Goal: Task Accomplishment & Management: Use online tool/utility

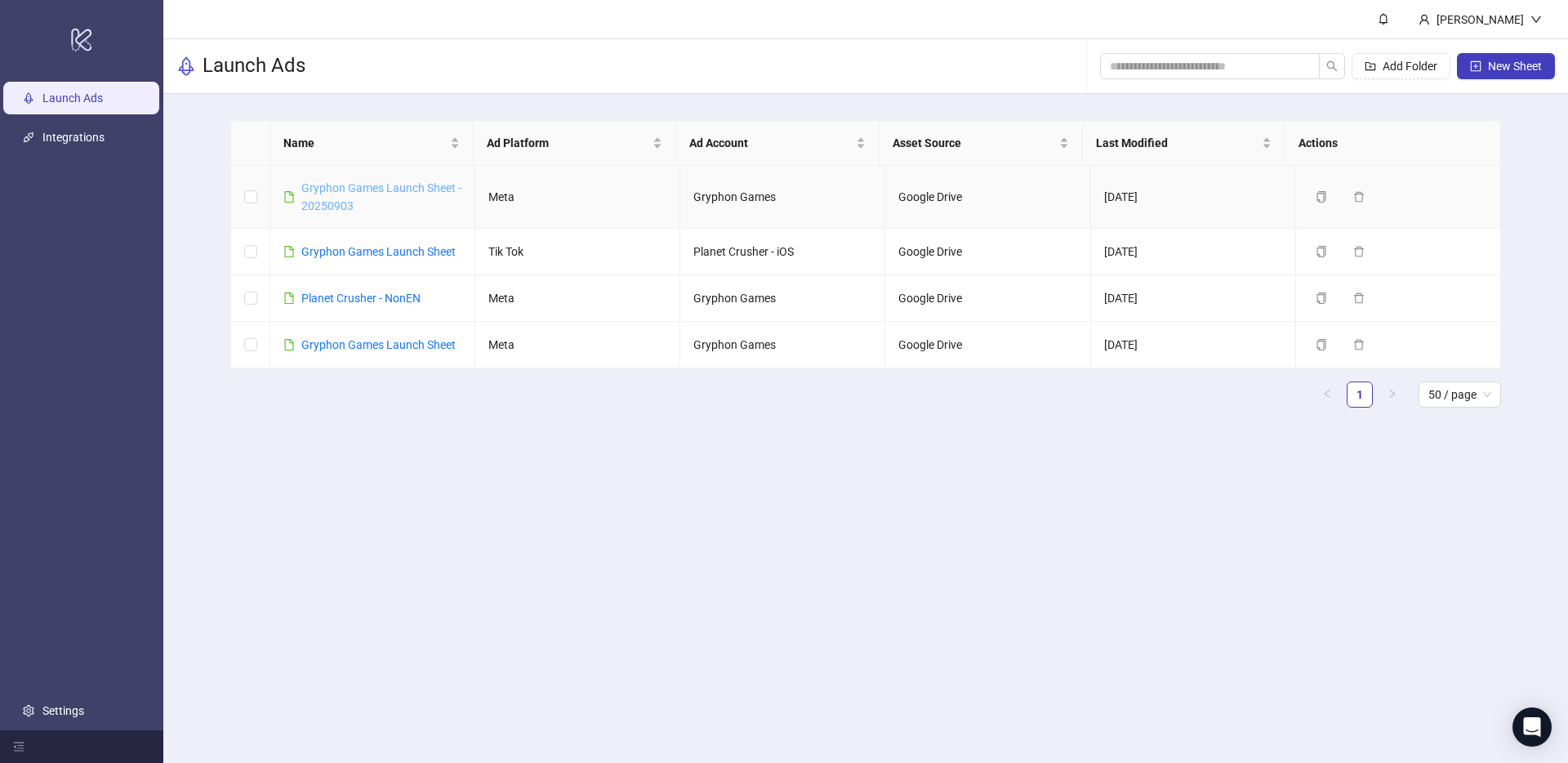
click at [345, 191] on link "Gryphon Games Launch Sheet - 20250903" at bounding box center [381, 197] width 160 height 31
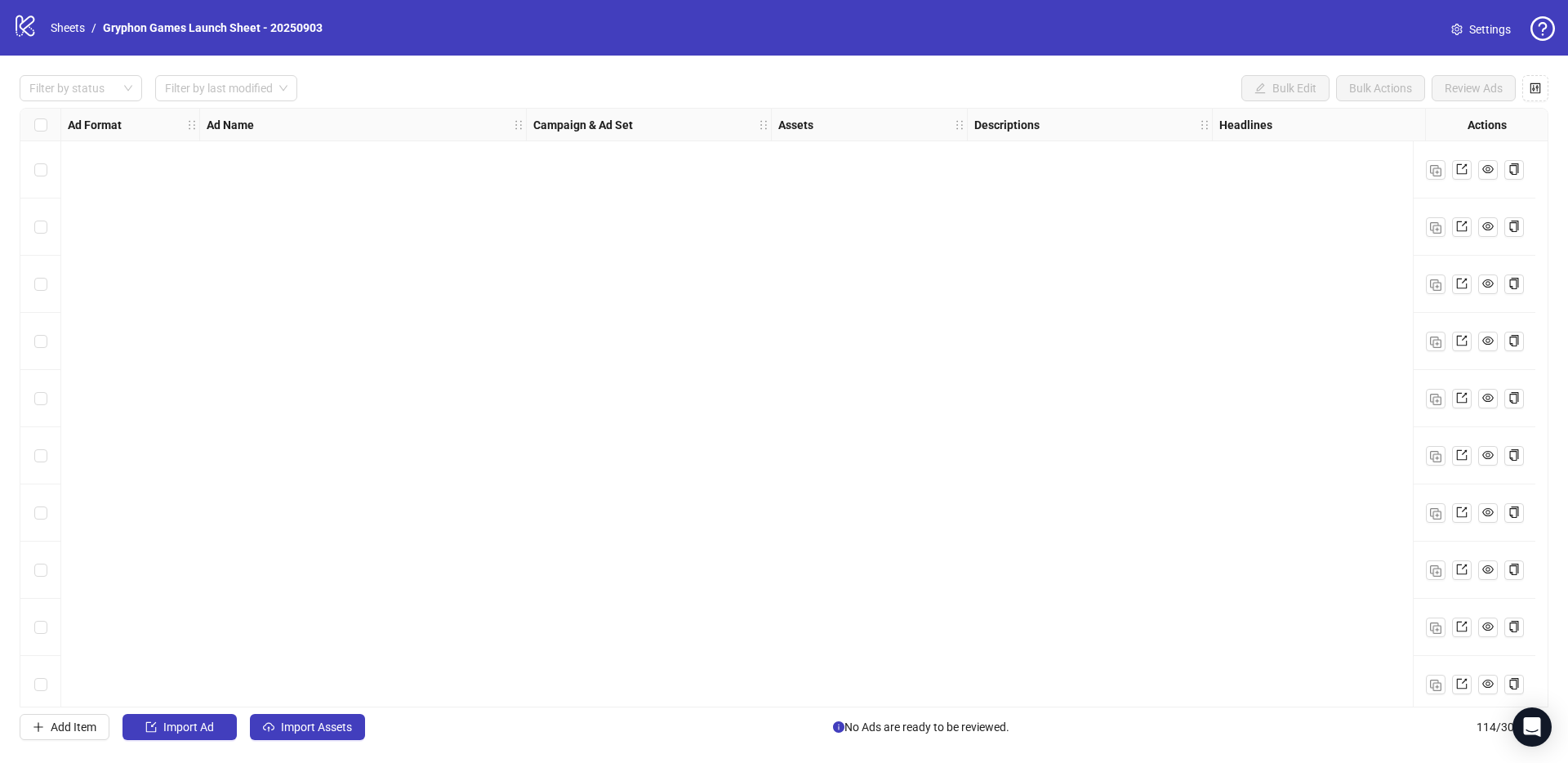
scroll to position [3440, 0]
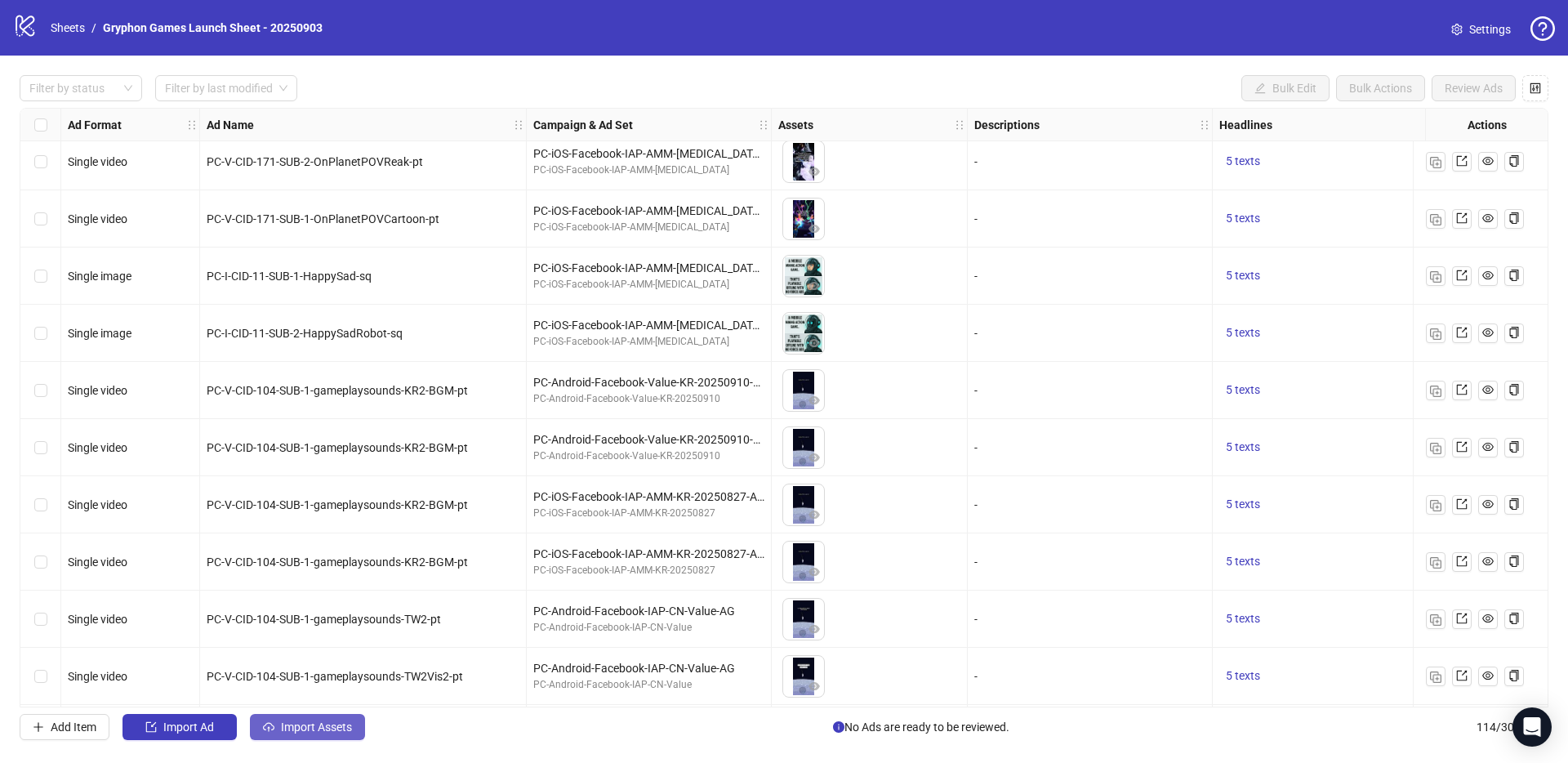
click at [326, 726] on span "Import Assets" at bounding box center [316, 726] width 71 height 13
click at [326, 726] on body "logo/logo-mobile Sheets / Gryphon Games Launch Sheet - 20250903 Settings Filter…" at bounding box center [784, 382] width 1568 height 763
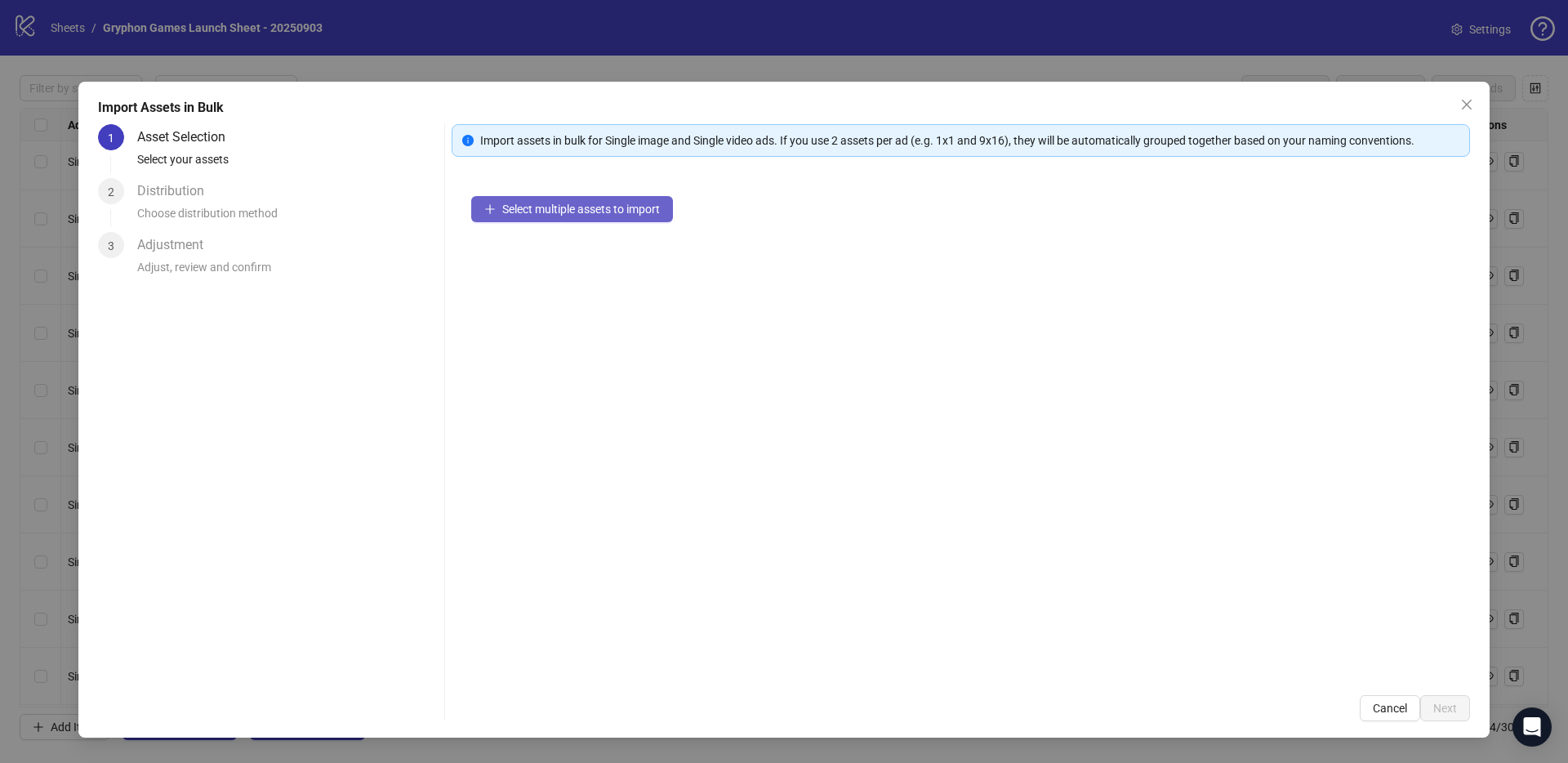
click at [564, 213] on span "Select multiple assets to import" at bounding box center [581, 209] width 157 height 13
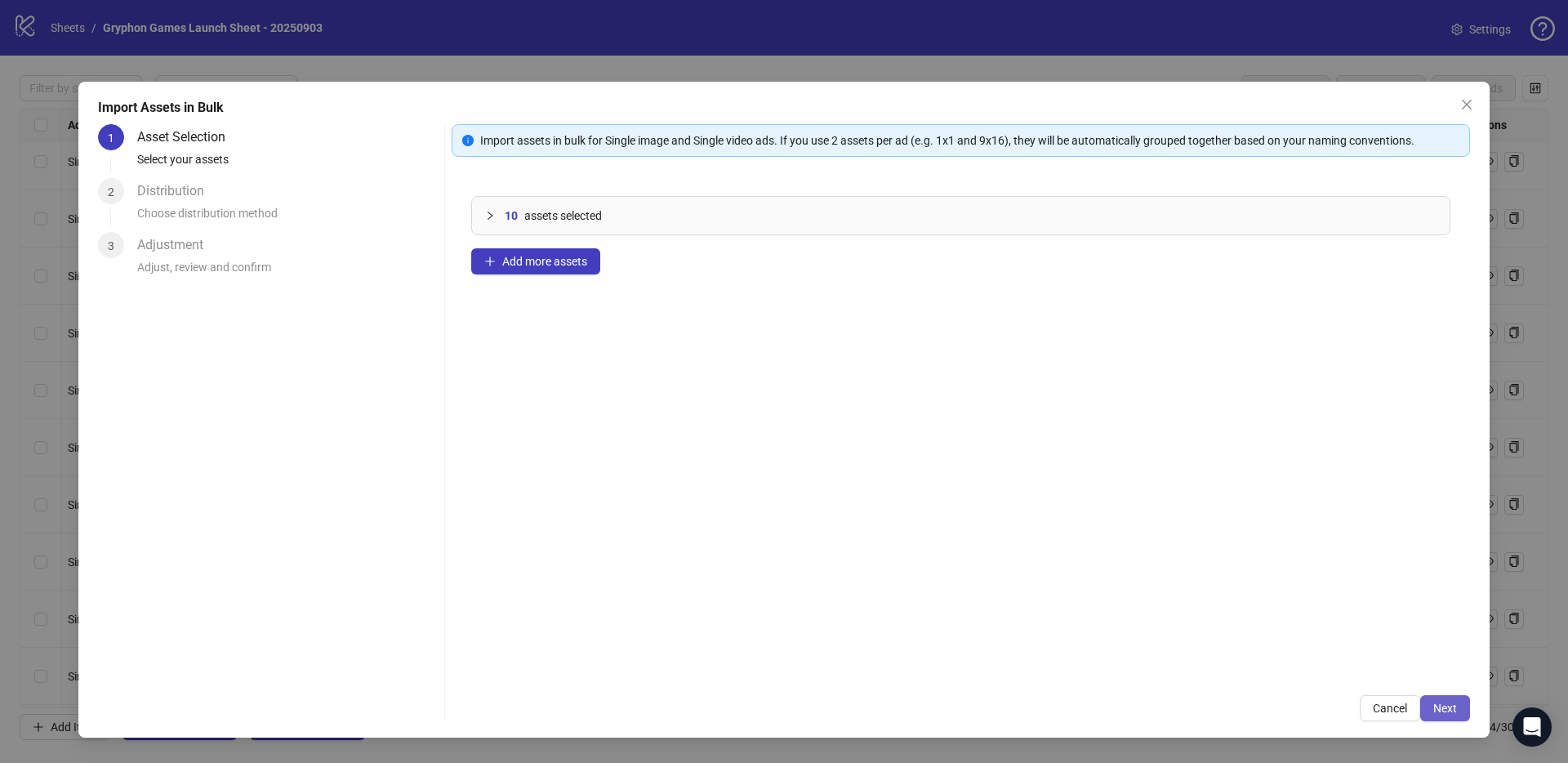
click at [1445, 697] on button "Next" at bounding box center [1445, 708] width 50 height 26
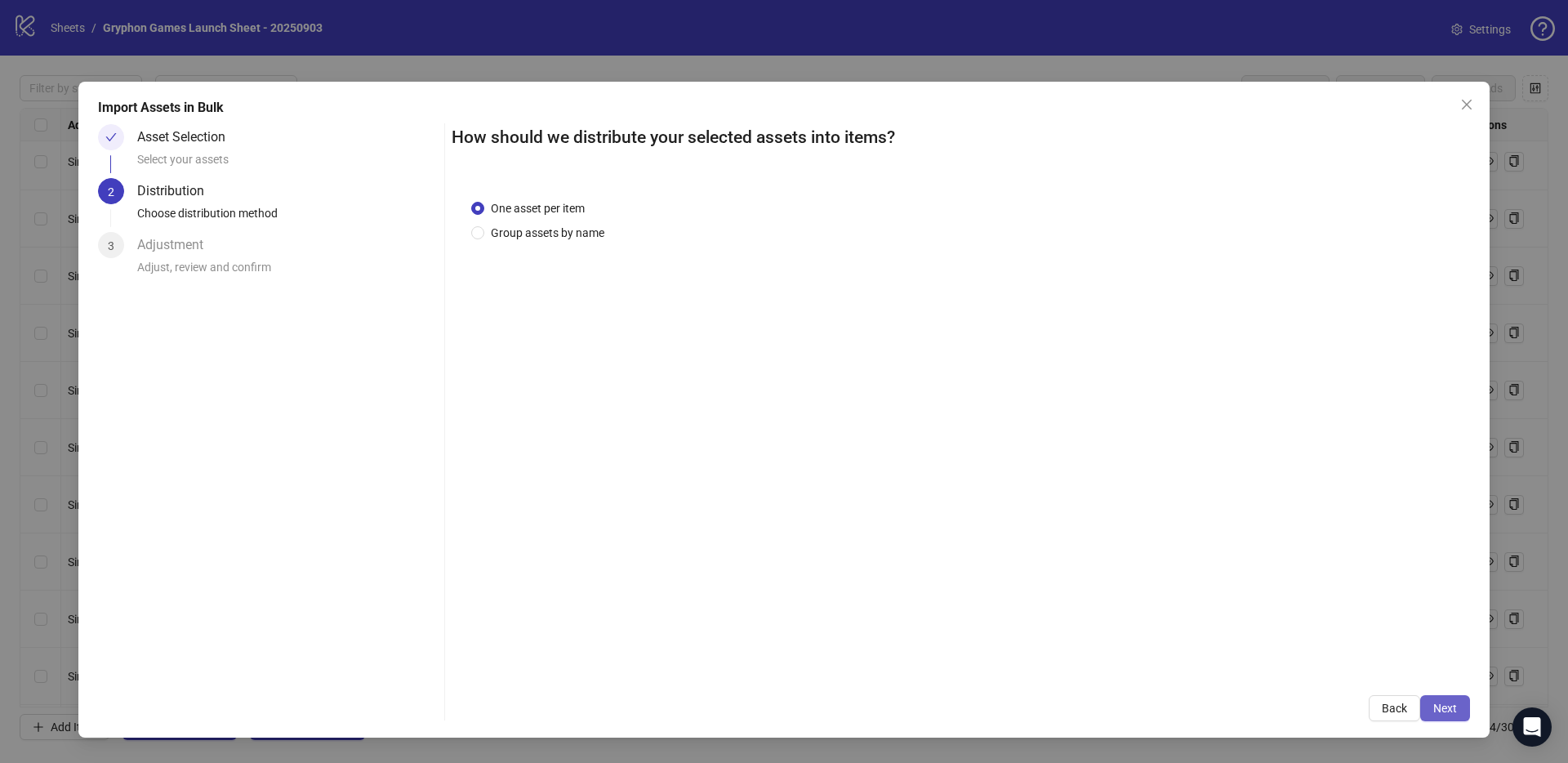
click at [1455, 706] on span "Next" at bounding box center [1445, 708] width 24 height 13
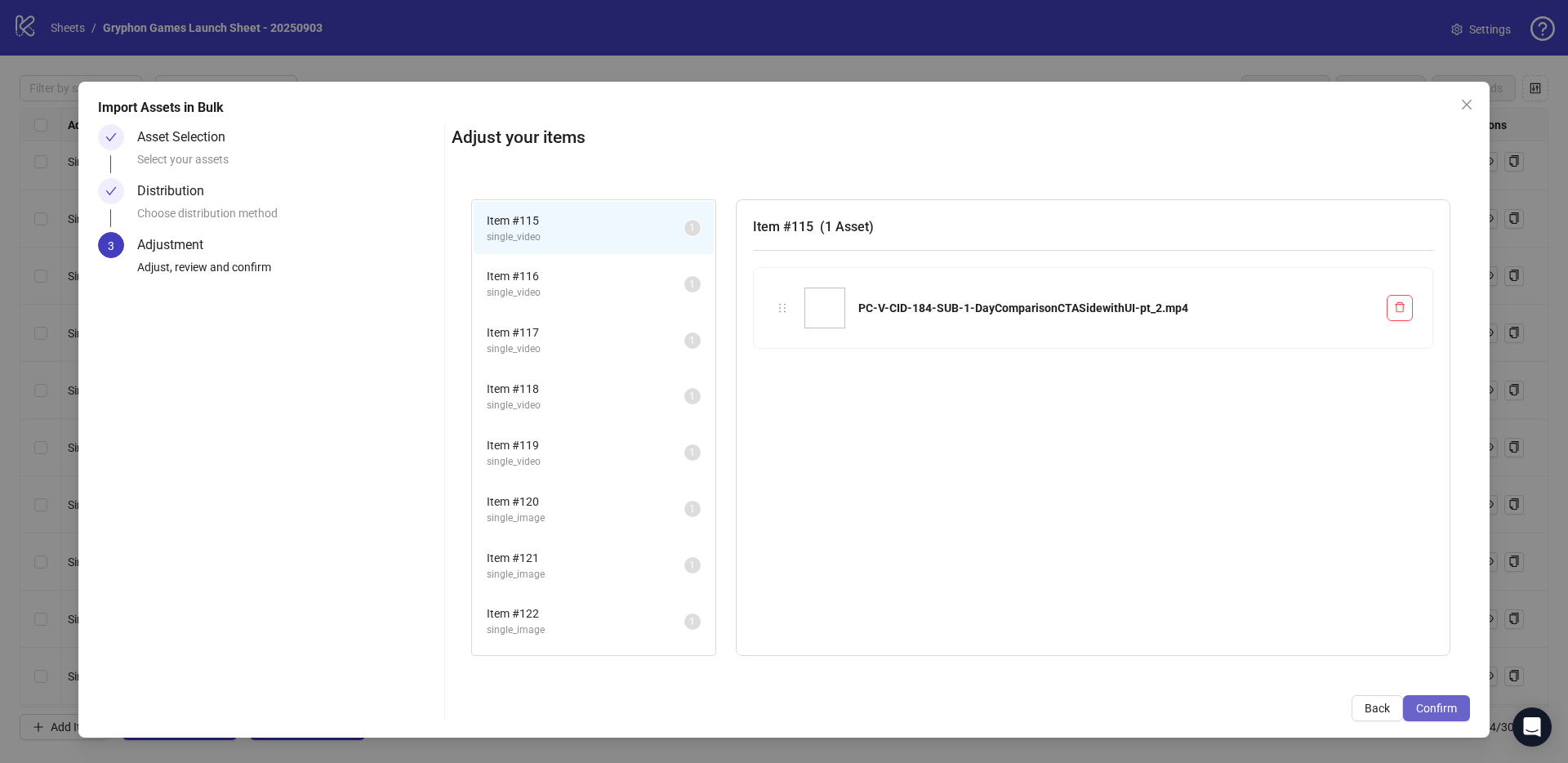
click at [1439, 705] on span "Confirm" at bounding box center [1437, 708] width 41 height 13
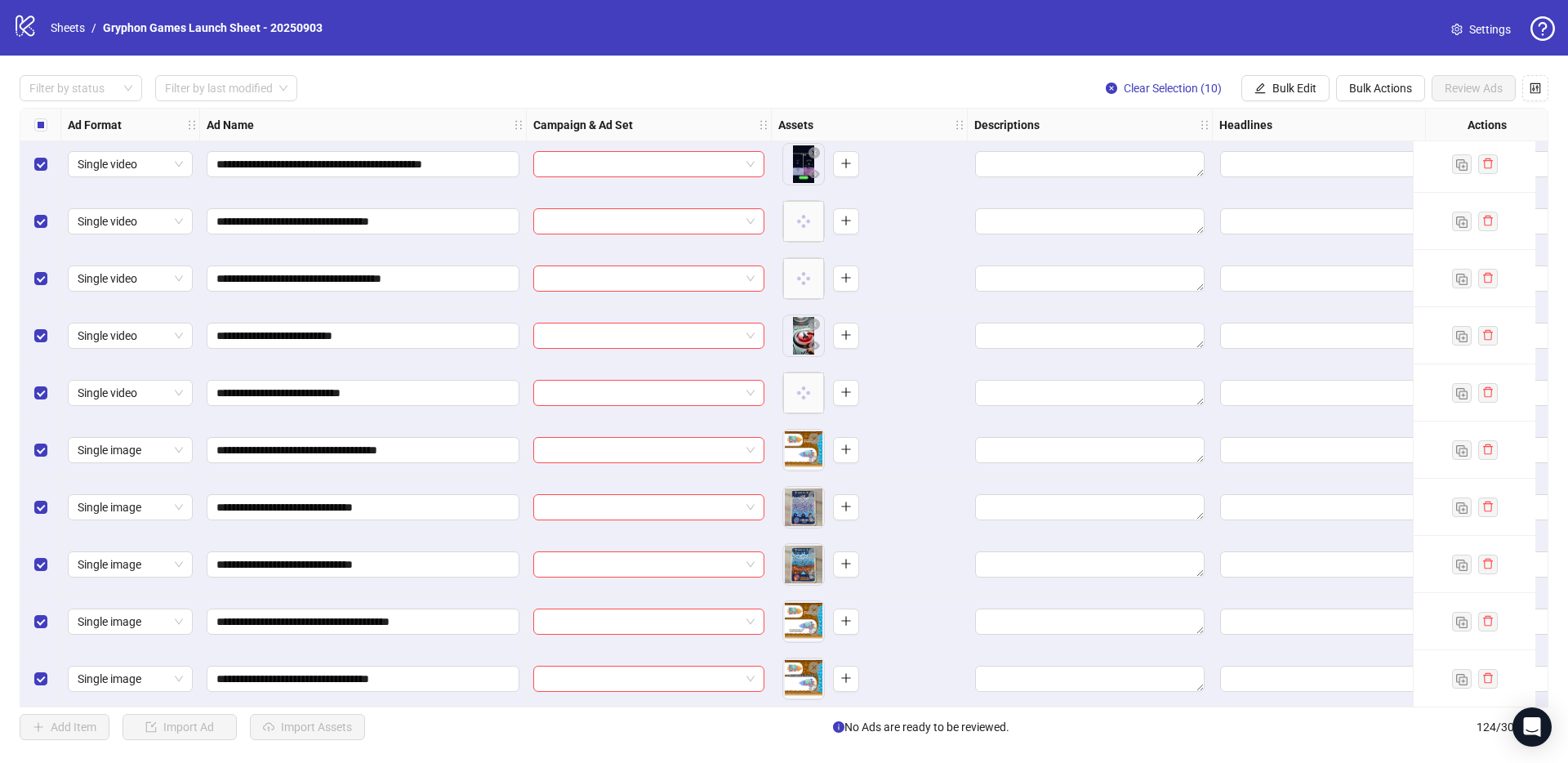
scroll to position [6534, 0]
click at [1373, 90] on span "Bulk Actions" at bounding box center [1381, 88] width 63 height 13
click at [1304, 83] on span "Bulk Edit" at bounding box center [1295, 88] width 44 height 13
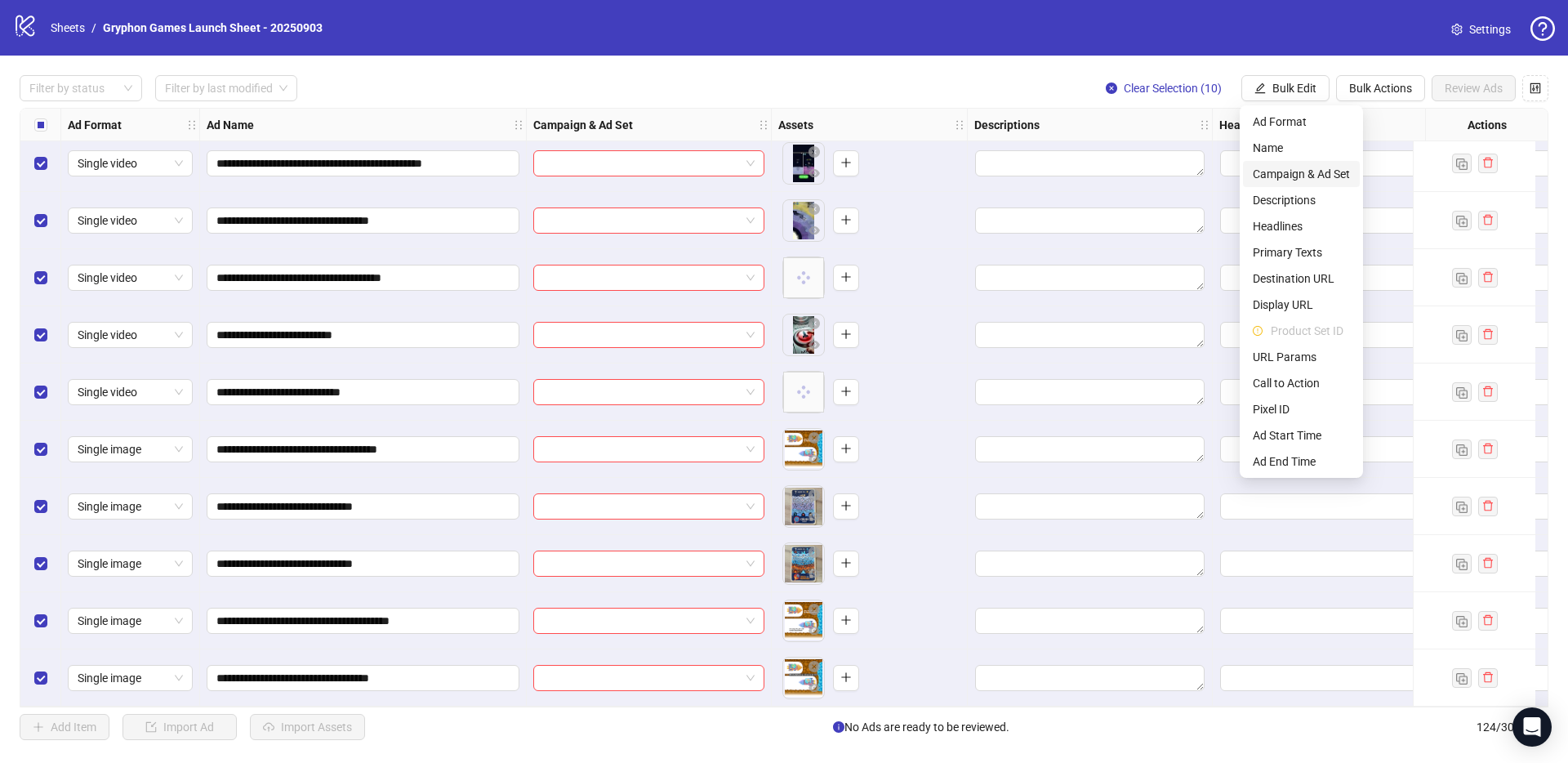
click at [1303, 177] on span "Campaign & Ad Set" at bounding box center [1302, 174] width 97 height 18
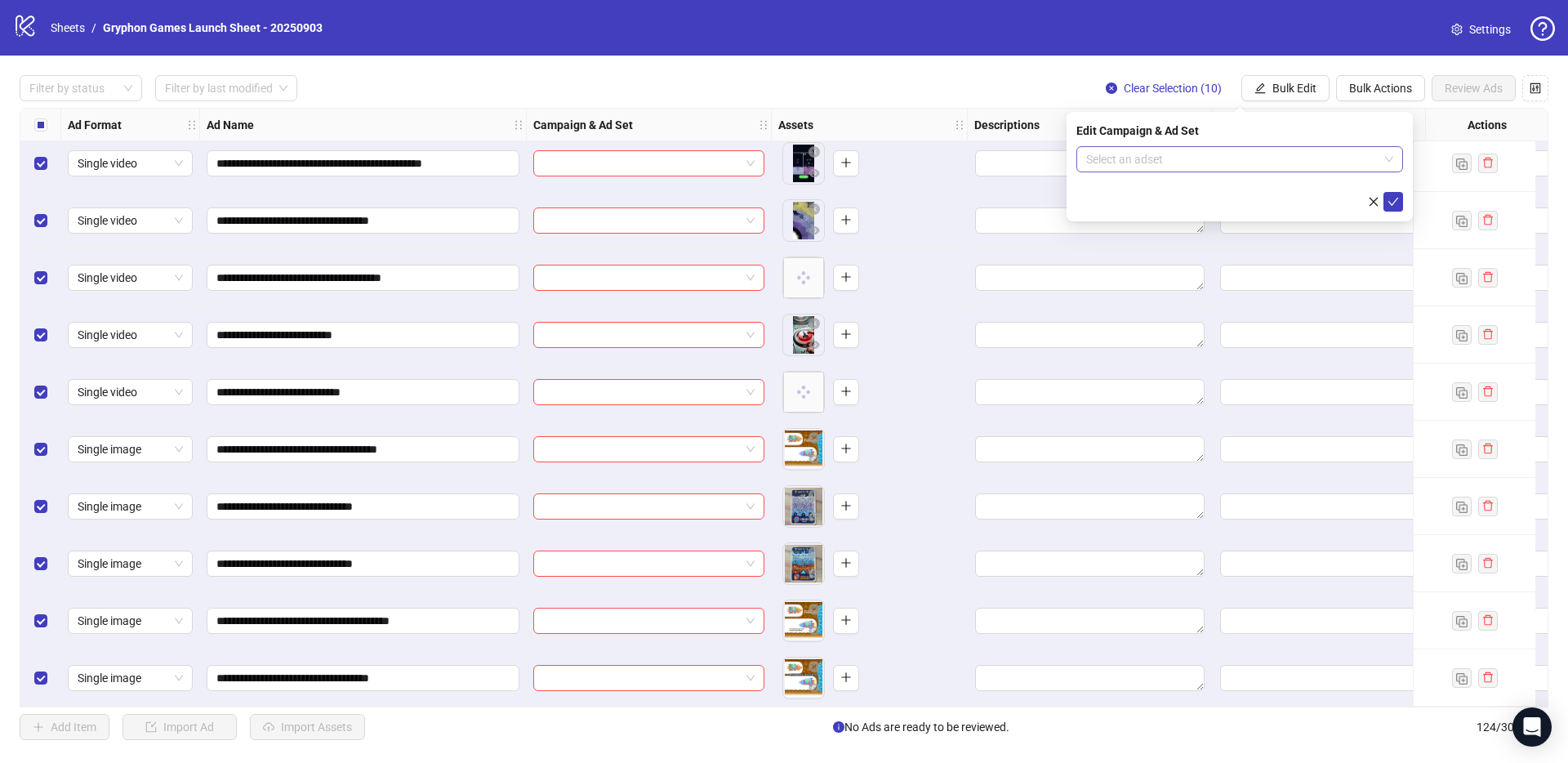
click at [1246, 148] on input "search" at bounding box center [1233, 159] width 293 height 25
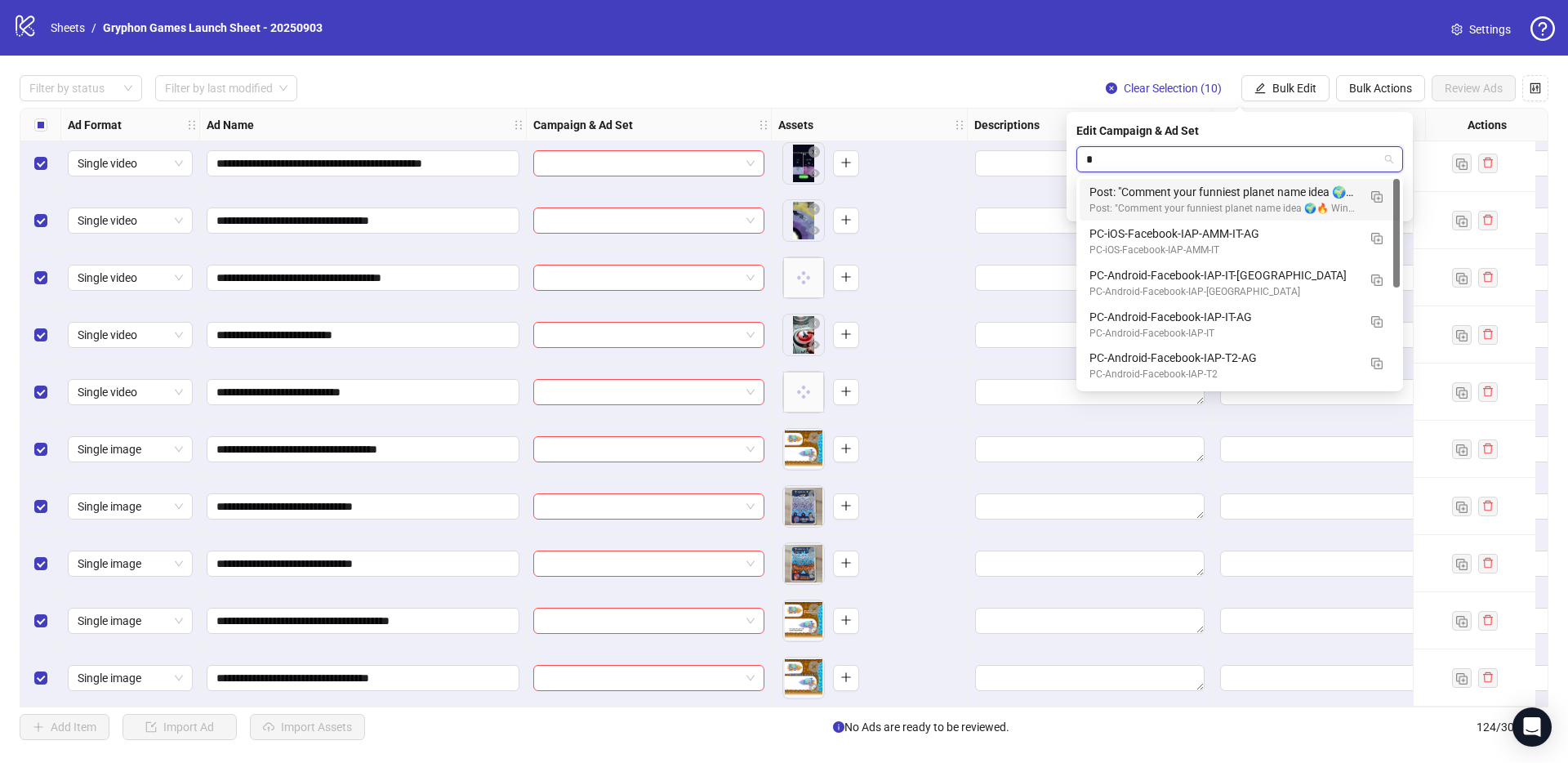
type input "**"
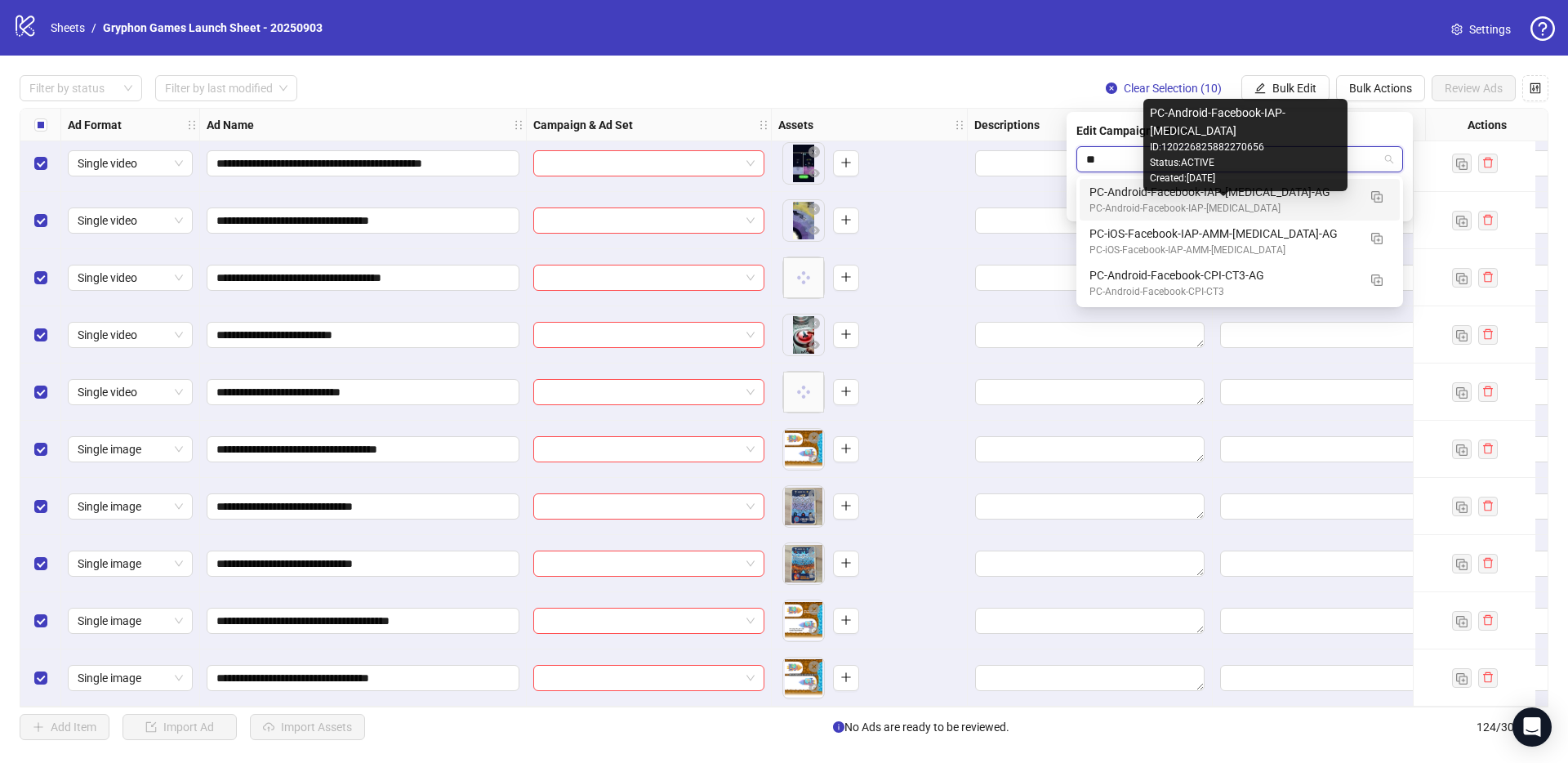
click at [1223, 204] on div "PC-Android-Facebook-IAP-[MEDICAL_DATA]" at bounding box center [1223, 209] width 268 height 15
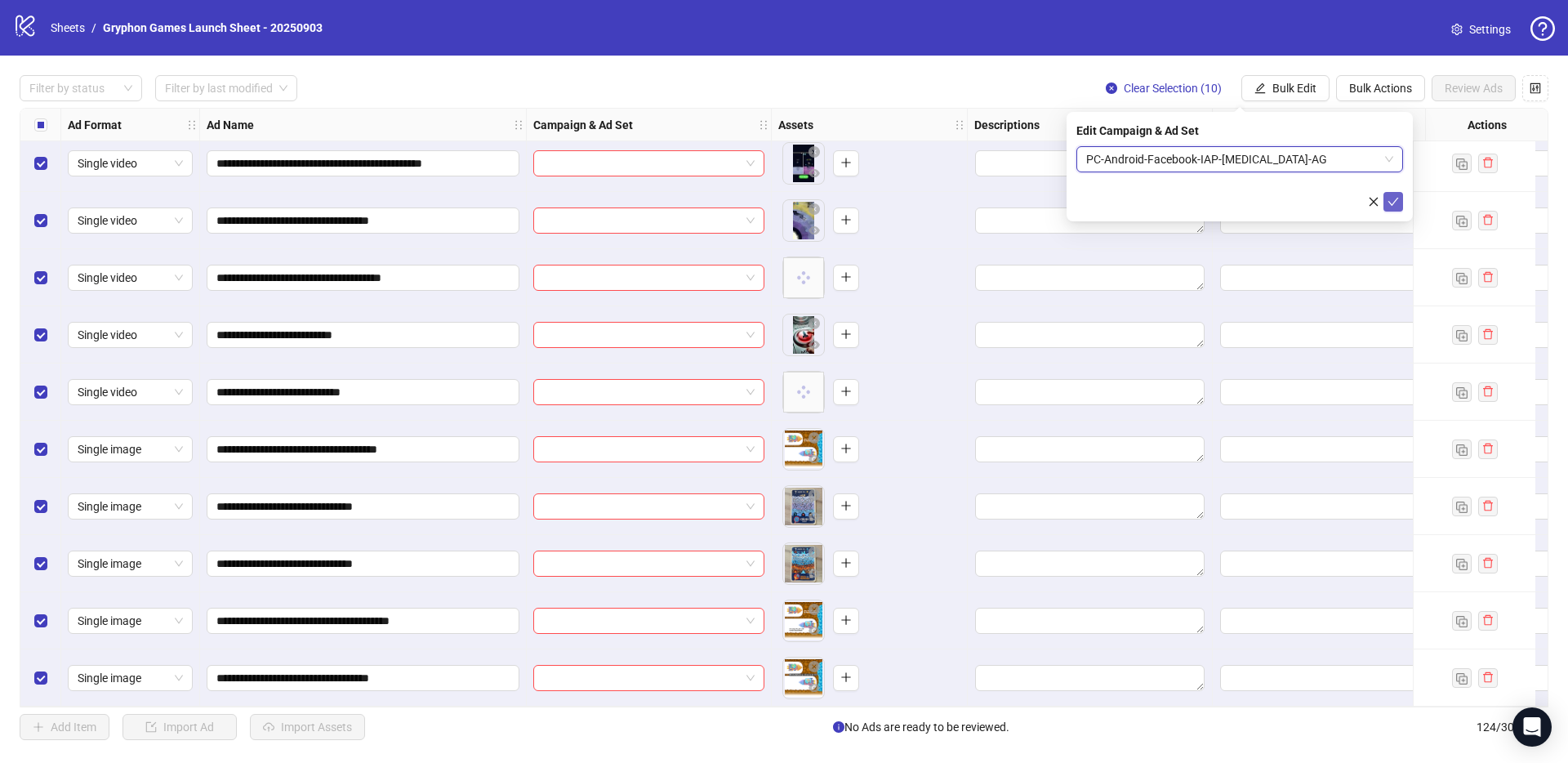
click at [1392, 204] on icon "check" at bounding box center [1393, 202] width 10 height 9
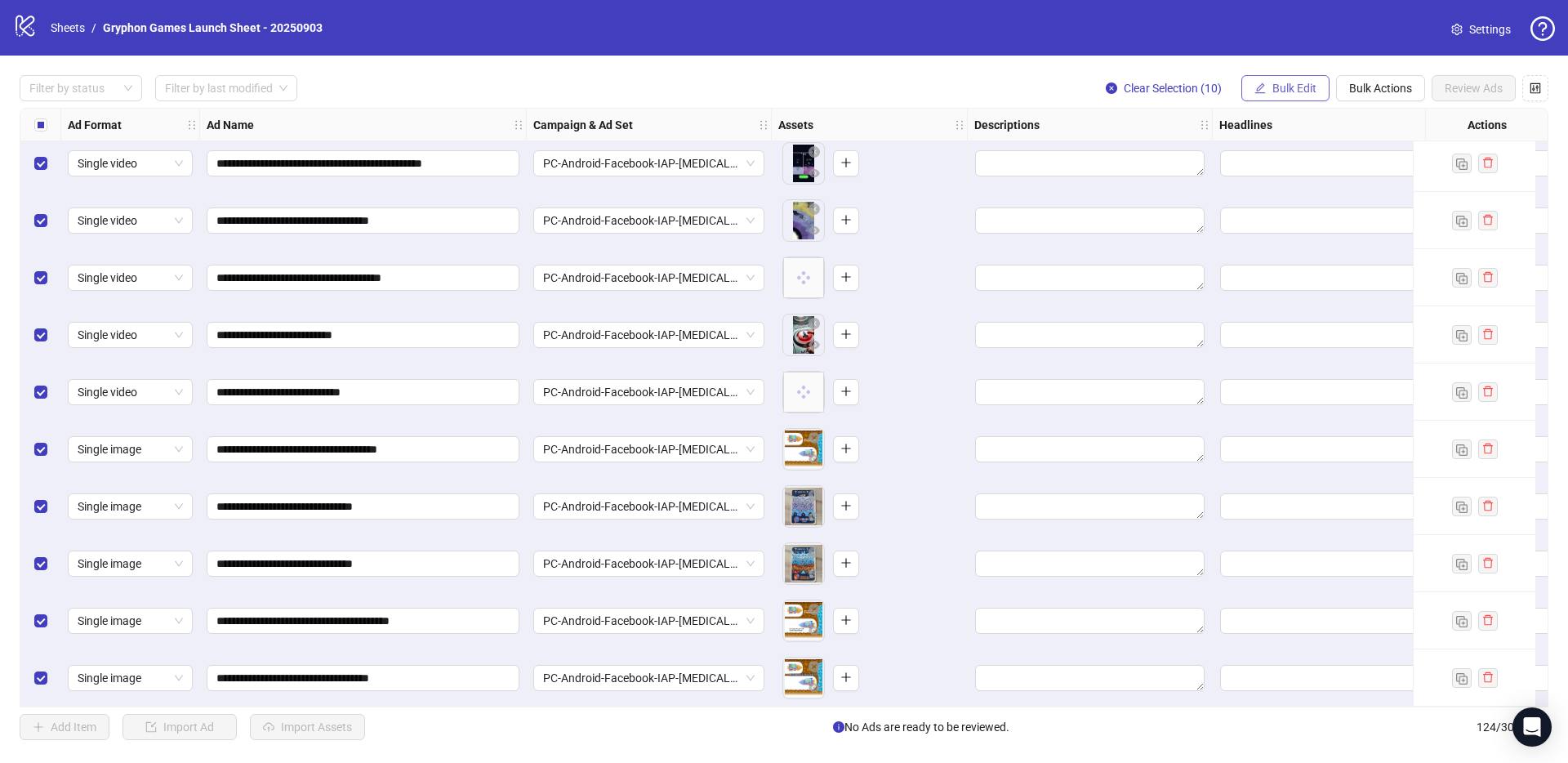
click at [1290, 82] on span "Bulk Edit" at bounding box center [1295, 88] width 44 height 13
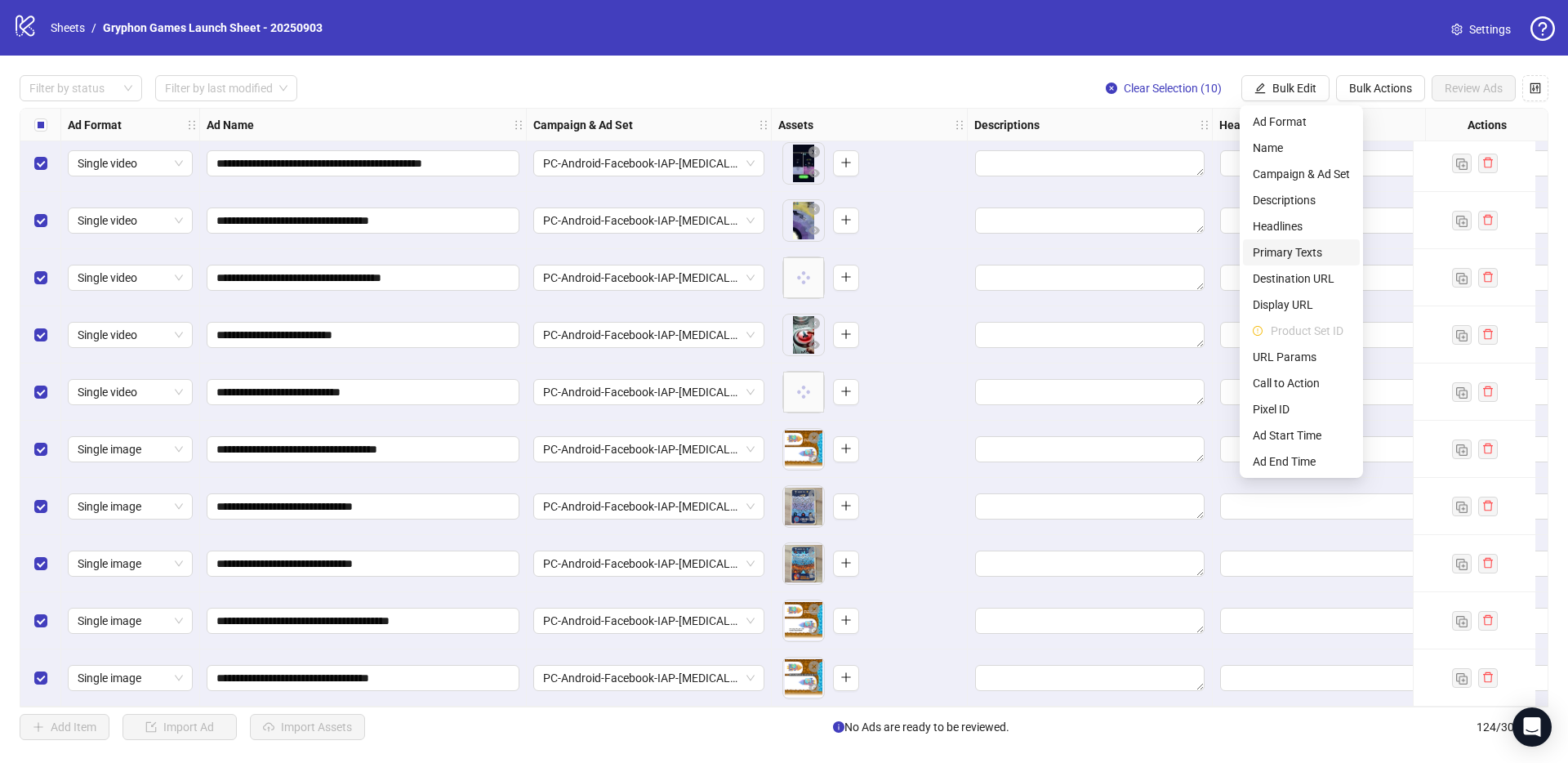
click at [1292, 255] on span "Primary Texts" at bounding box center [1302, 252] width 97 height 18
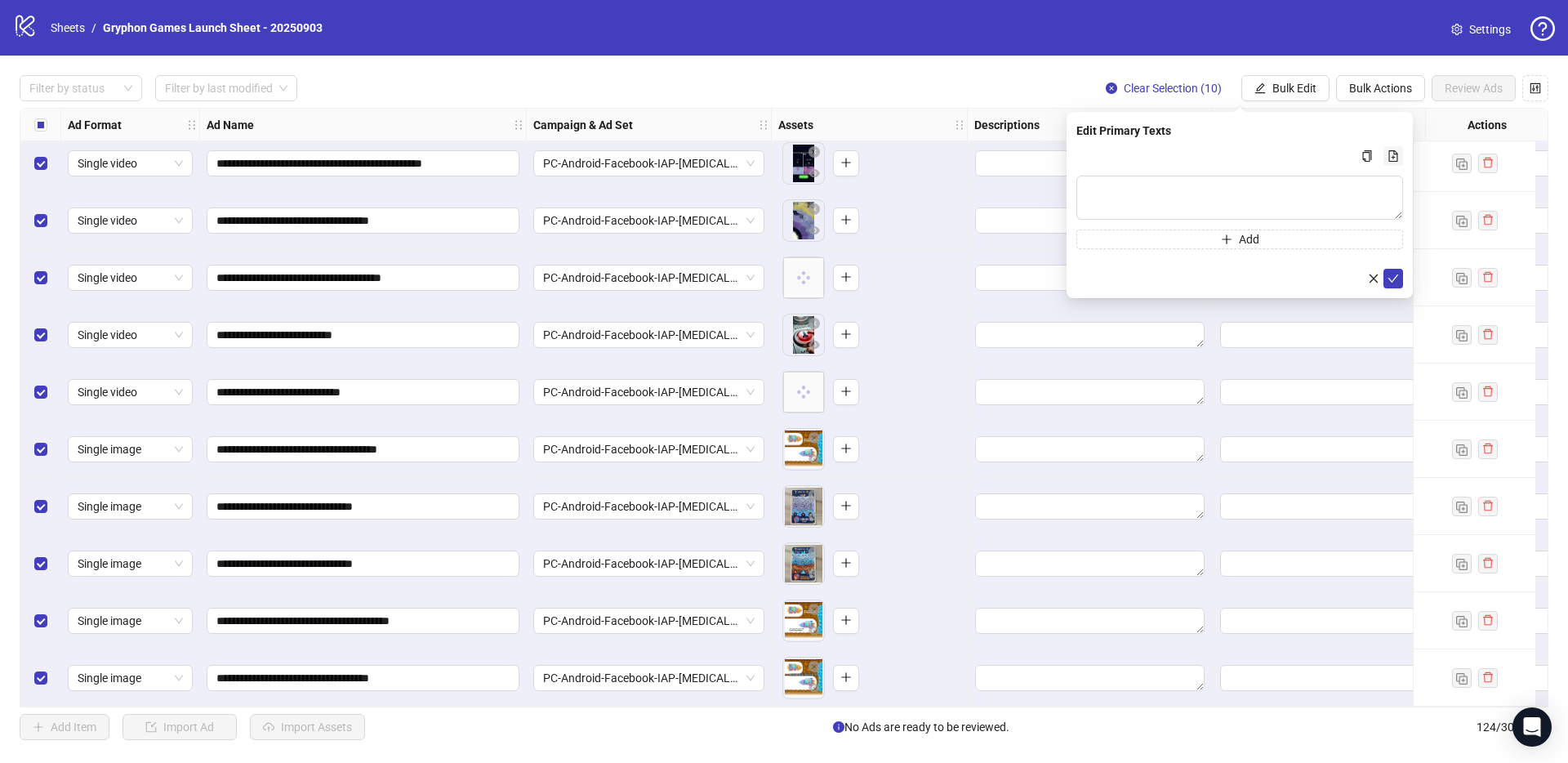
click at [1394, 152] on icon "file-add" at bounding box center [1393, 156] width 9 height 11
type textarea "**********"
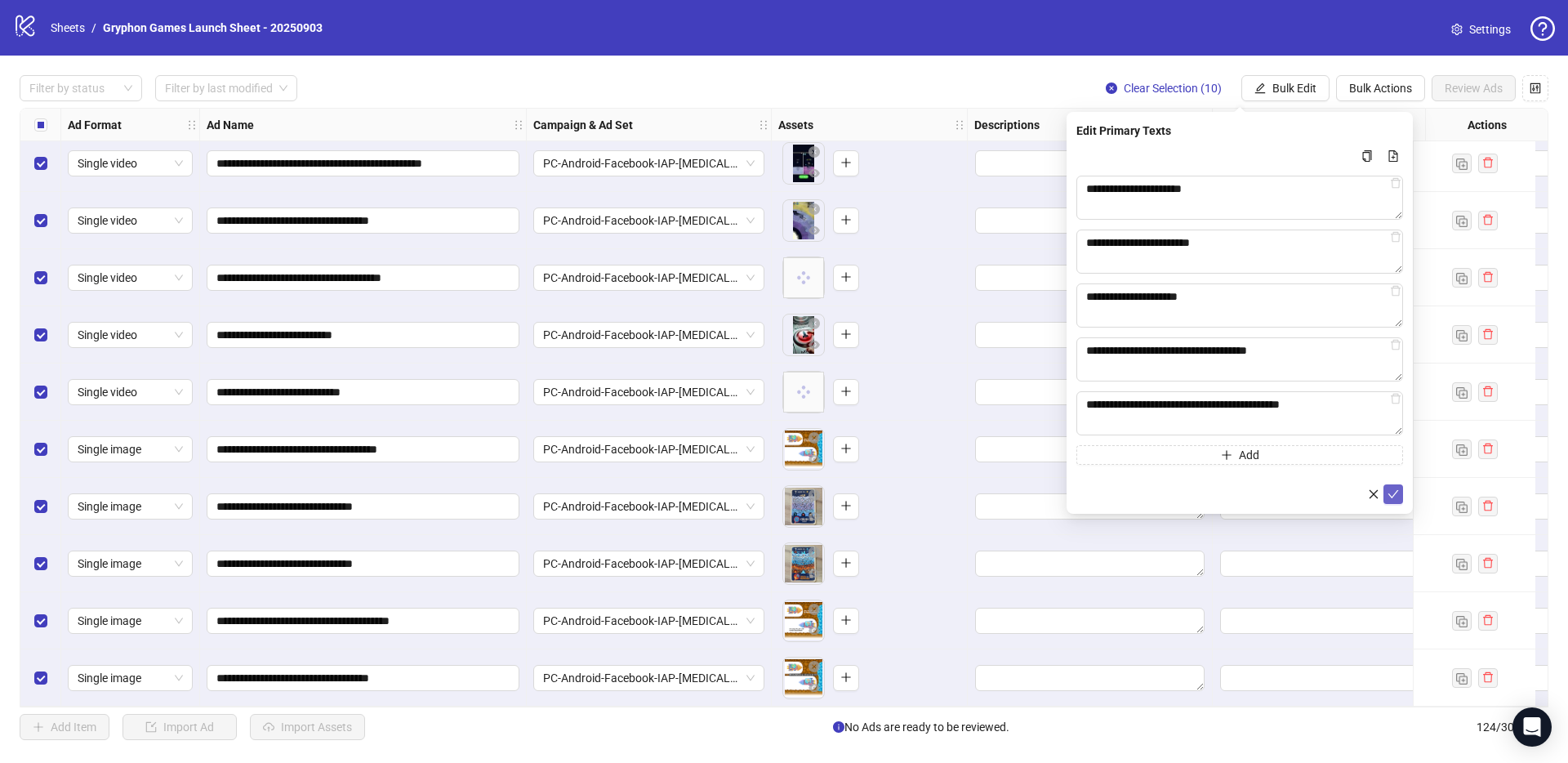
click at [1393, 490] on icon "check" at bounding box center [1393, 494] width 11 height 11
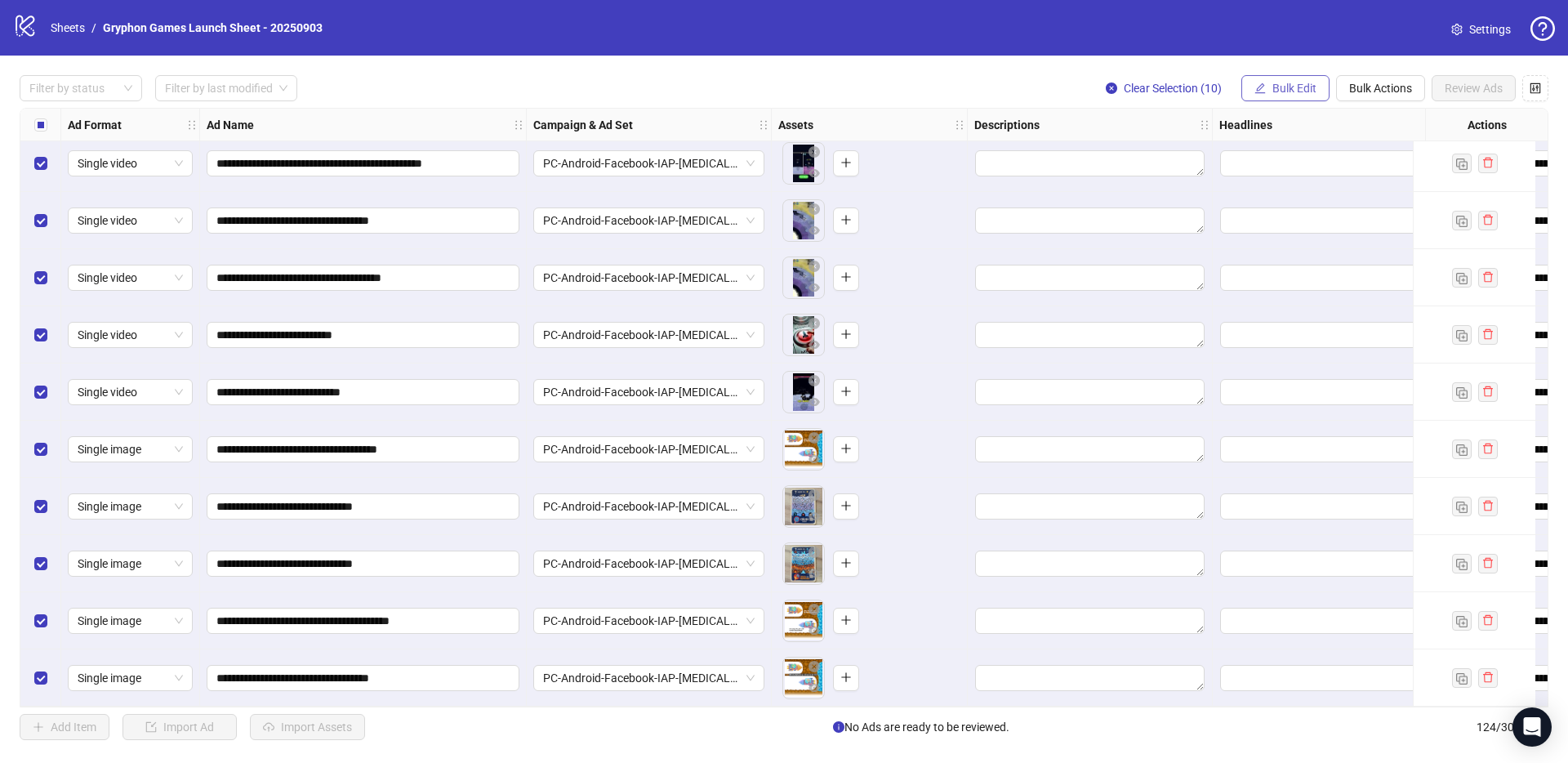
click at [1284, 90] on span "Bulk Edit" at bounding box center [1295, 88] width 44 height 13
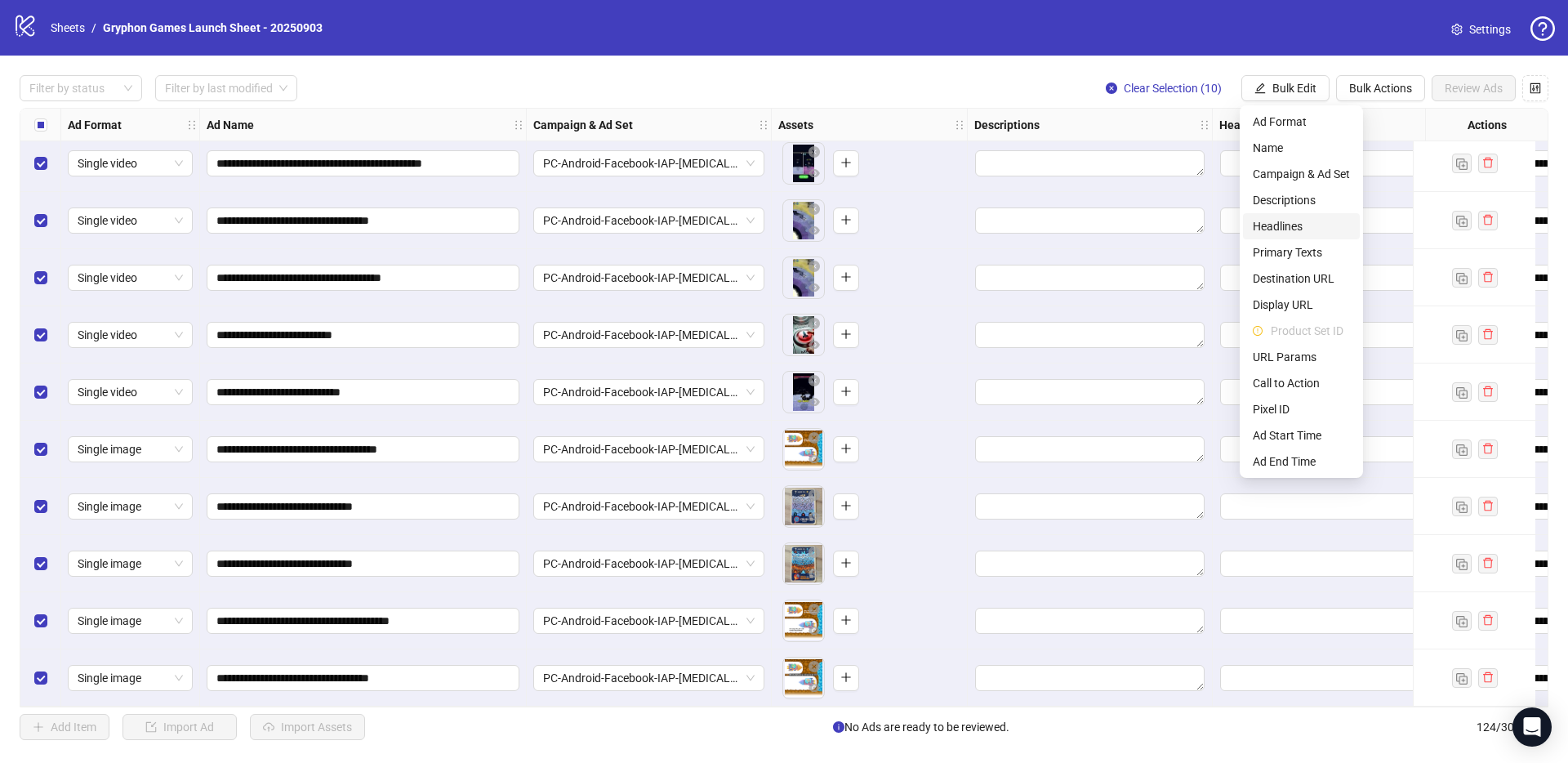
click at [1309, 220] on span "Headlines" at bounding box center [1302, 226] width 97 height 18
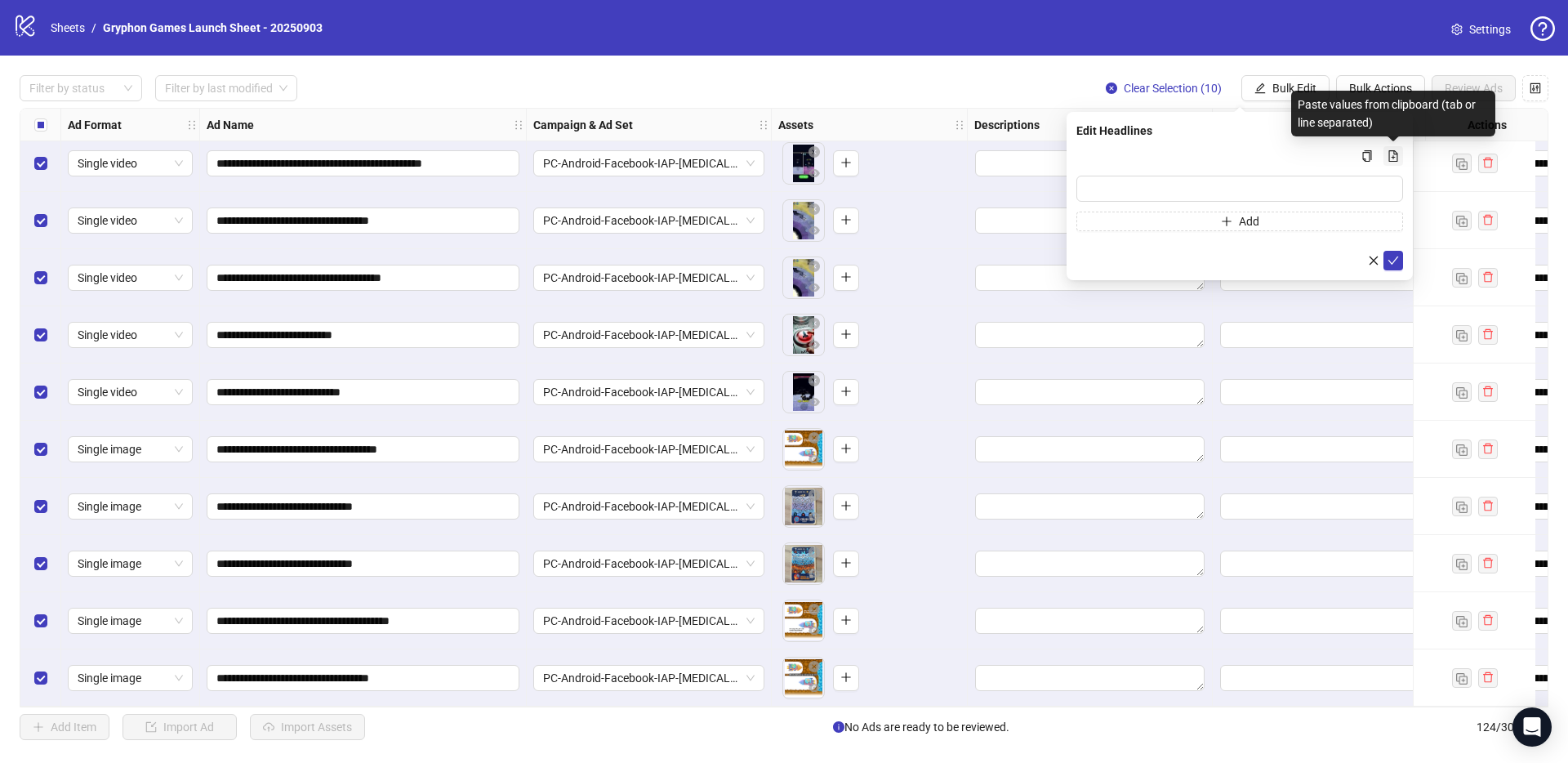
click at [1395, 154] on icon "file-add" at bounding box center [1393, 156] width 11 height 11
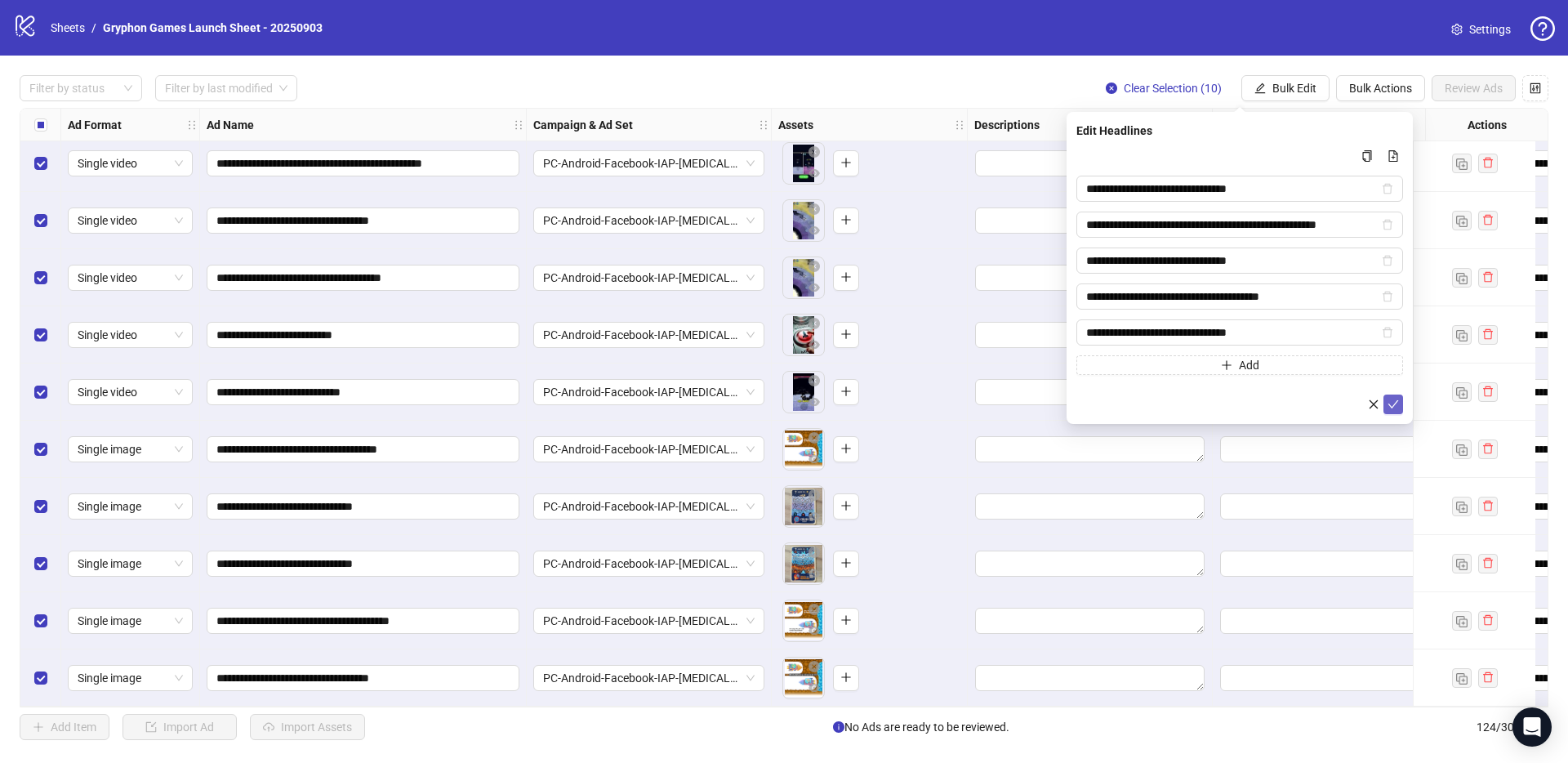
click at [1399, 399] on icon "check" at bounding box center [1393, 404] width 11 height 11
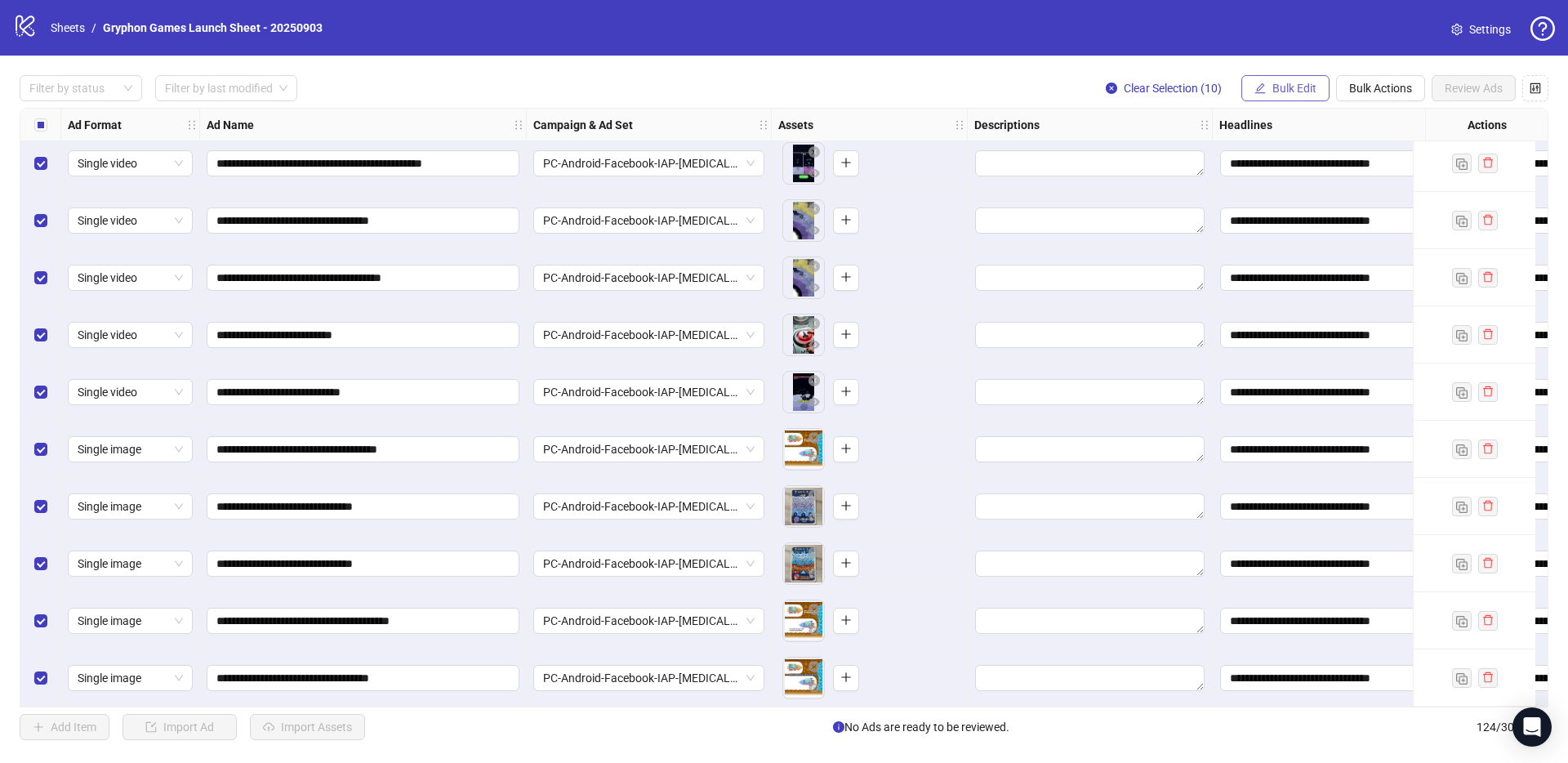
click at [1269, 81] on button "Bulk Edit" at bounding box center [1286, 88] width 89 height 26
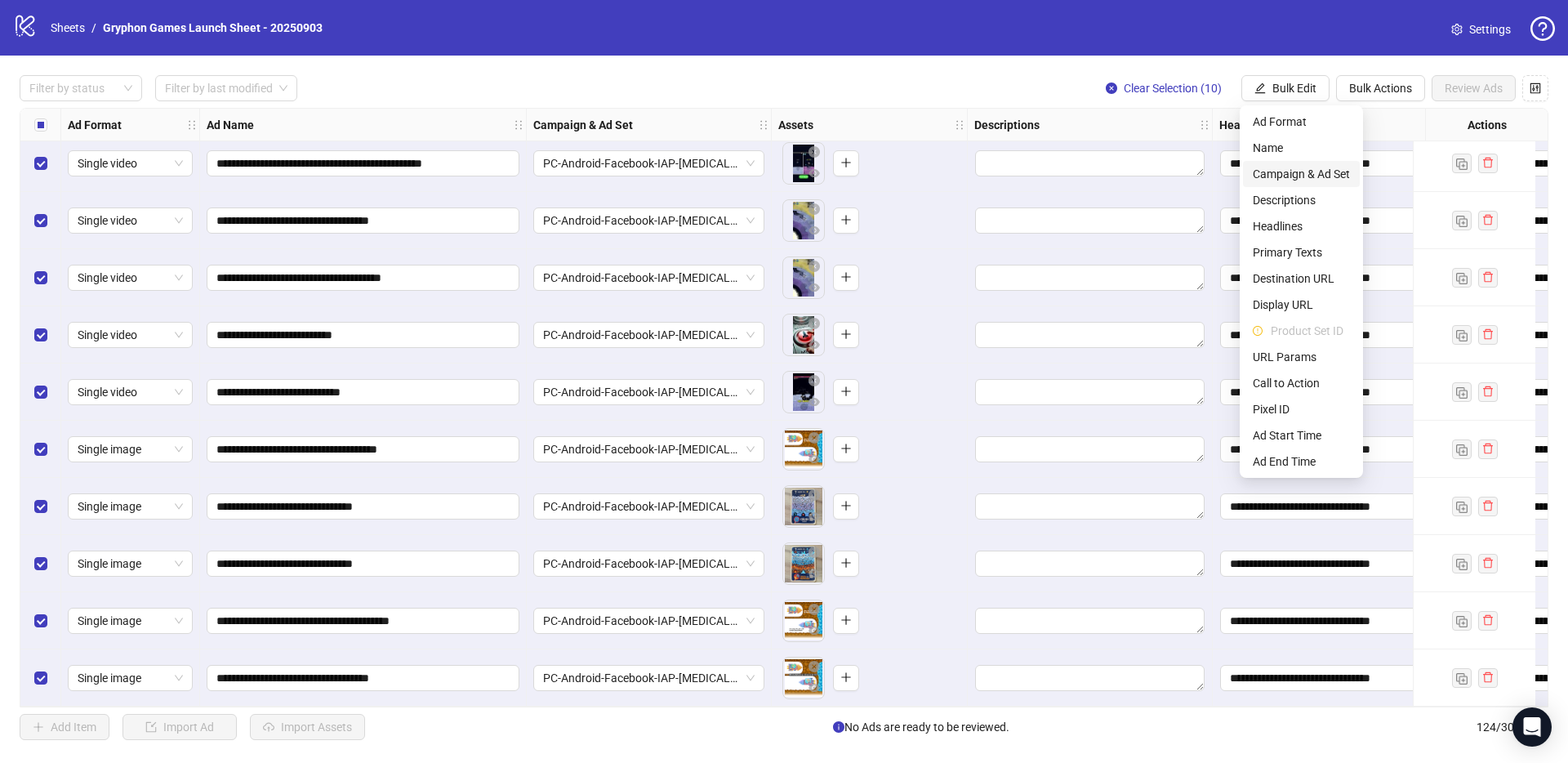
click at [1313, 169] on span "Campaign & Ad Set" at bounding box center [1302, 174] width 97 height 18
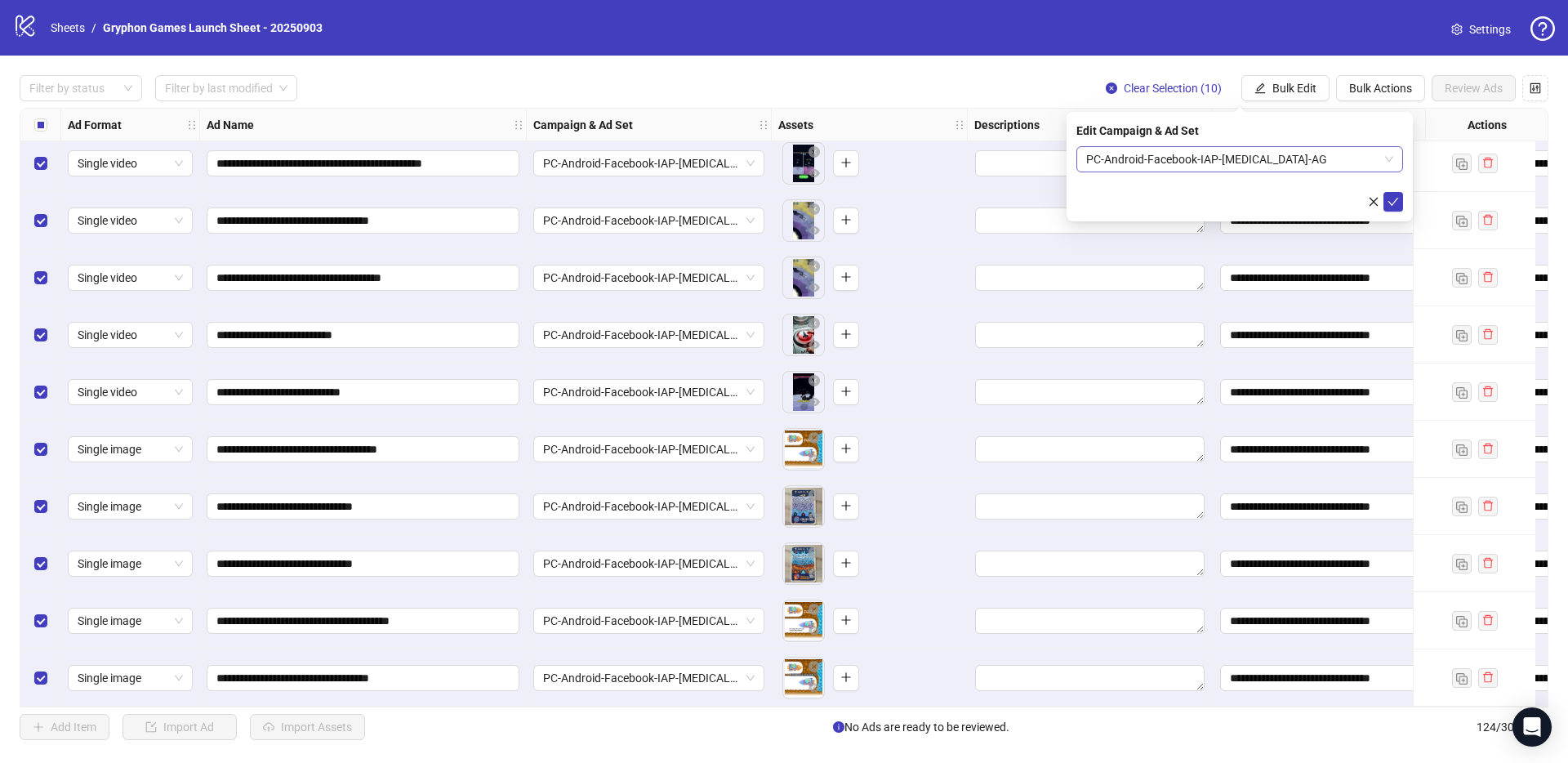
click at [1221, 164] on span "PC-Android-Facebook-IAP-[MEDICAL_DATA]-AG" at bounding box center [1239, 159] width 307 height 25
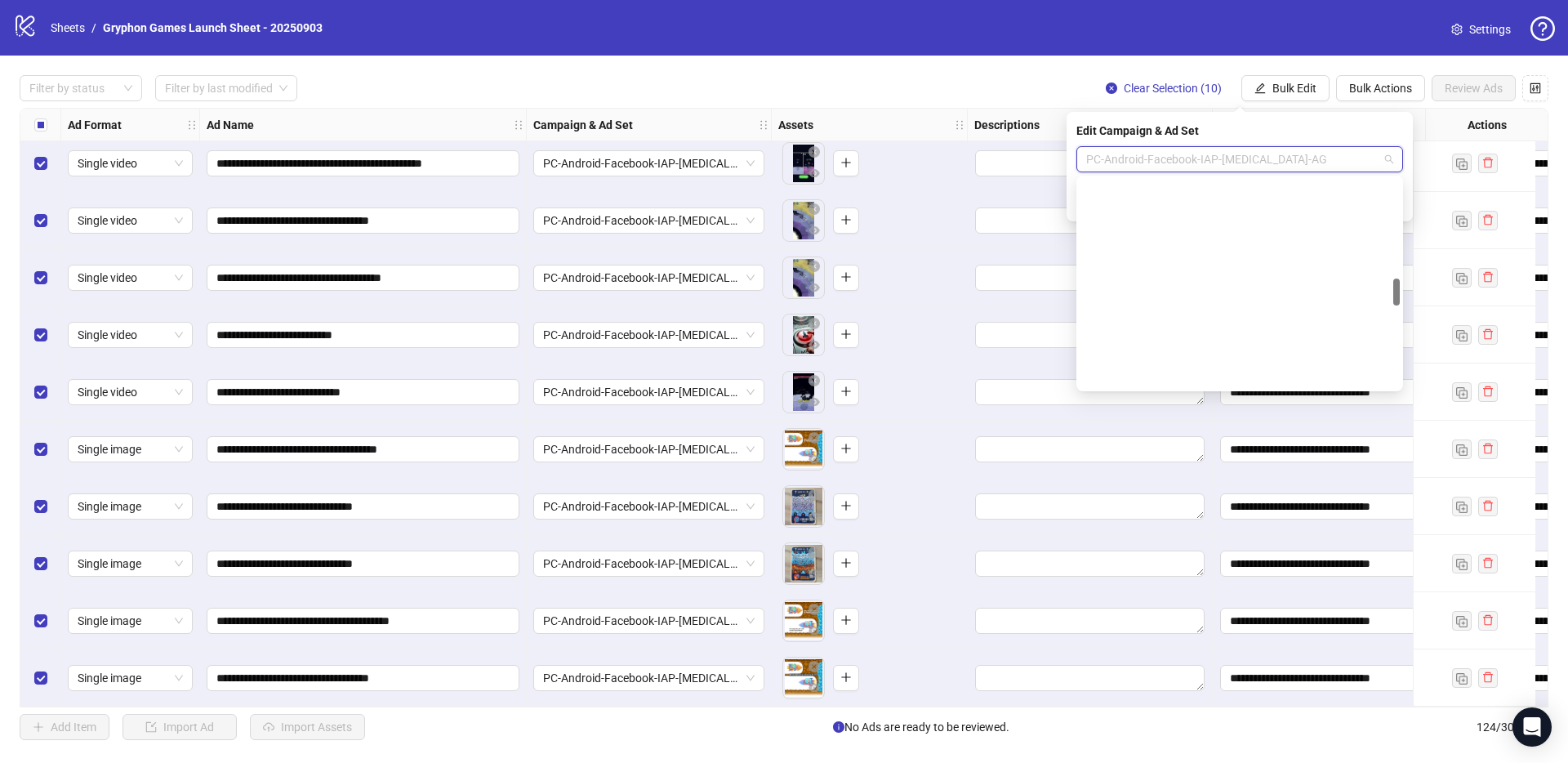
scroll to position [766, 0]
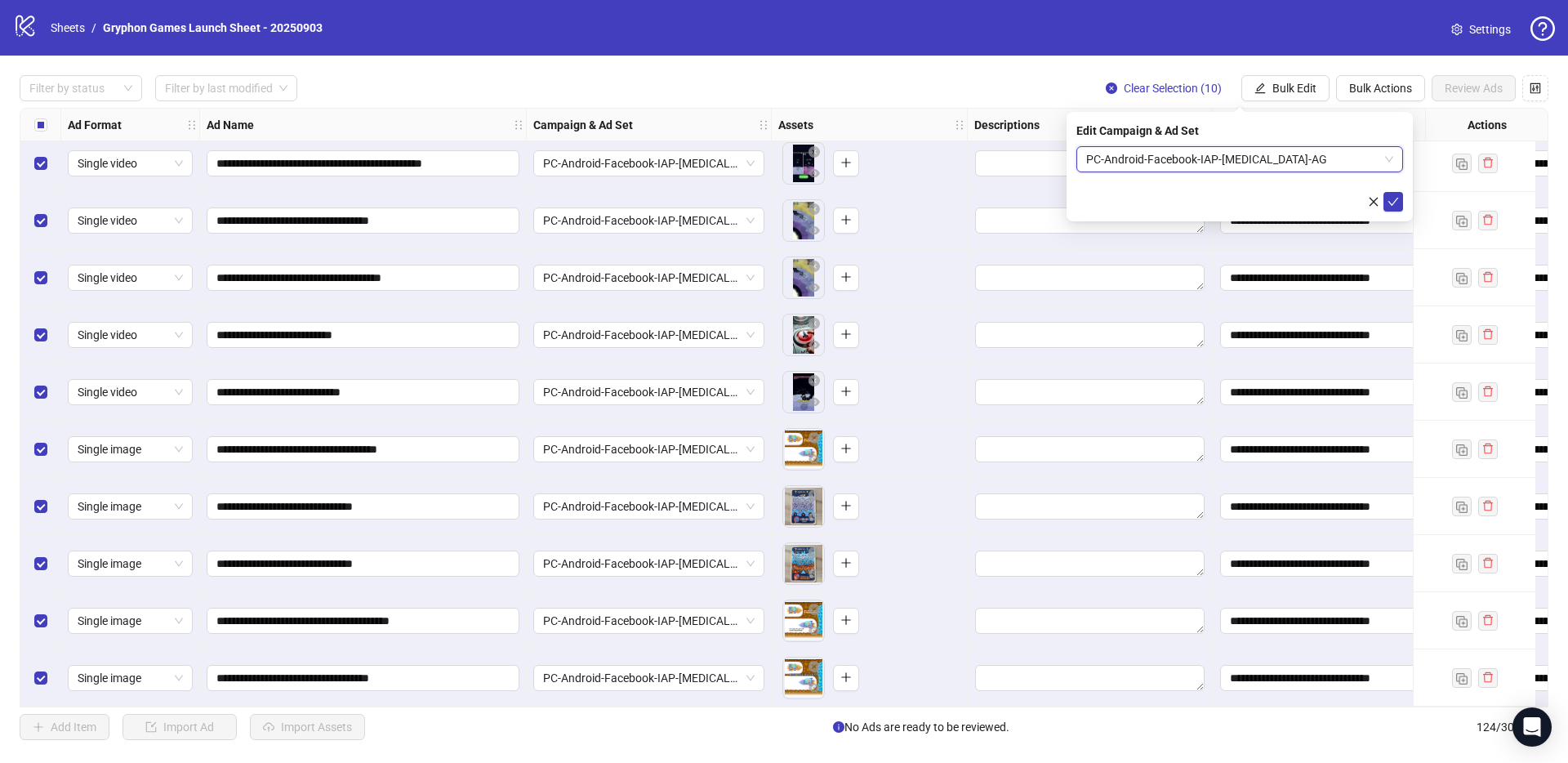
click at [1116, 160] on span "PC-Android-Facebook-IAP-[MEDICAL_DATA]-AG" at bounding box center [1239, 159] width 307 height 25
type input "**"
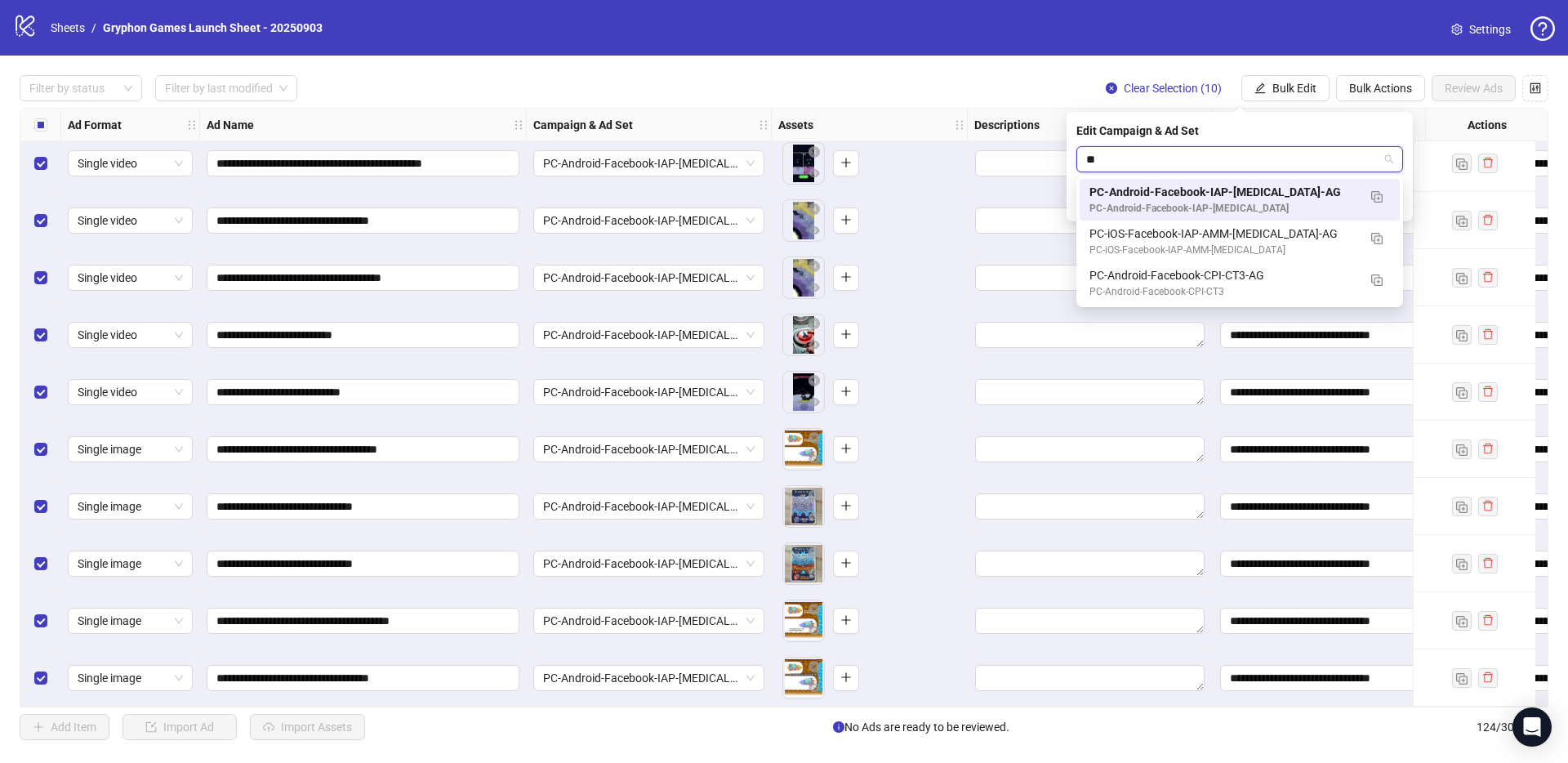
scroll to position [0, 0]
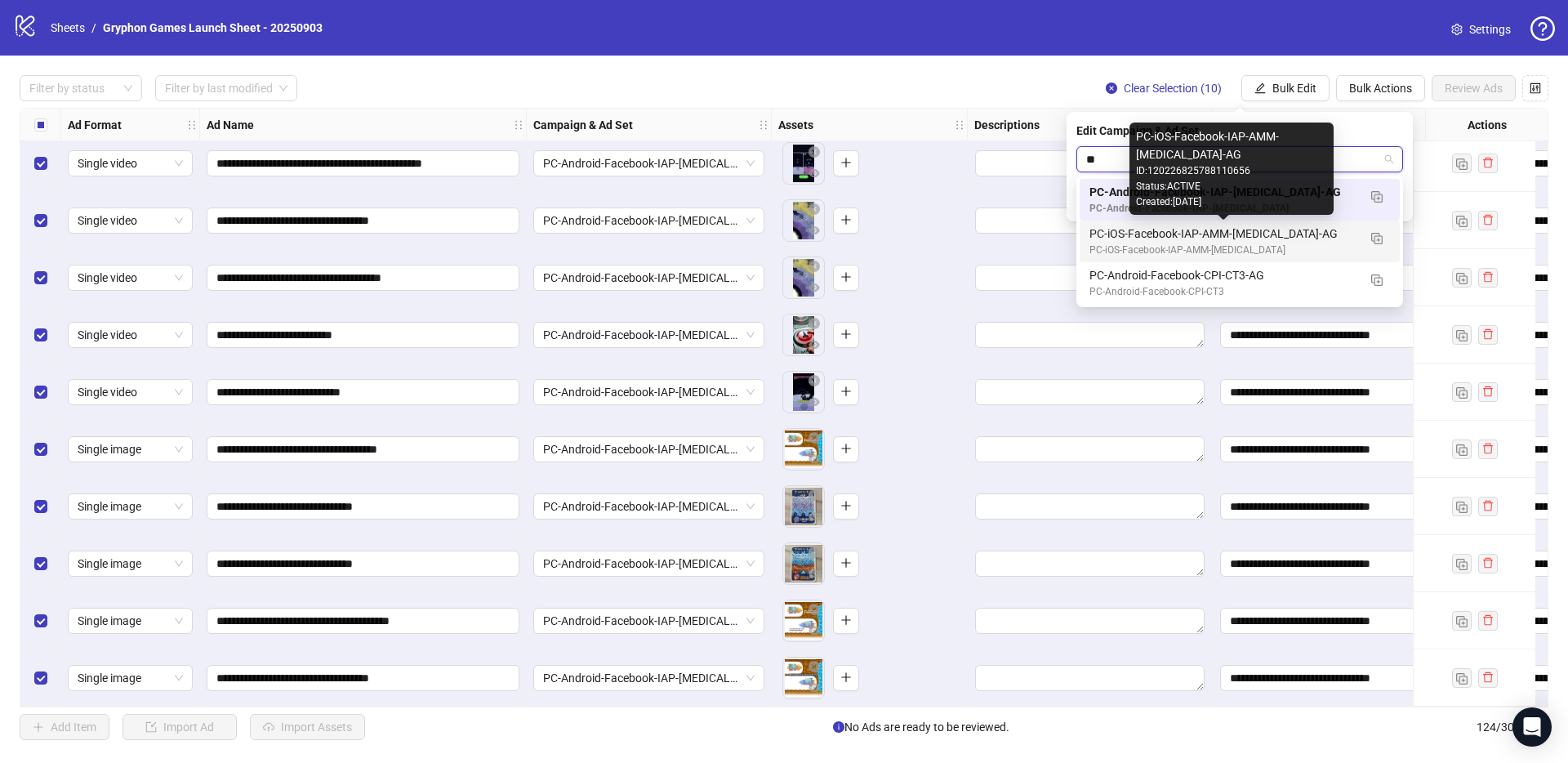
click at [1160, 243] on div "PC-iOS-Facebook-IAP-AMM-[MEDICAL_DATA]" at bounding box center [1223, 250] width 268 height 15
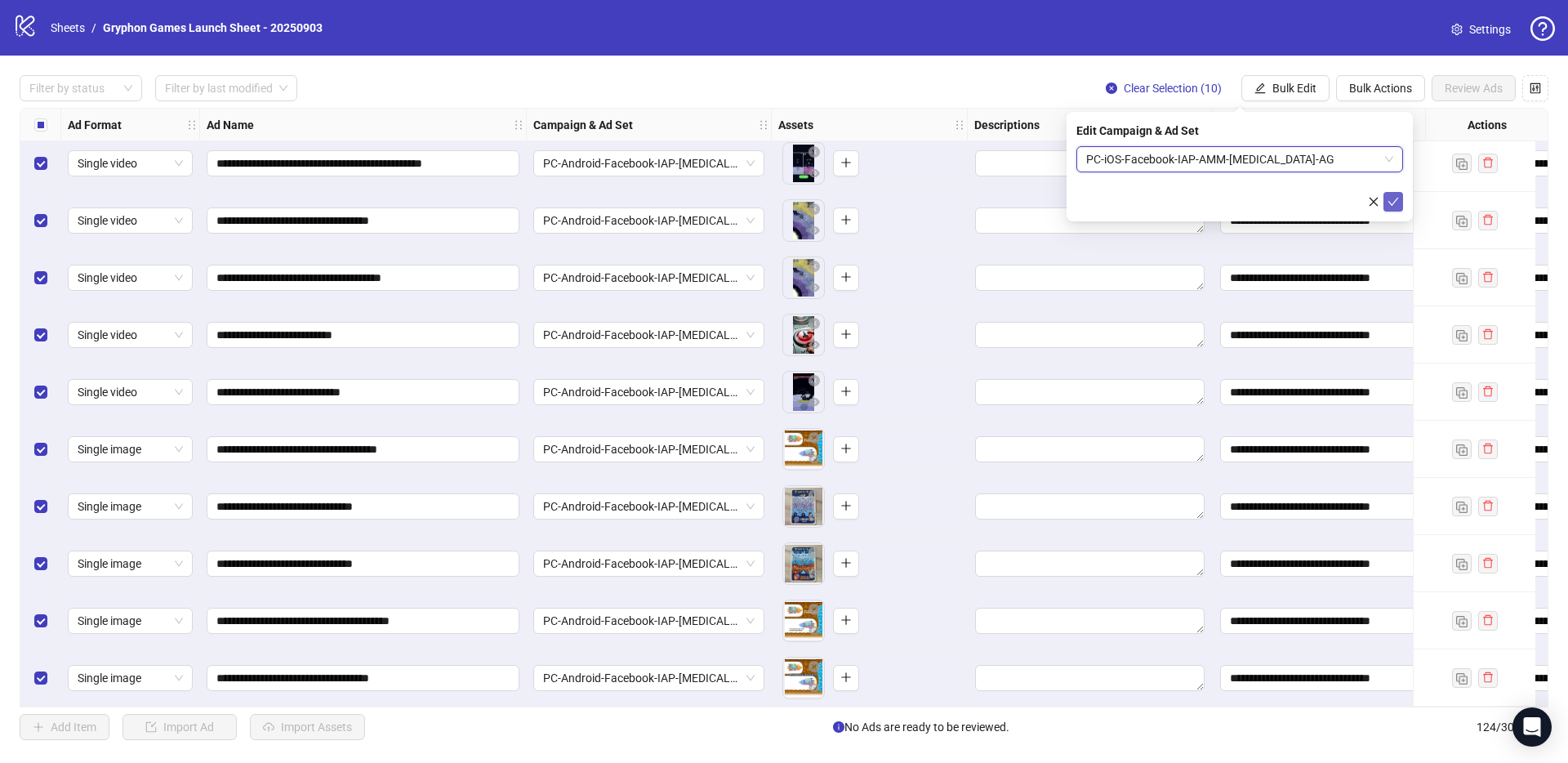
click at [1399, 202] on icon "check" at bounding box center [1393, 201] width 11 height 11
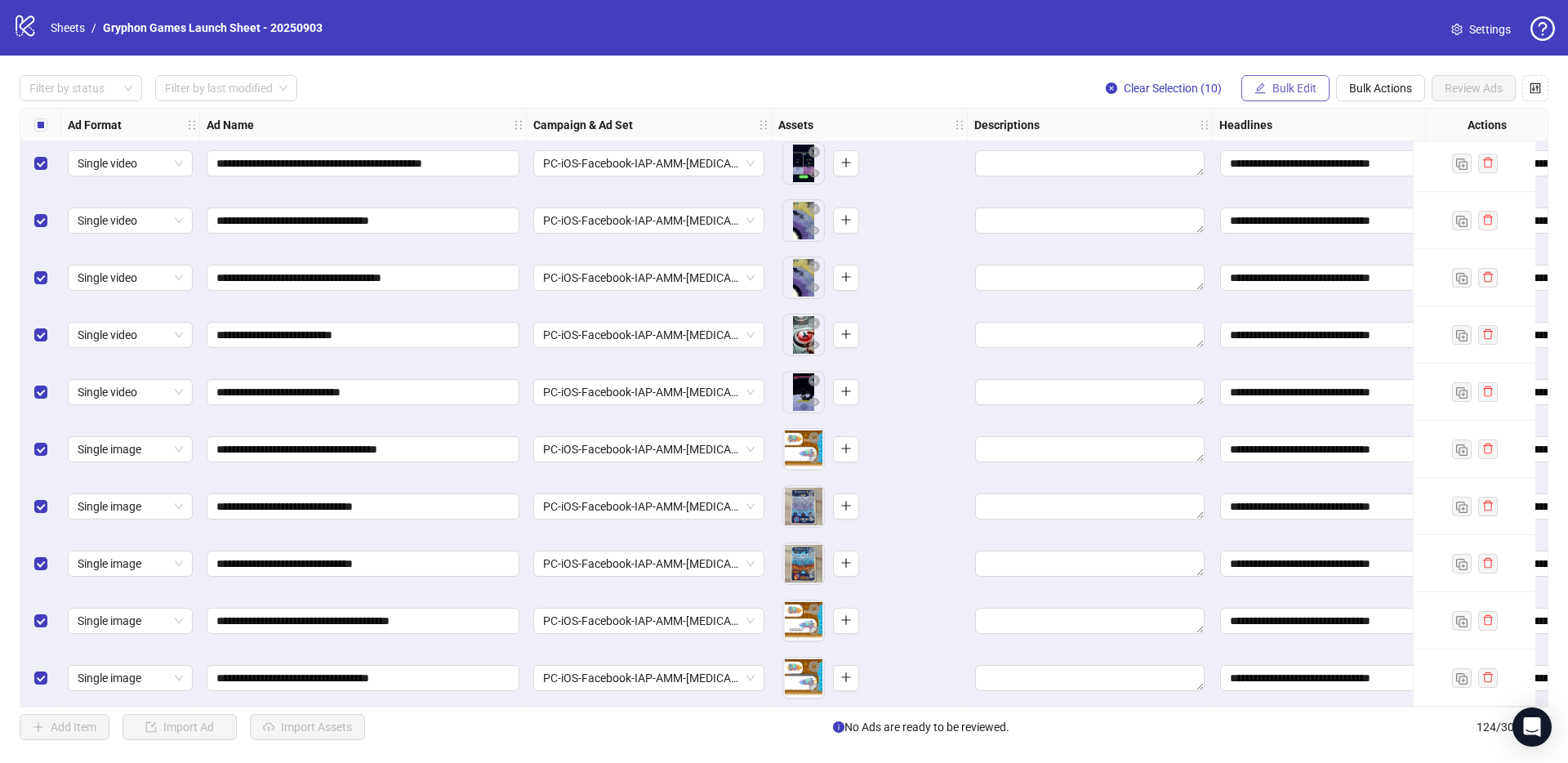
click at [1305, 90] on span "Bulk Edit" at bounding box center [1295, 88] width 44 height 13
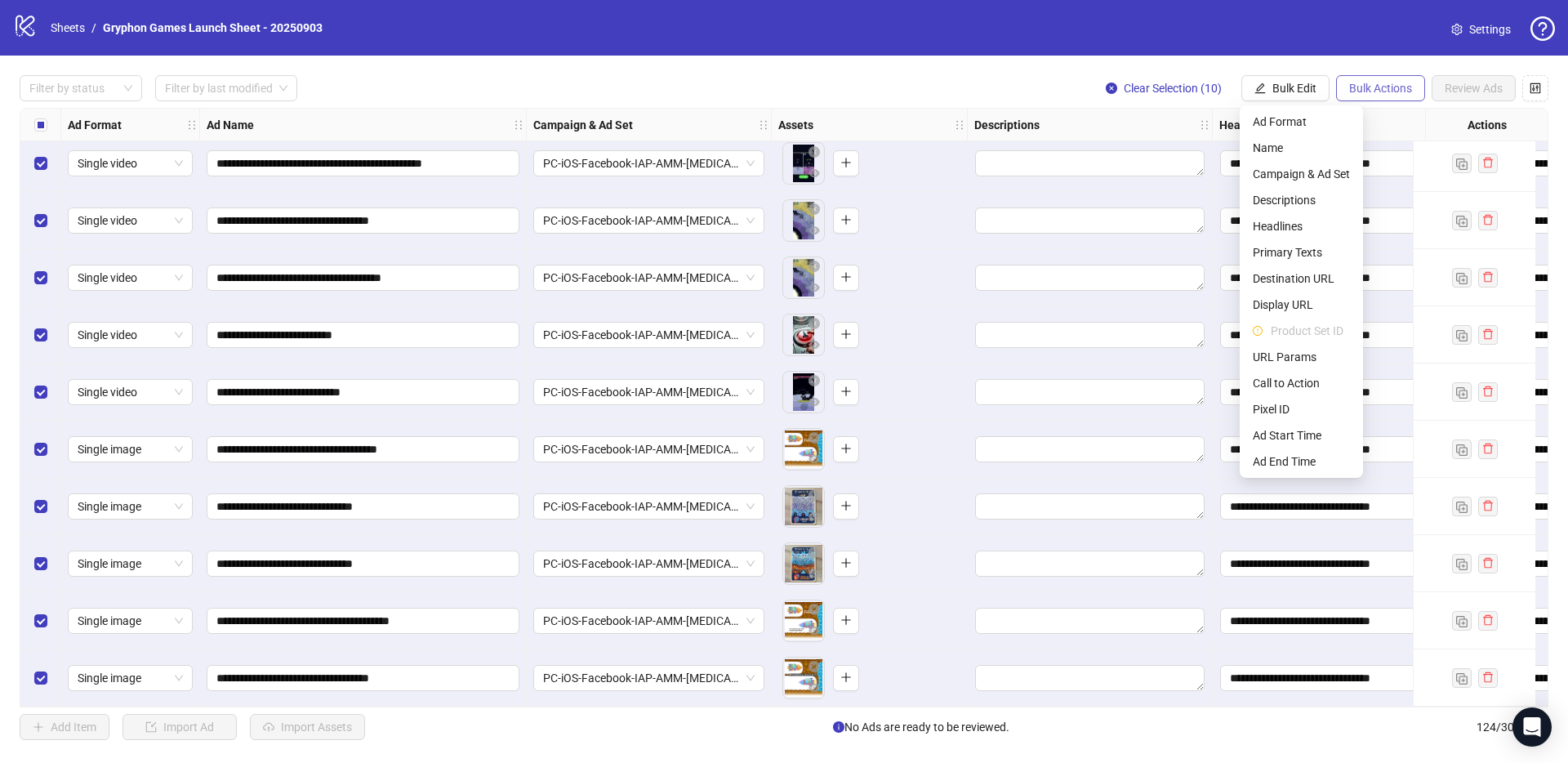
click at [1366, 89] on span "Bulk Actions" at bounding box center [1381, 88] width 63 height 13
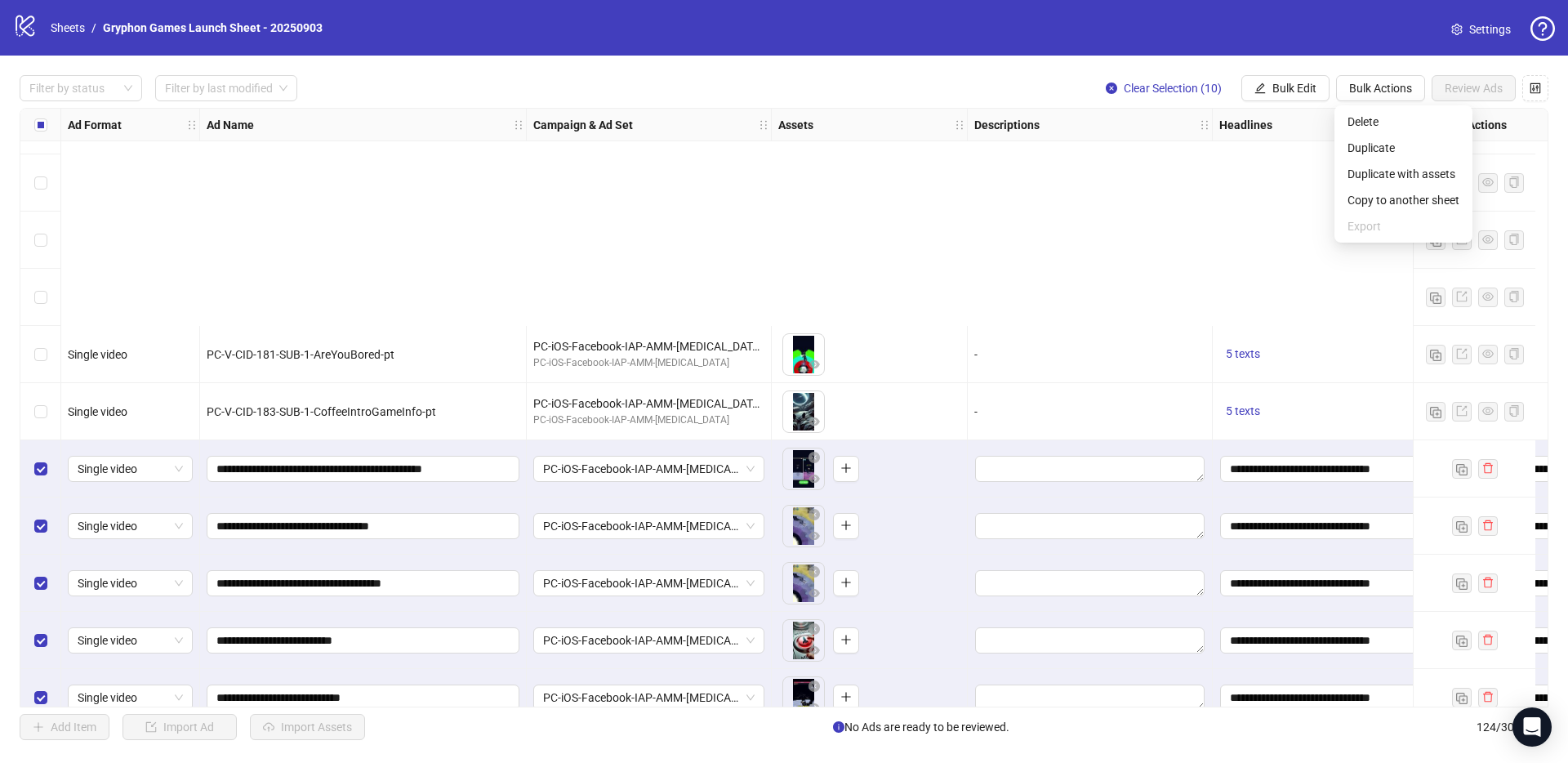
scroll to position [6534, 0]
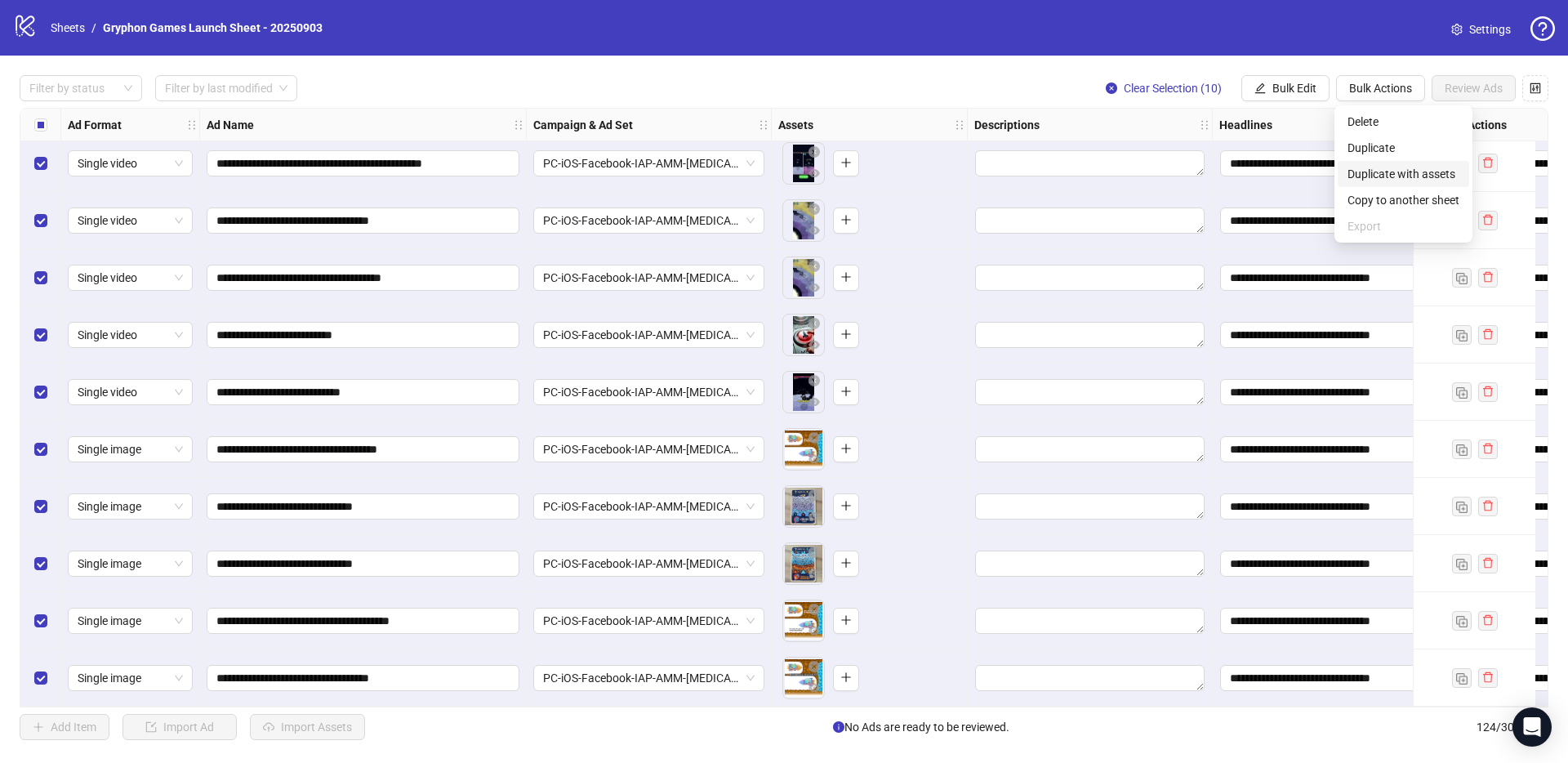
click at [1424, 171] on span "Duplicate with assets" at bounding box center [1403, 174] width 112 height 18
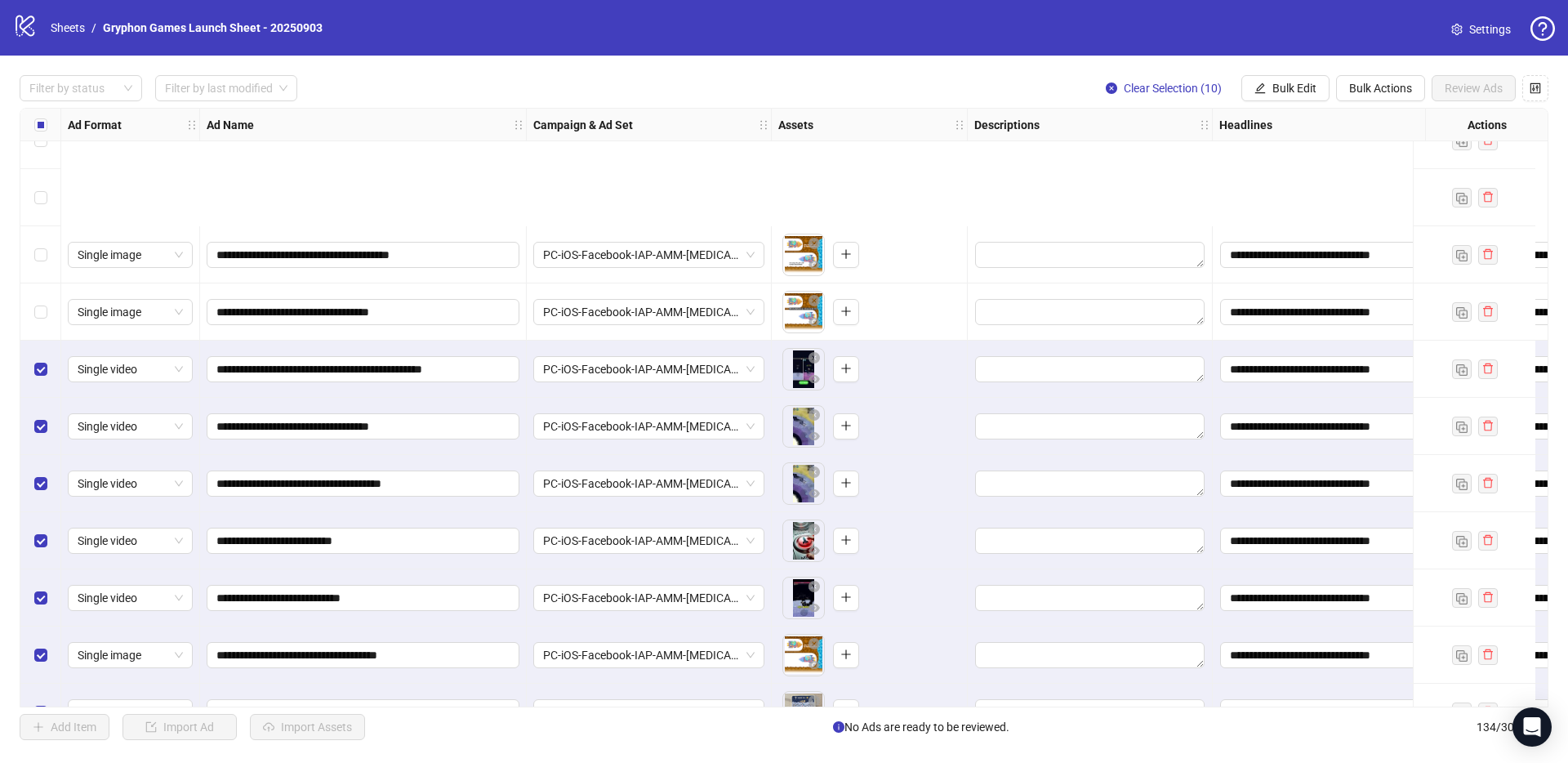
scroll to position [7105, 0]
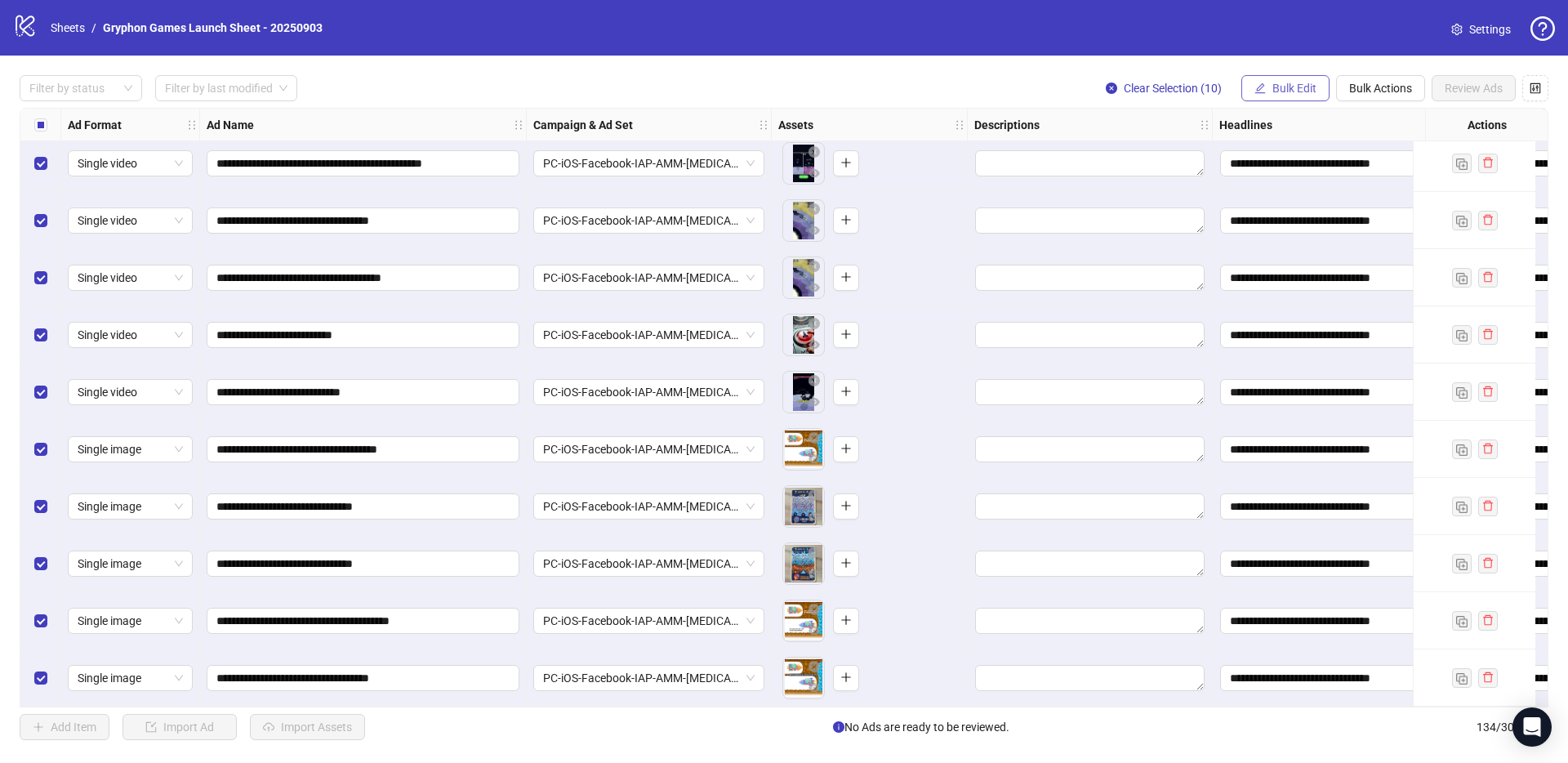
click at [1299, 90] on span "Bulk Edit" at bounding box center [1295, 88] width 44 height 13
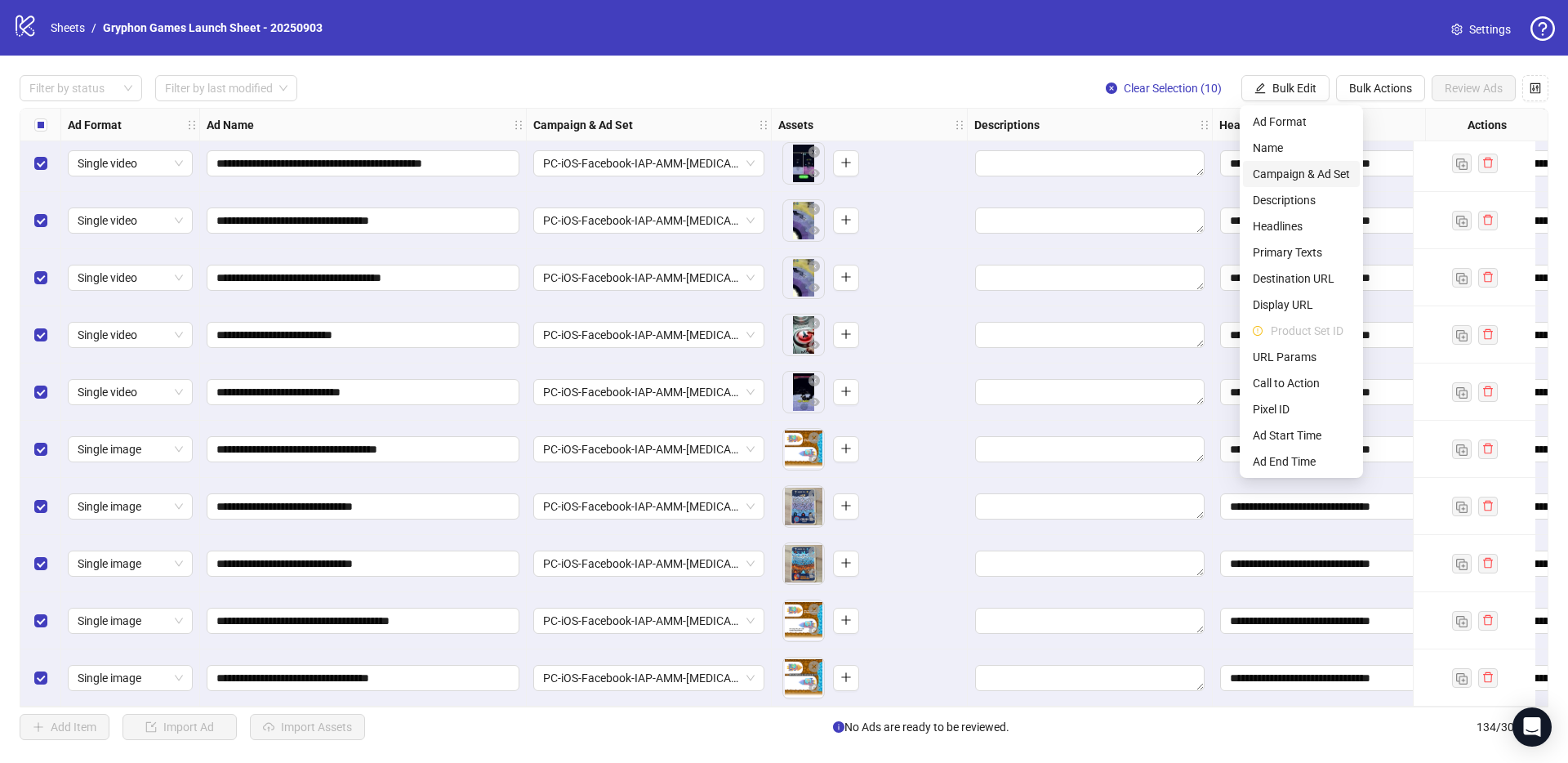
click at [1313, 171] on span "Campaign & Ad Set" at bounding box center [1302, 174] width 97 height 18
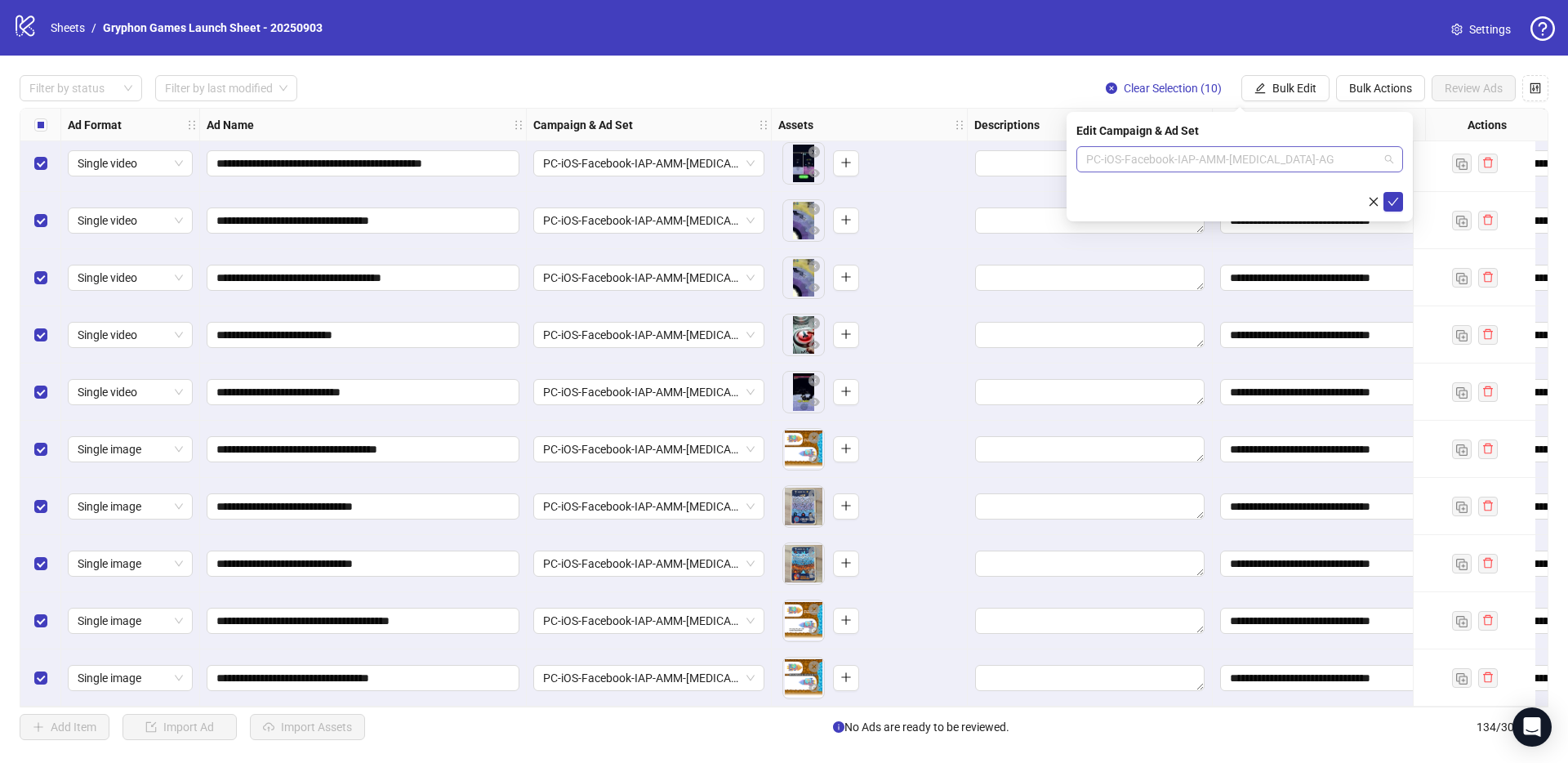
click at [1232, 157] on span "PC-iOS-Facebook-IAP-AMM-[MEDICAL_DATA]-AG" at bounding box center [1239, 159] width 307 height 25
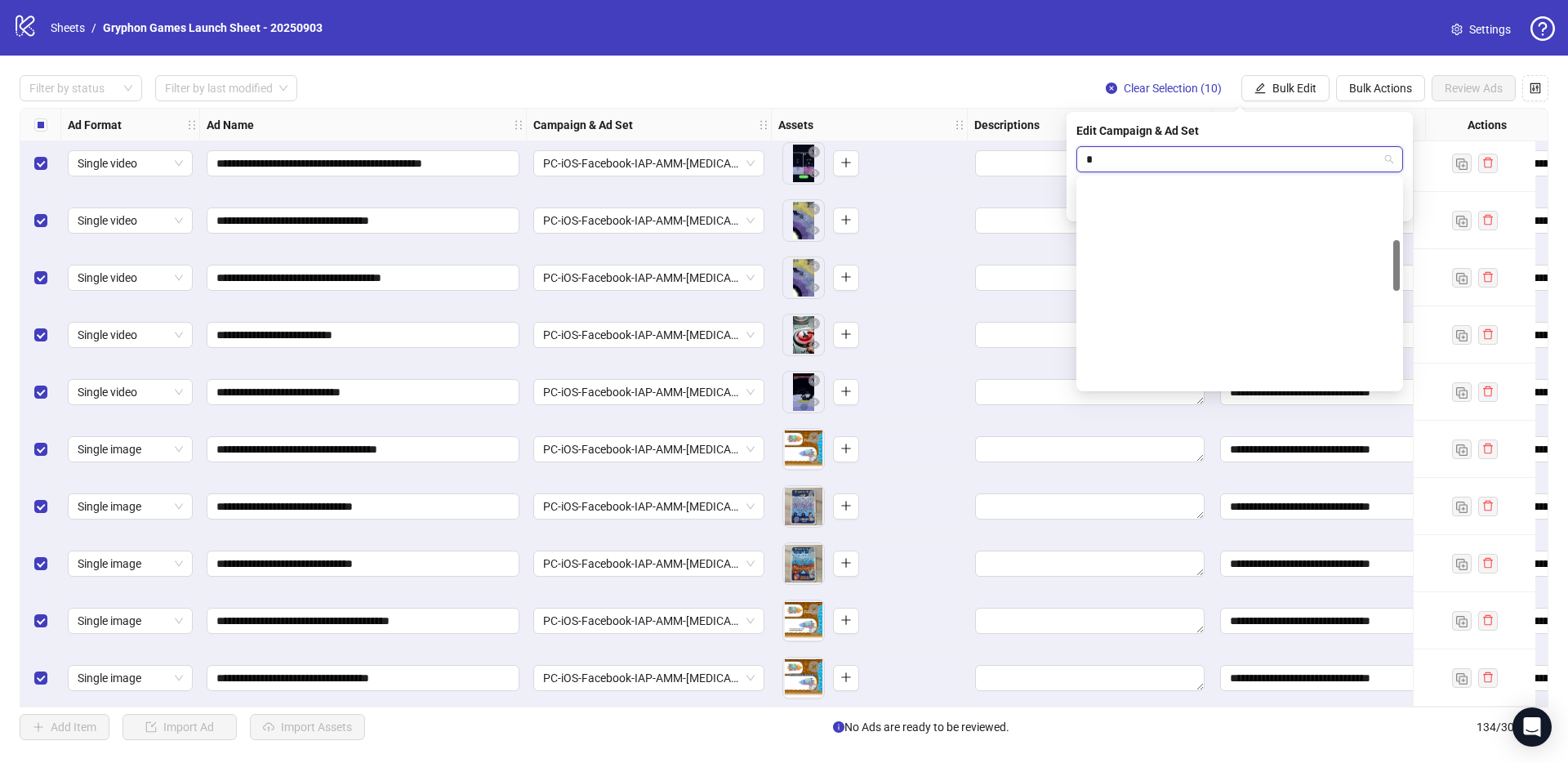
scroll to position [250, 0]
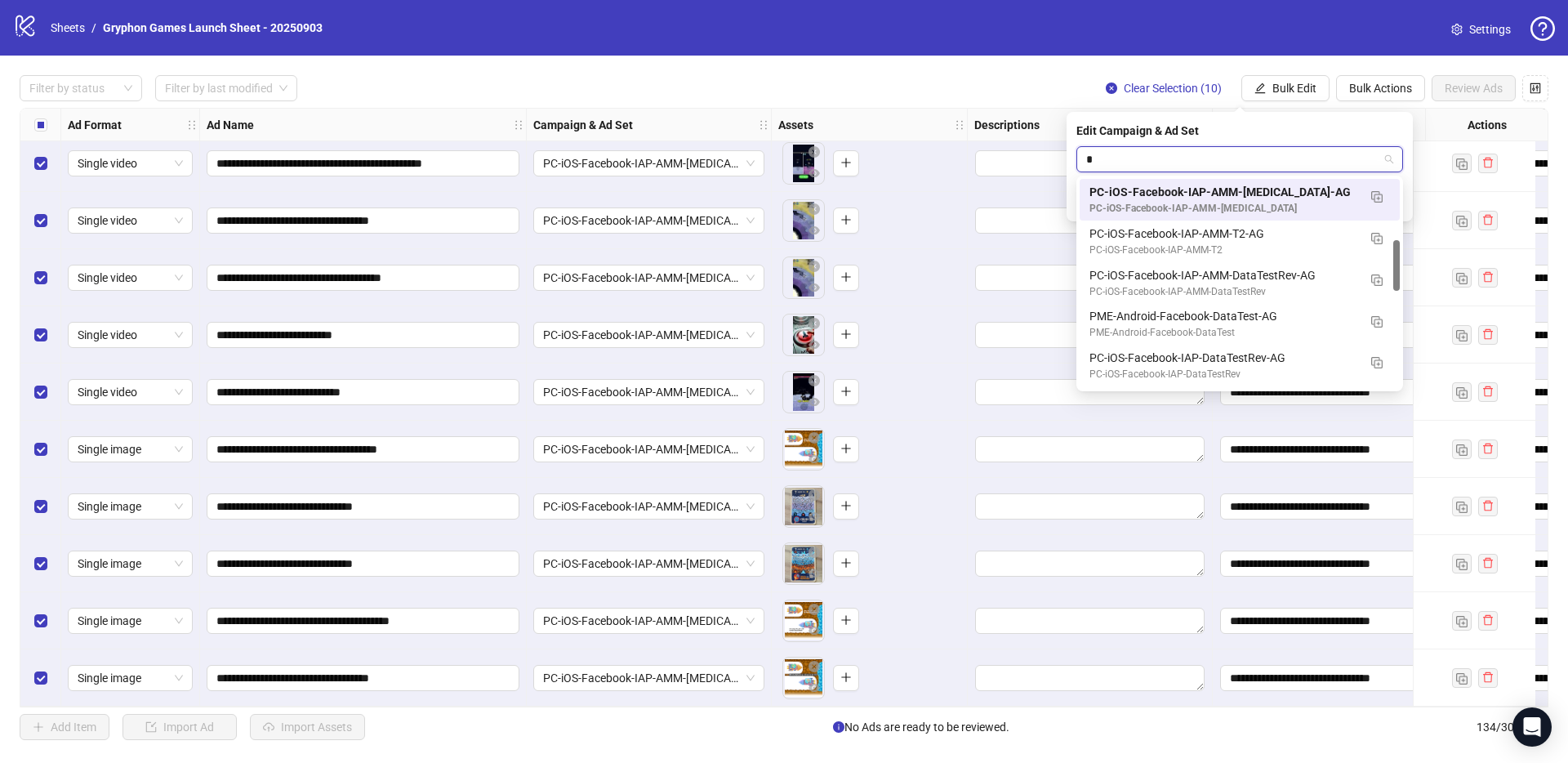
type input "**"
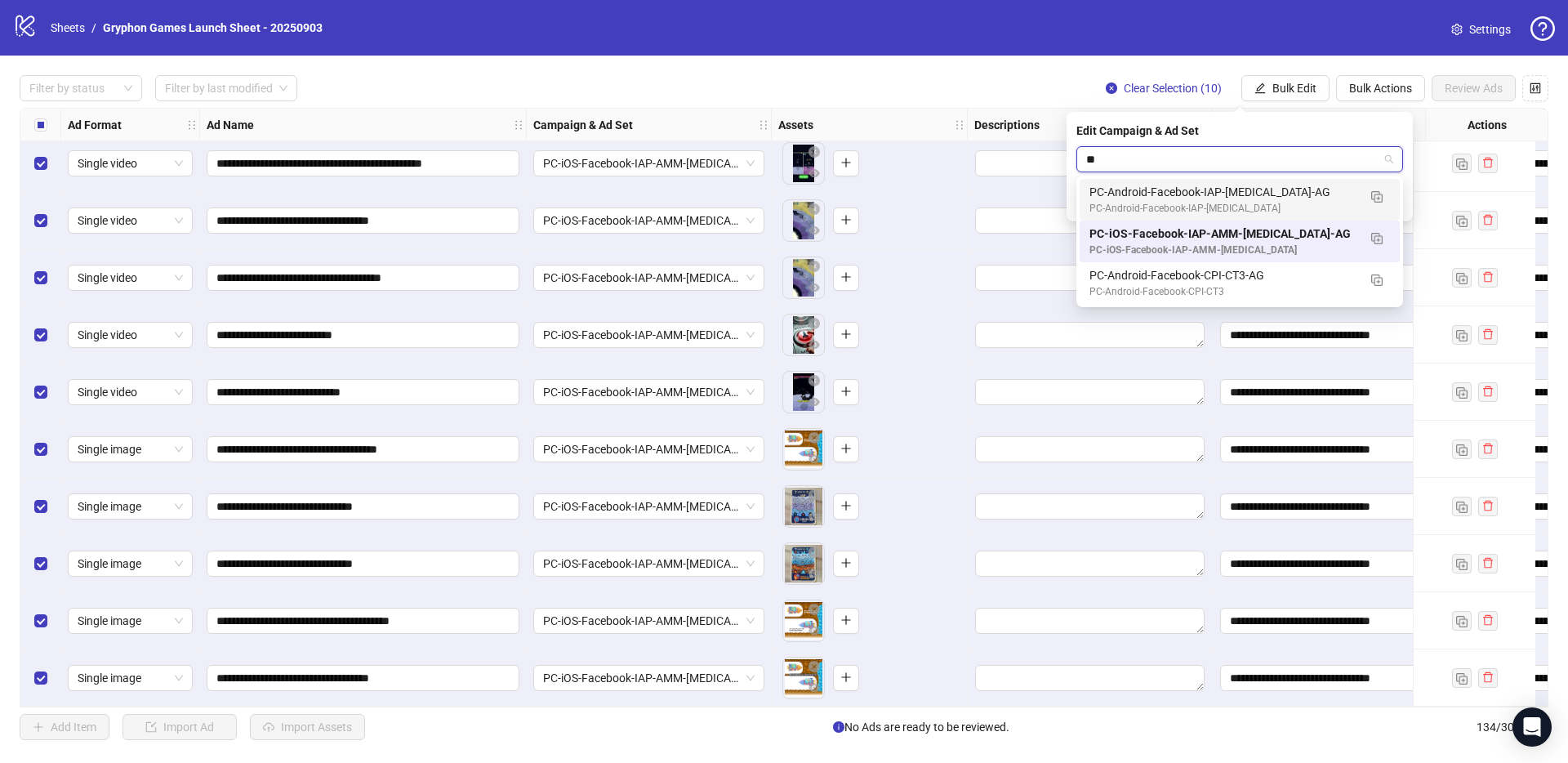
click at [1135, 192] on div "PC-Android-Facebook-IAP-[MEDICAL_DATA]-AG" at bounding box center [1223, 192] width 268 height 18
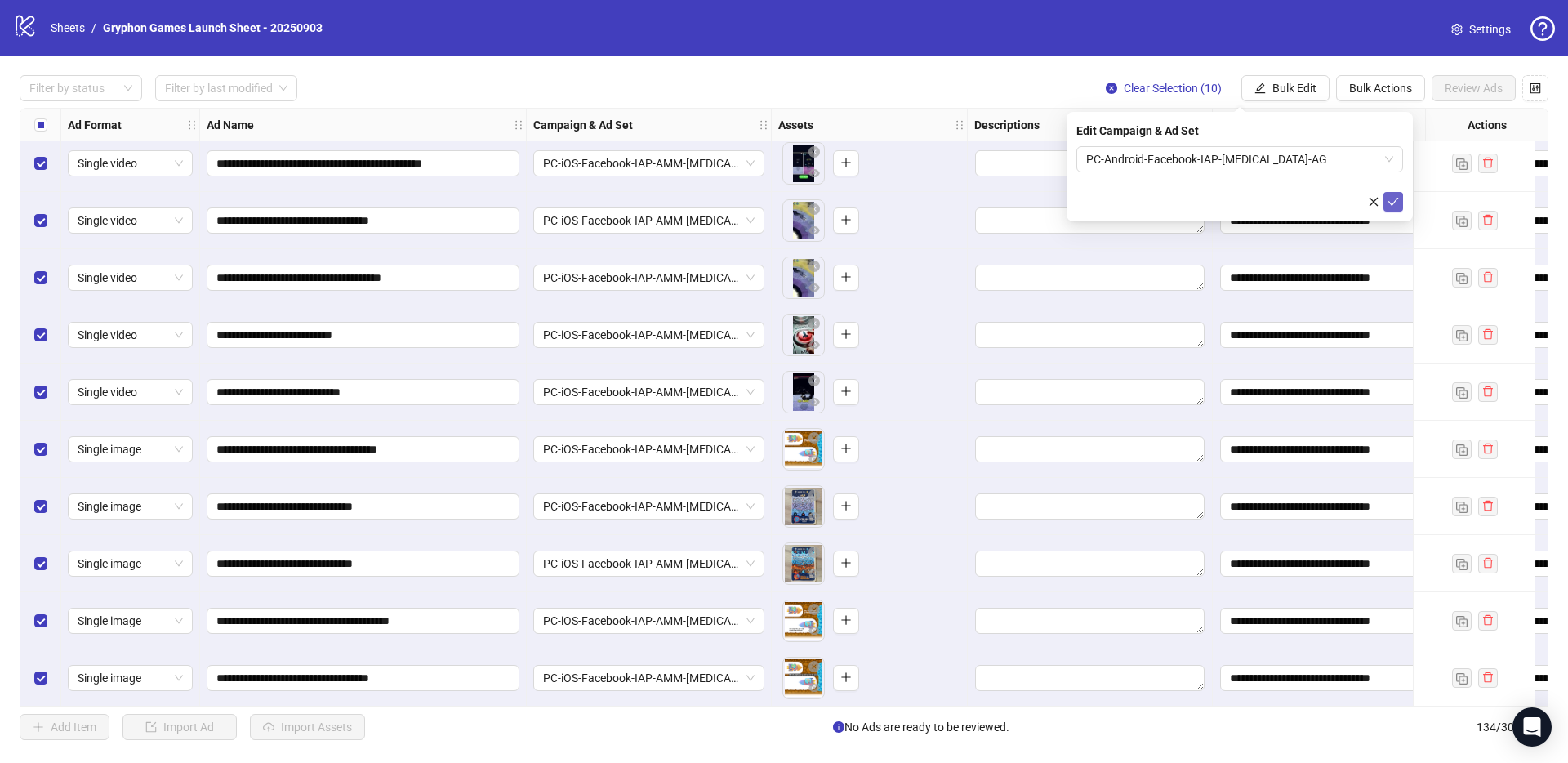
click at [1396, 201] on icon "check" at bounding box center [1393, 201] width 11 height 11
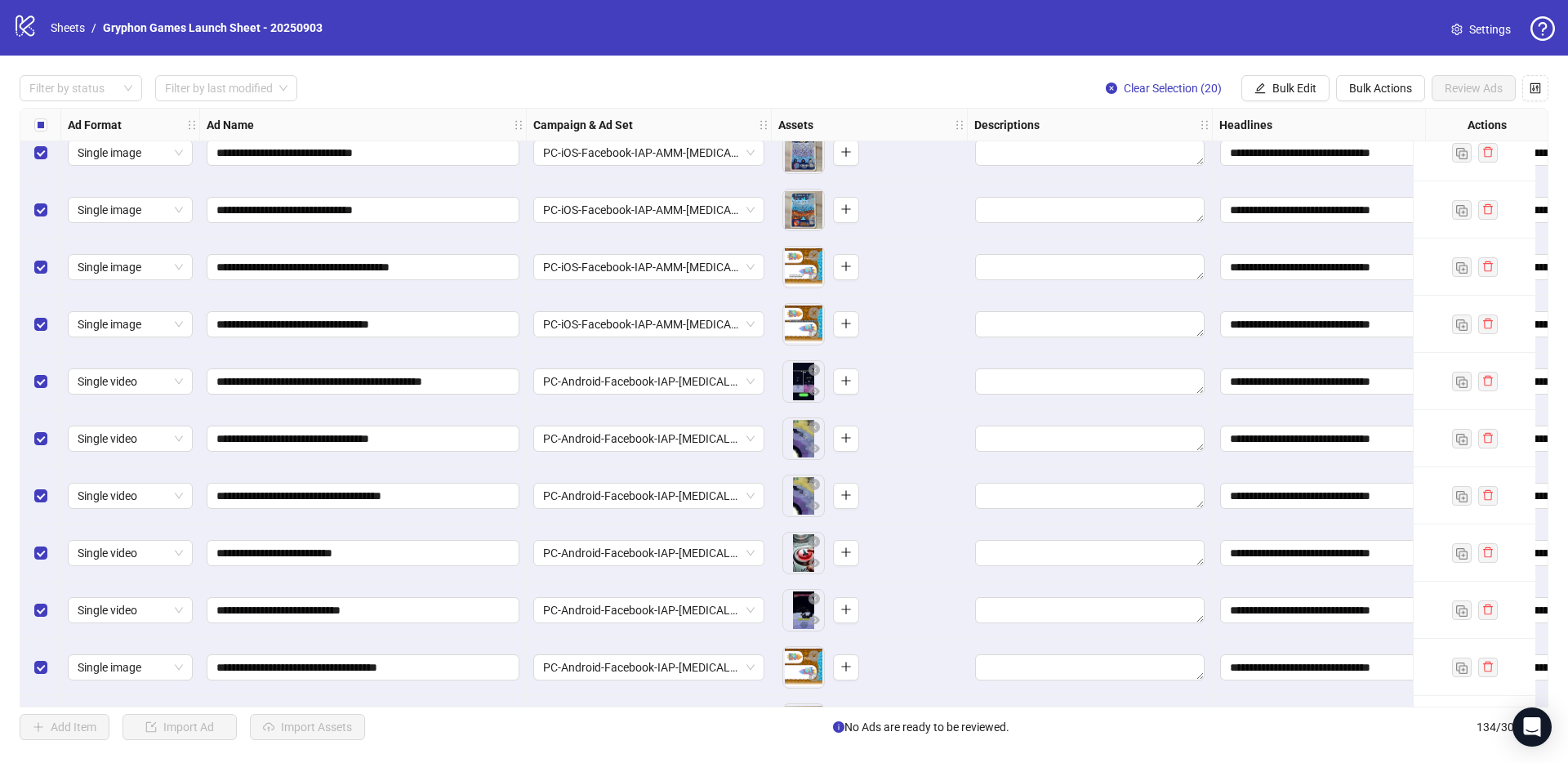
scroll to position [7105, 0]
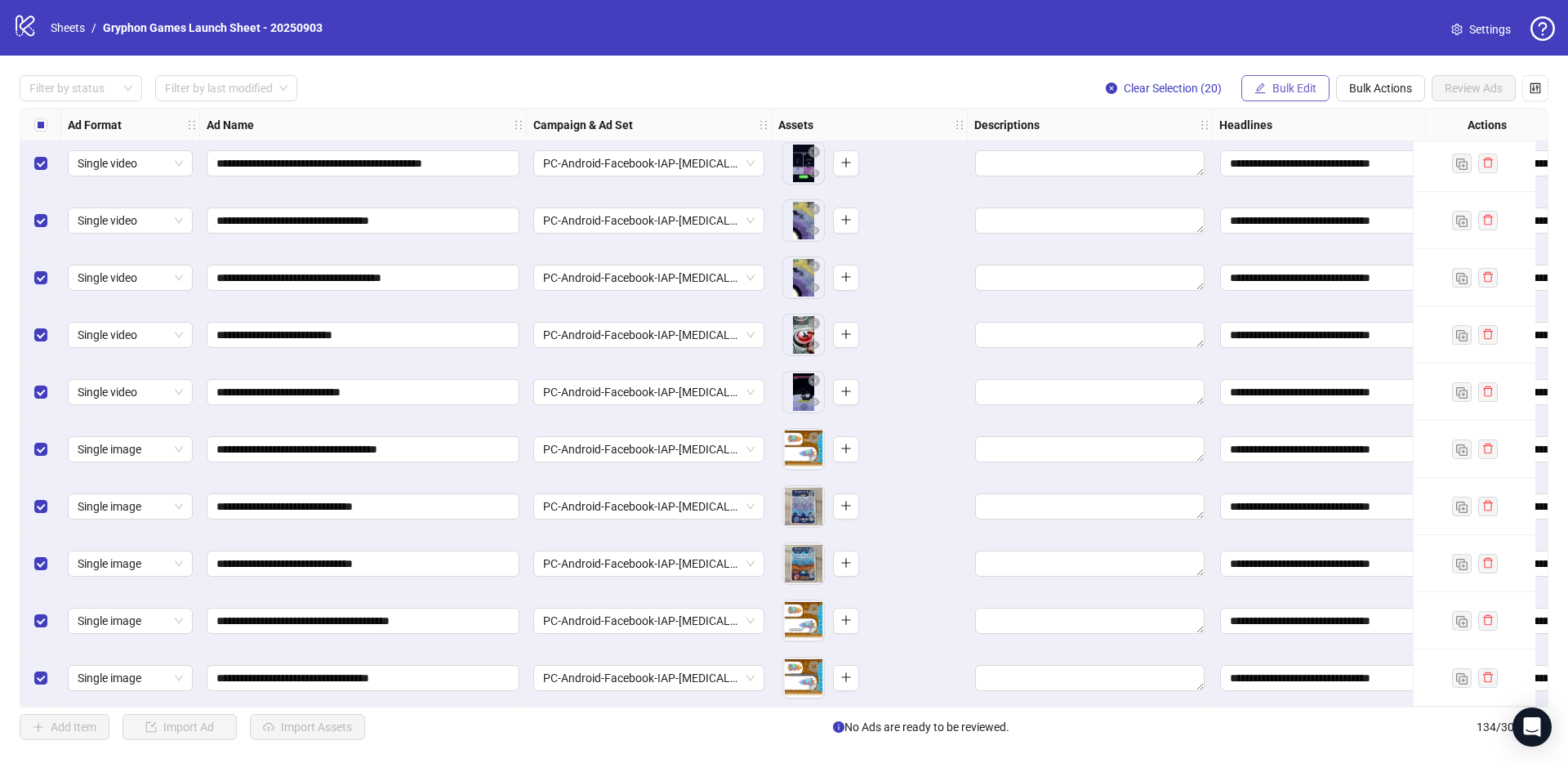
click at [1285, 89] on span "Bulk Edit" at bounding box center [1295, 88] width 44 height 13
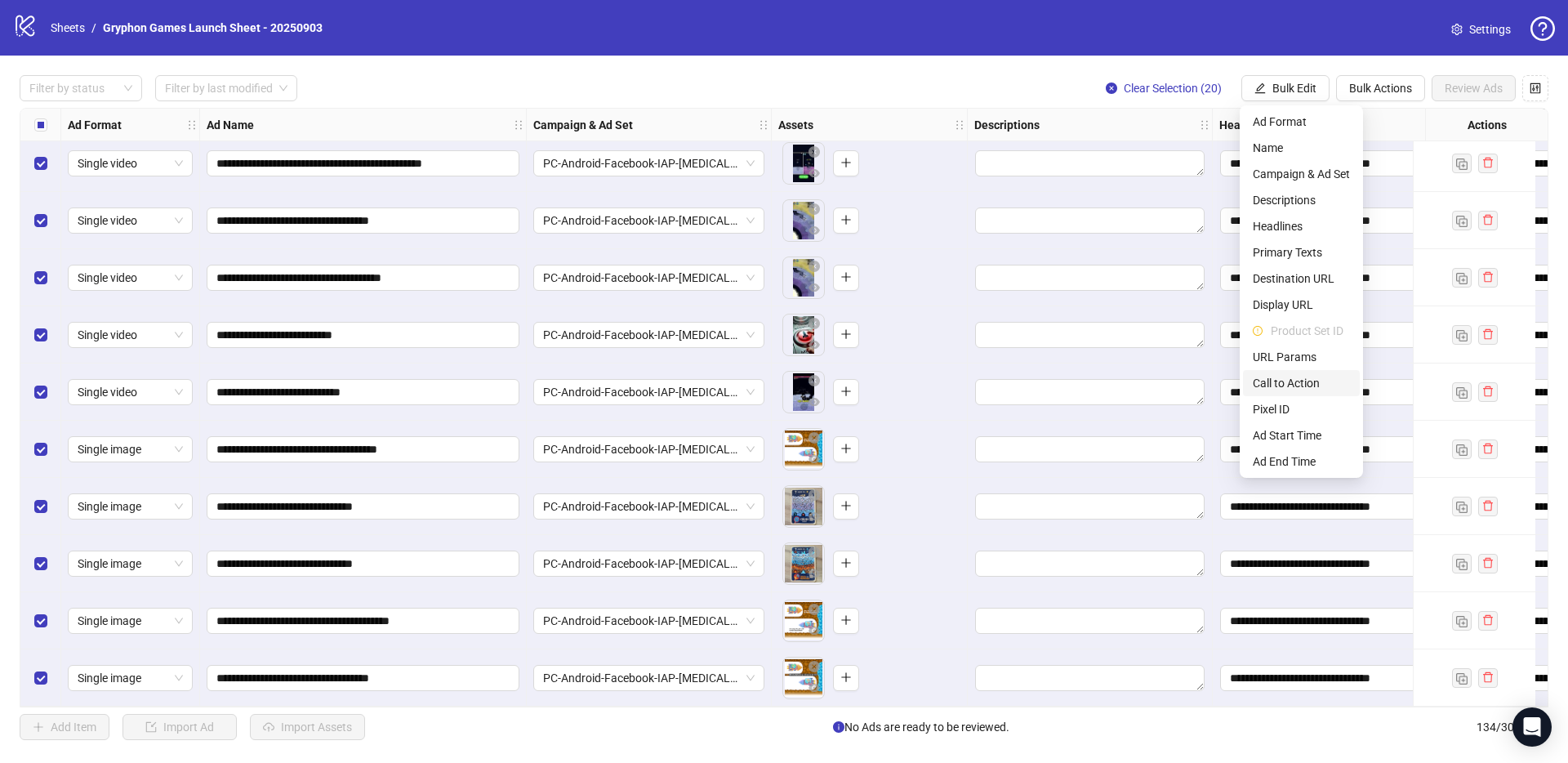
click at [1303, 384] on span "Call to Action" at bounding box center [1302, 382] width 97 height 18
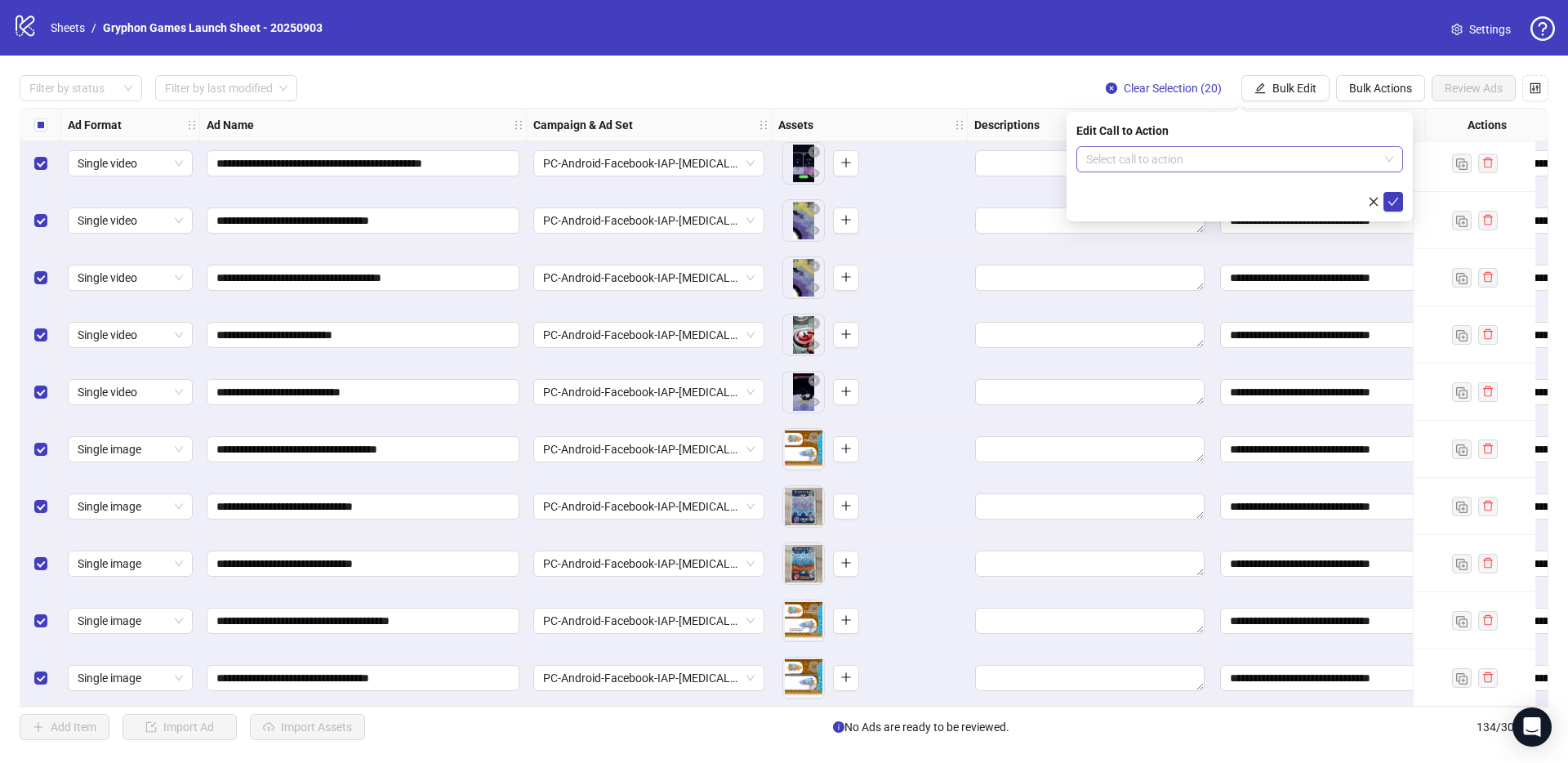
click at [1176, 152] on input "search" at bounding box center [1233, 159] width 293 height 25
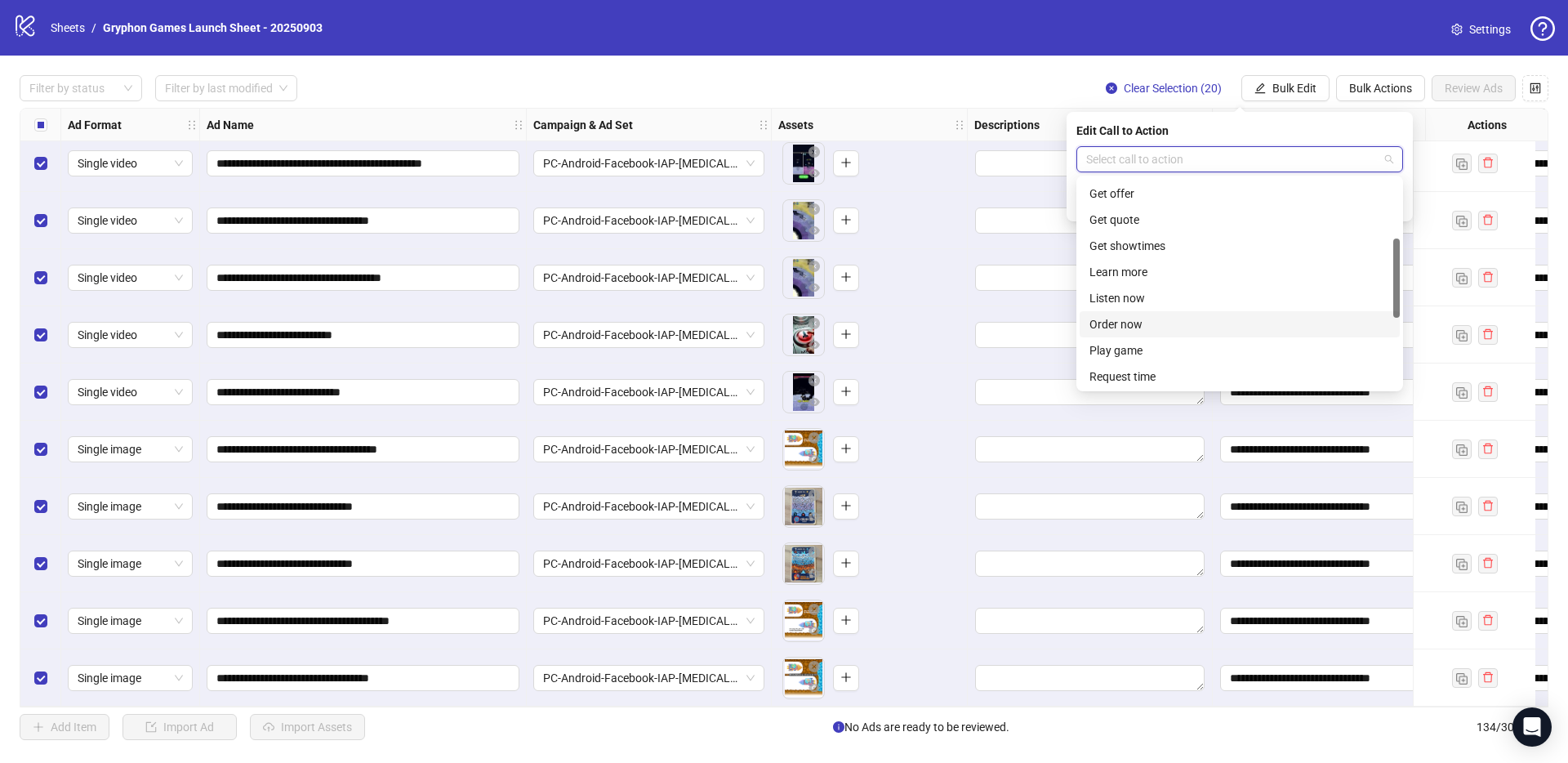
scroll to position [187, 0]
click at [1140, 318] on div "Play game" at bounding box center [1239, 318] width 300 height 18
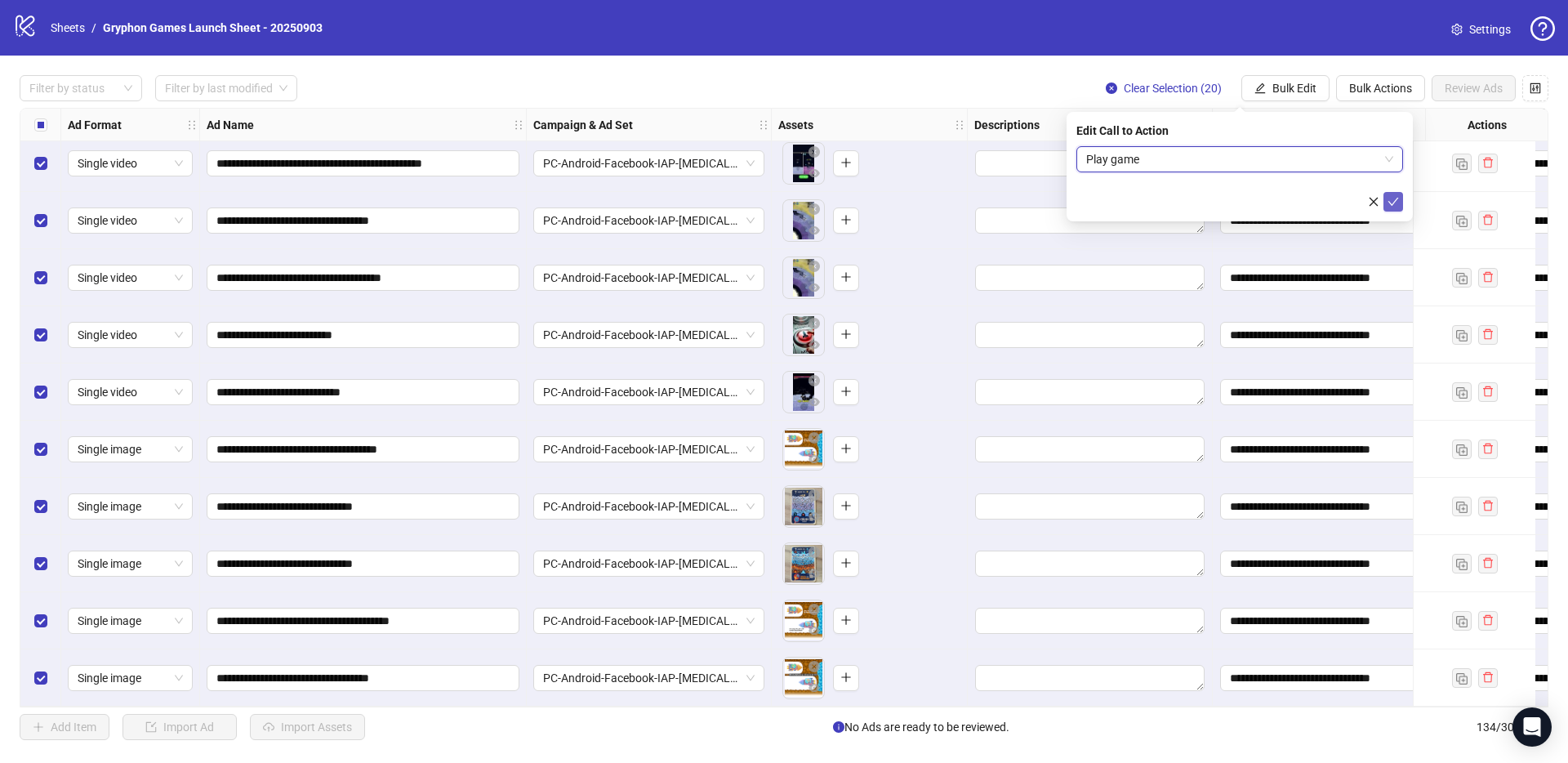
click at [1393, 203] on icon "check" at bounding box center [1393, 202] width 10 height 9
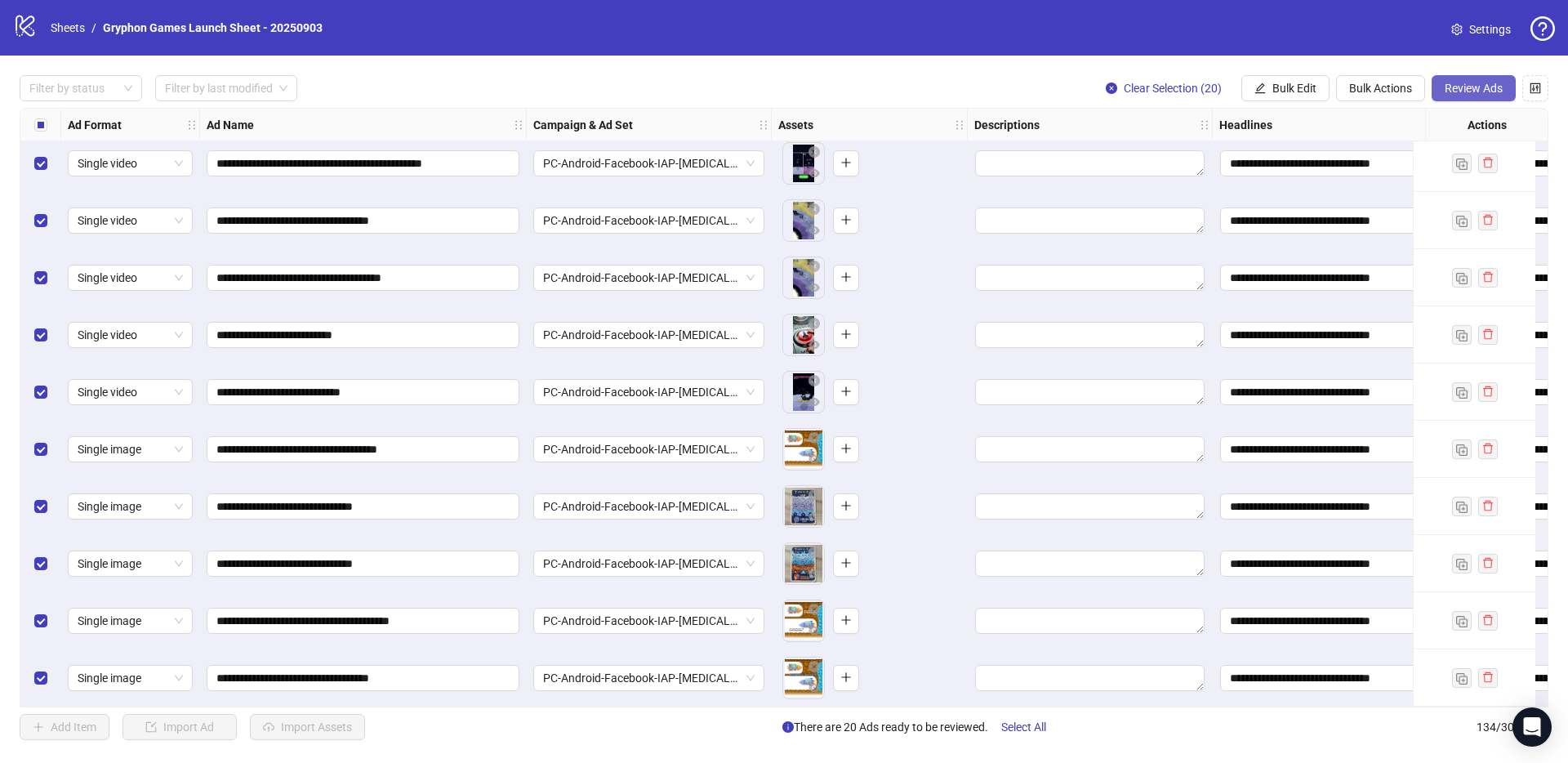
click at [1471, 96] on button "Review Ads" at bounding box center [1474, 88] width 84 height 26
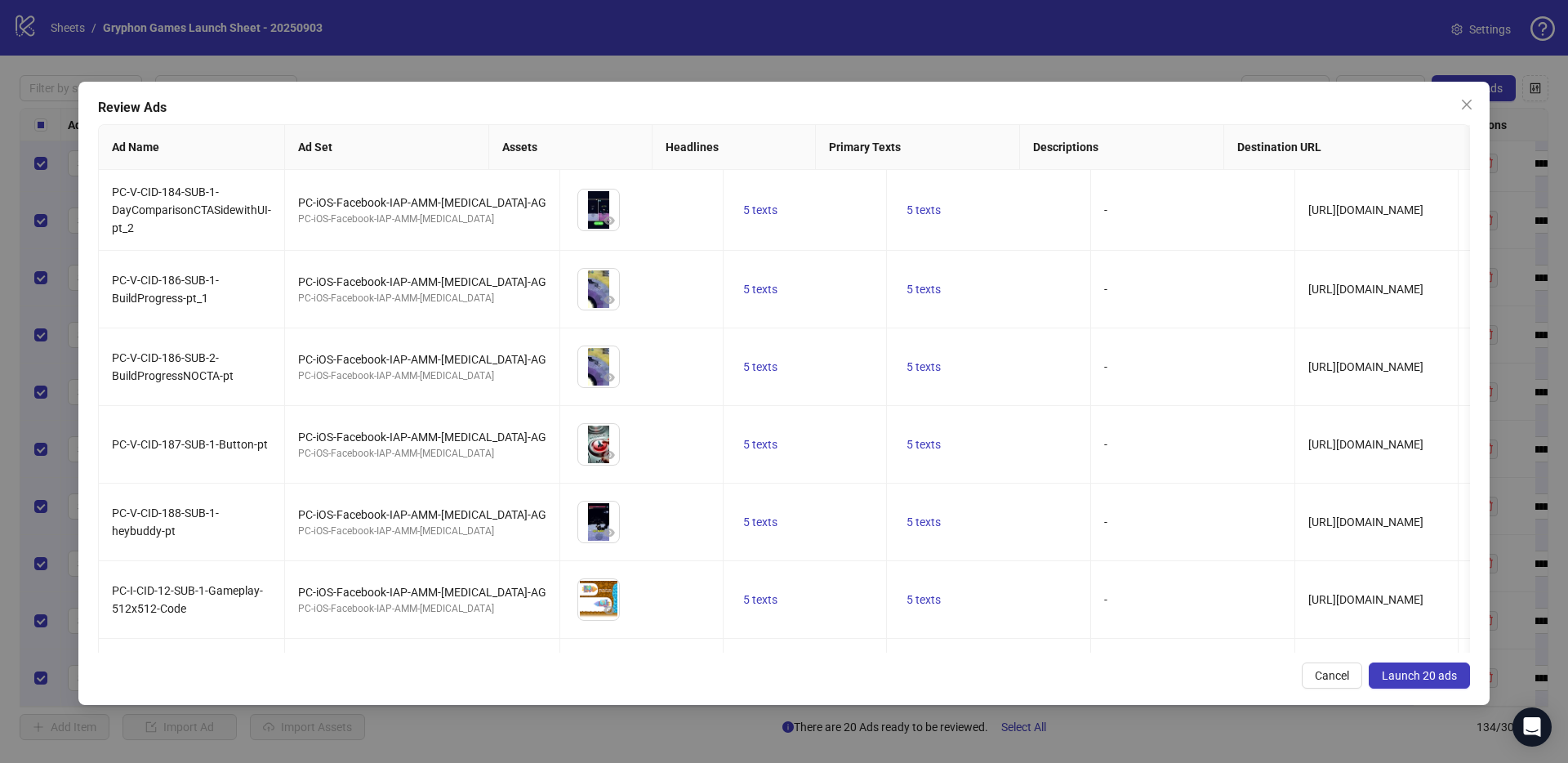
click at [1443, 676] on span "Launch 20 ads" at bounding box center [1420, 675] width 75 height 13
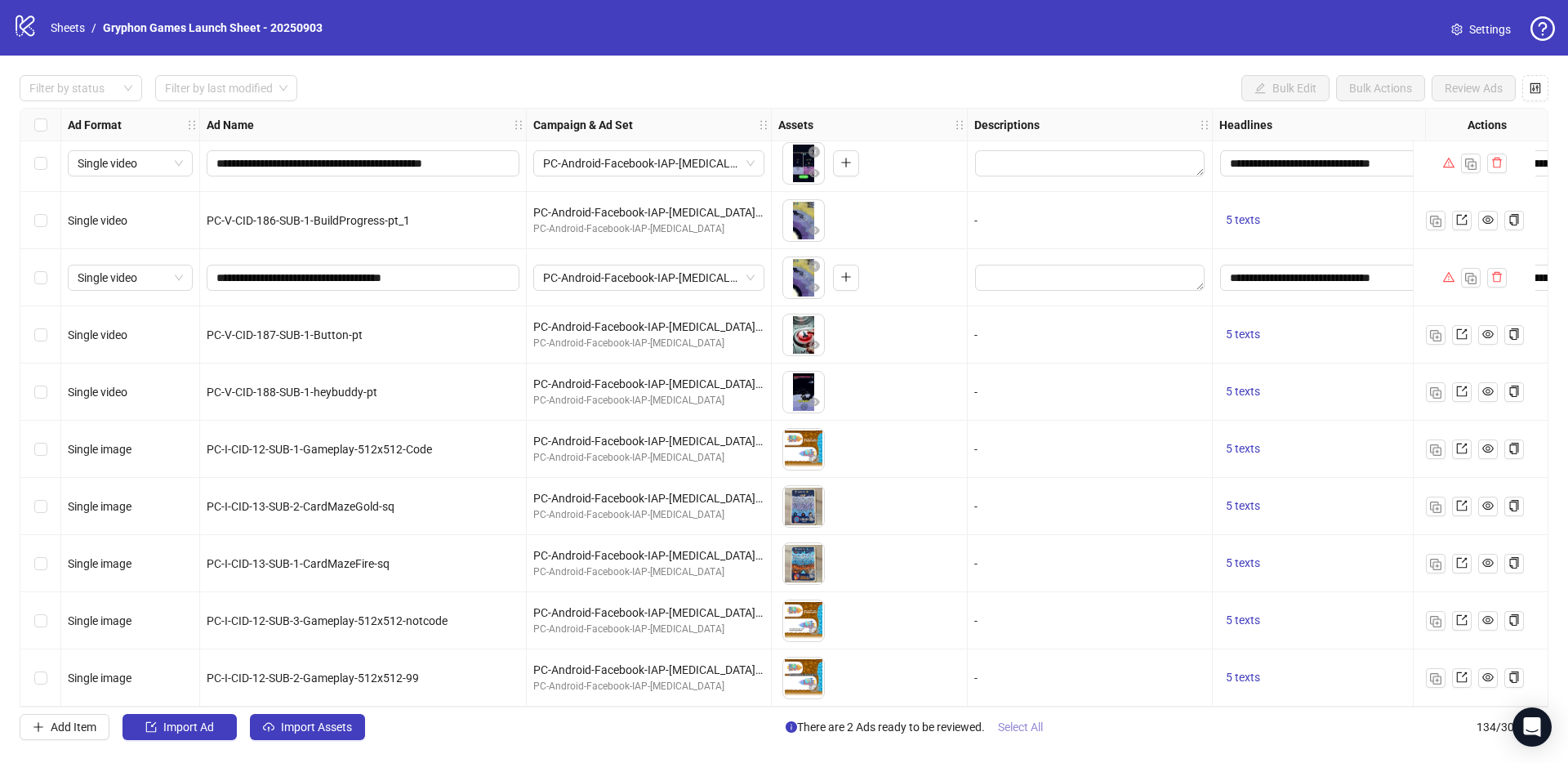
click at [1039, 727] on span "Select All" at bounding box center [1021, 726] width 45 height 13
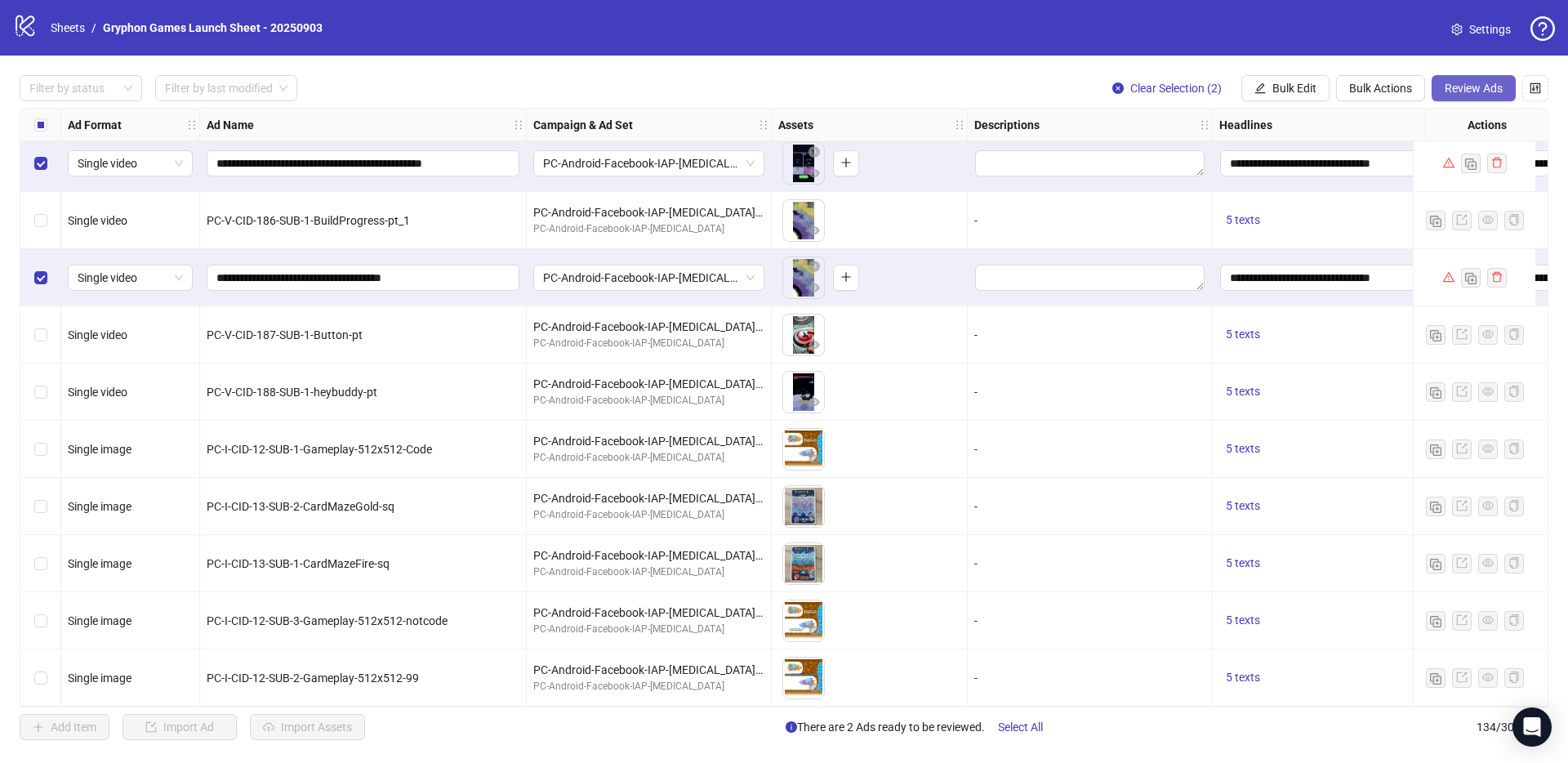
click at [1464, 95] on button "Review Ads" at bounding box center [1474, 88] width 84 height 26
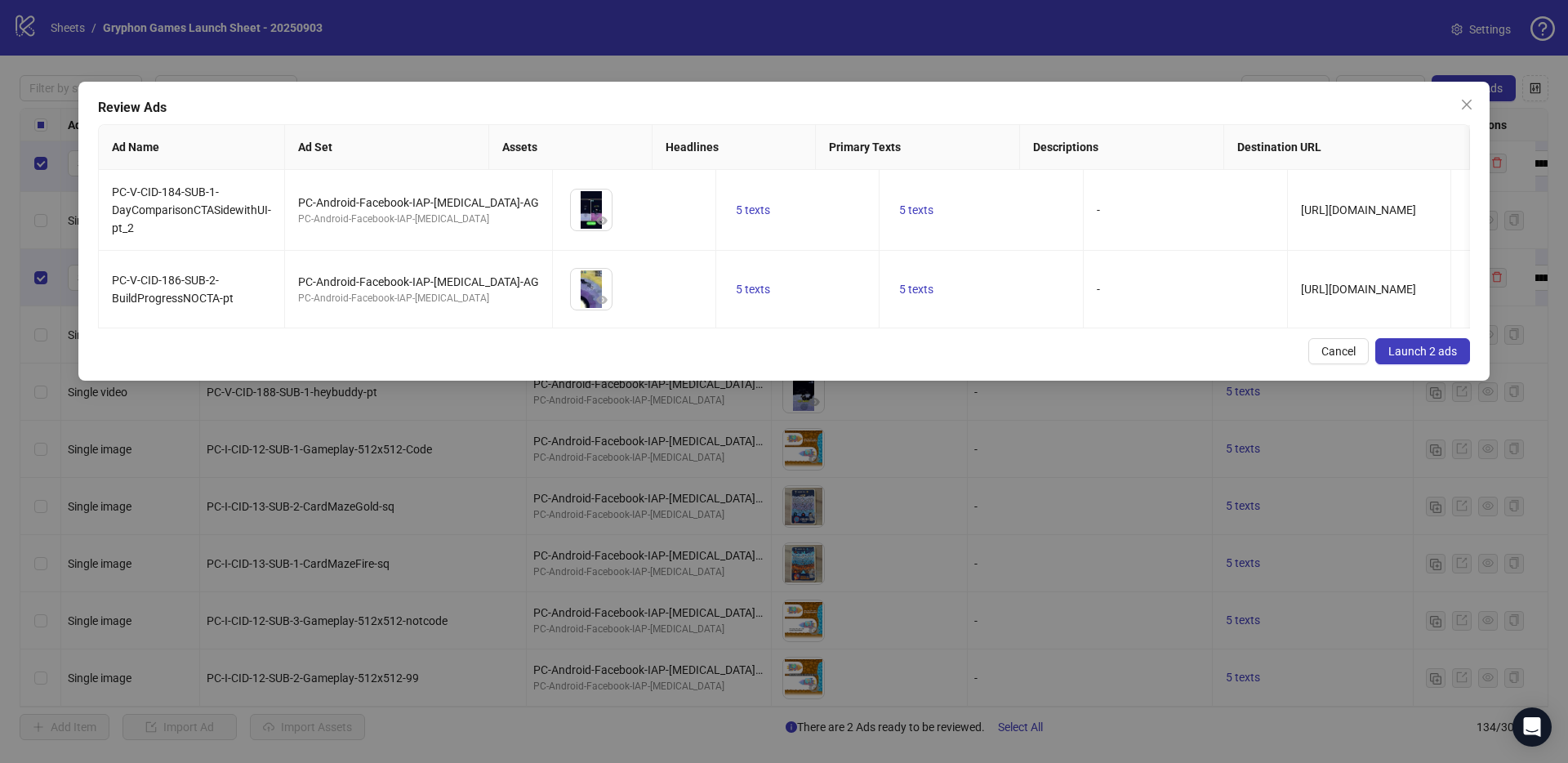
click at [1447, 358] on span "Launch 2 ads" at bounding box center [1422, 351] width 69 height 13
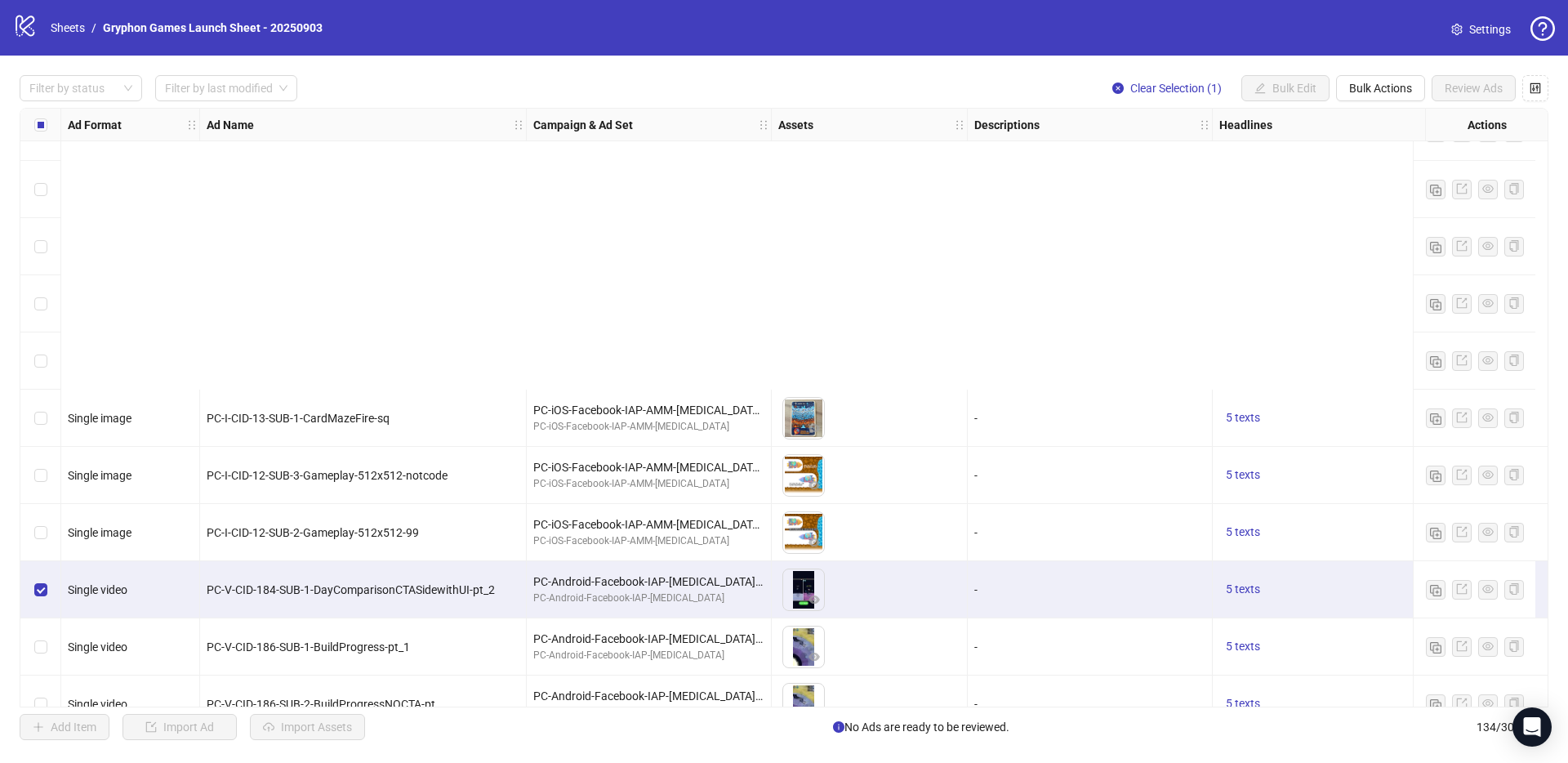
scroll to position [7105, 0]
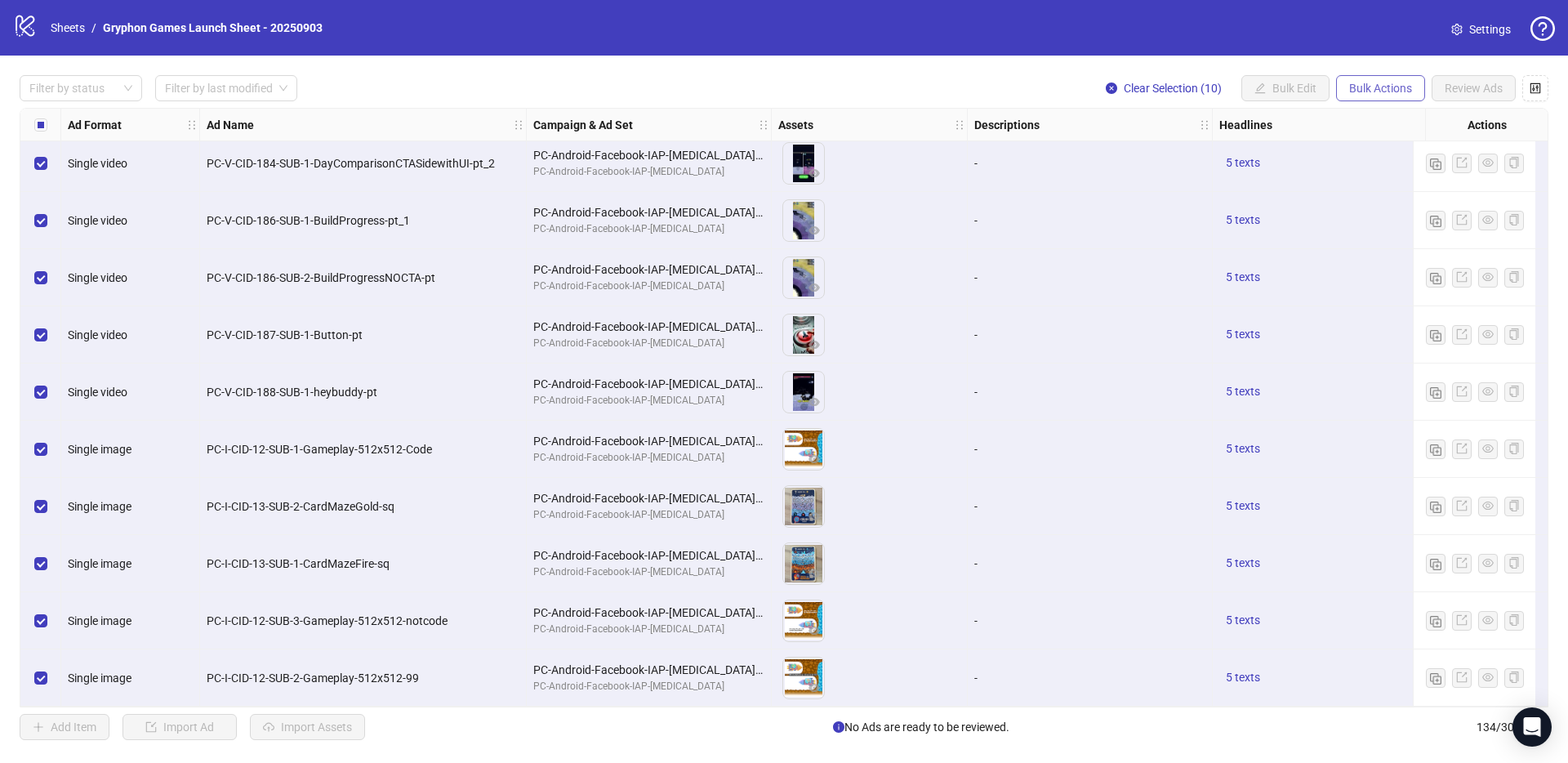
click at [1414, 89] on button "Bulk Actions" at bounding box center [1381, 88] width 89 height 26
click at [1423, 177] on span "Duplicate with assets" at bounding box center [1403, 174] width 112 height 18
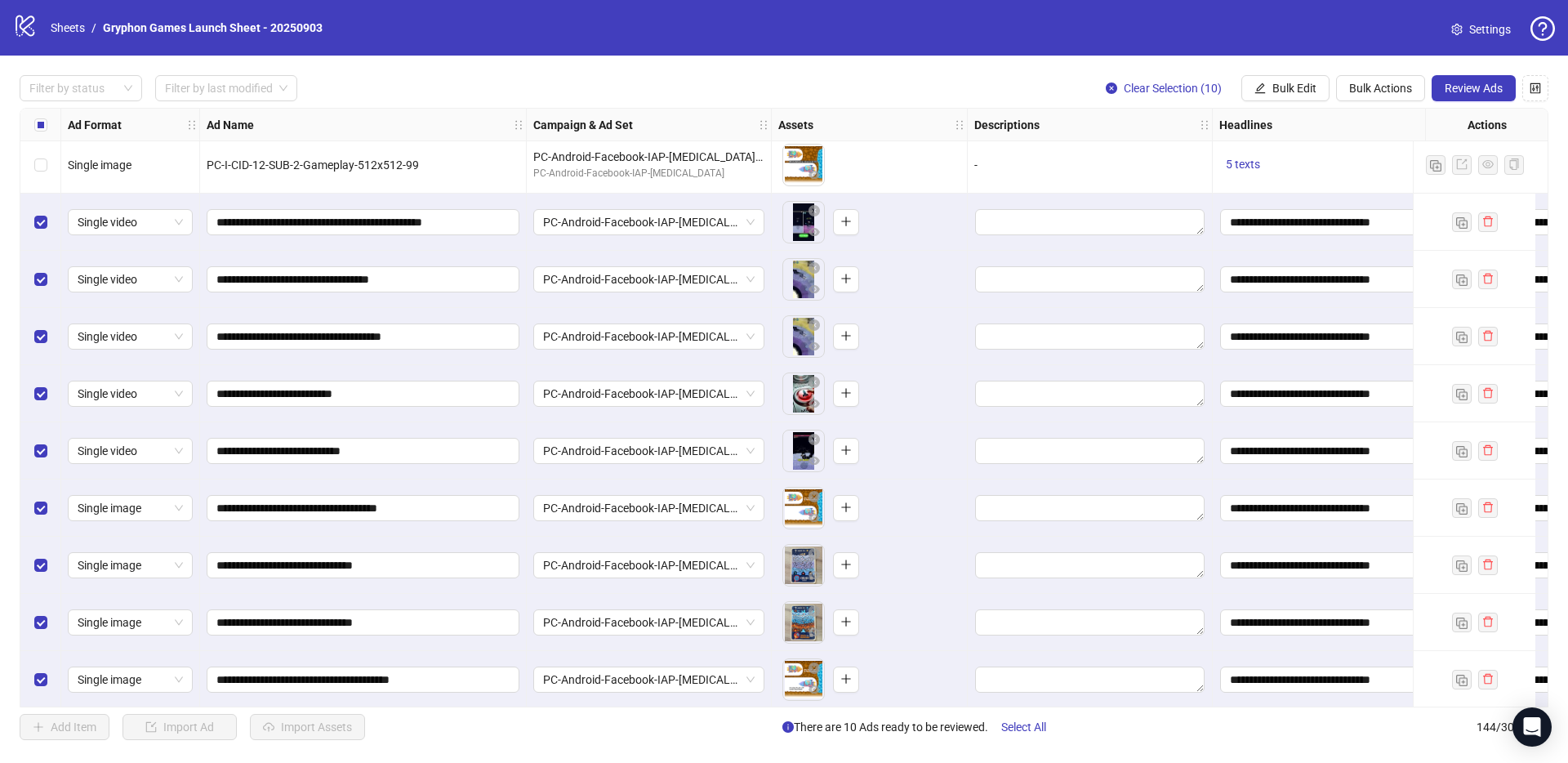
scroll to position [7678, 0]
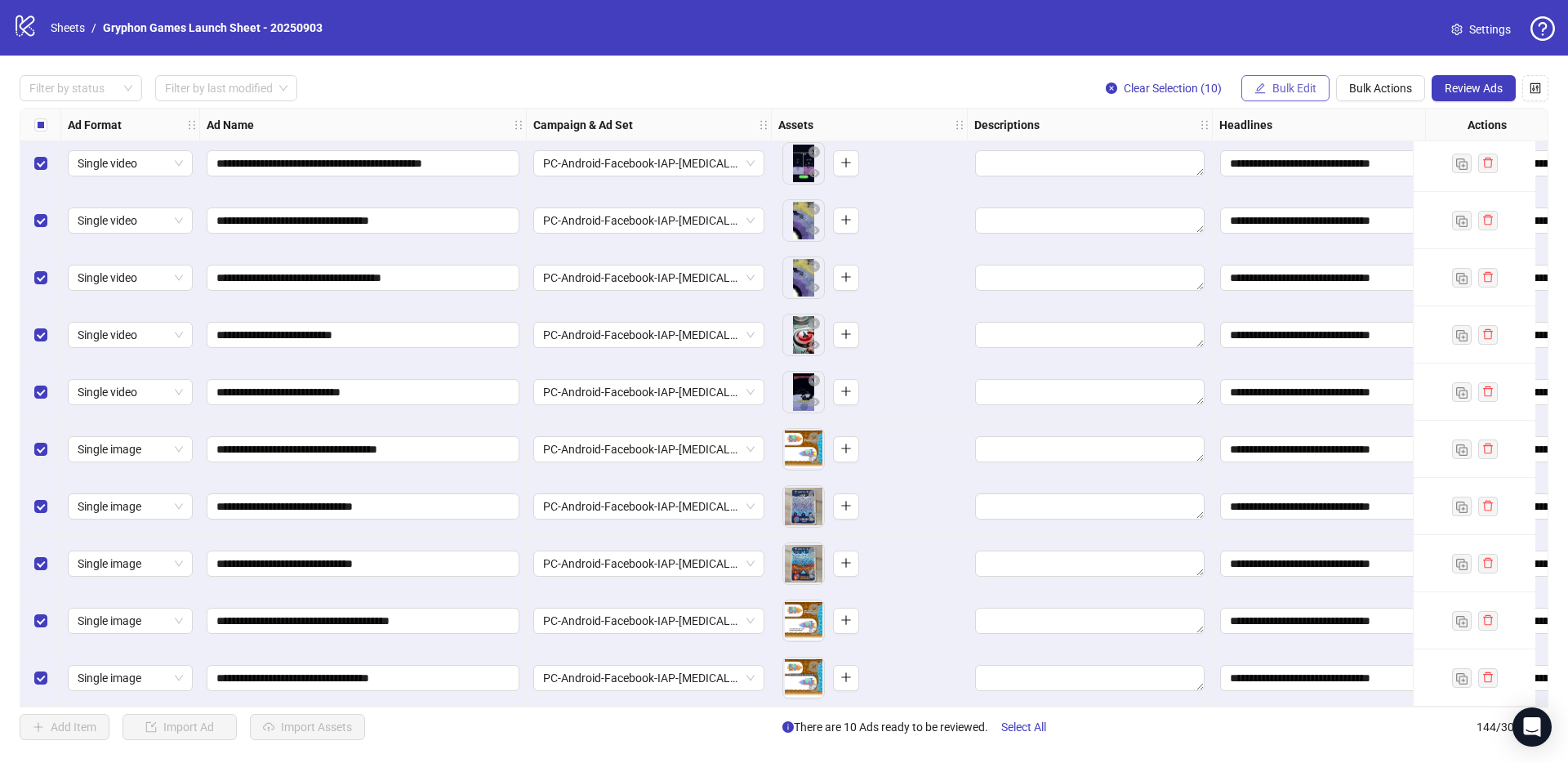
click at [1313, 89] on span "Bulk Edit" at bounding box center [1295, 88] width 44 height 13
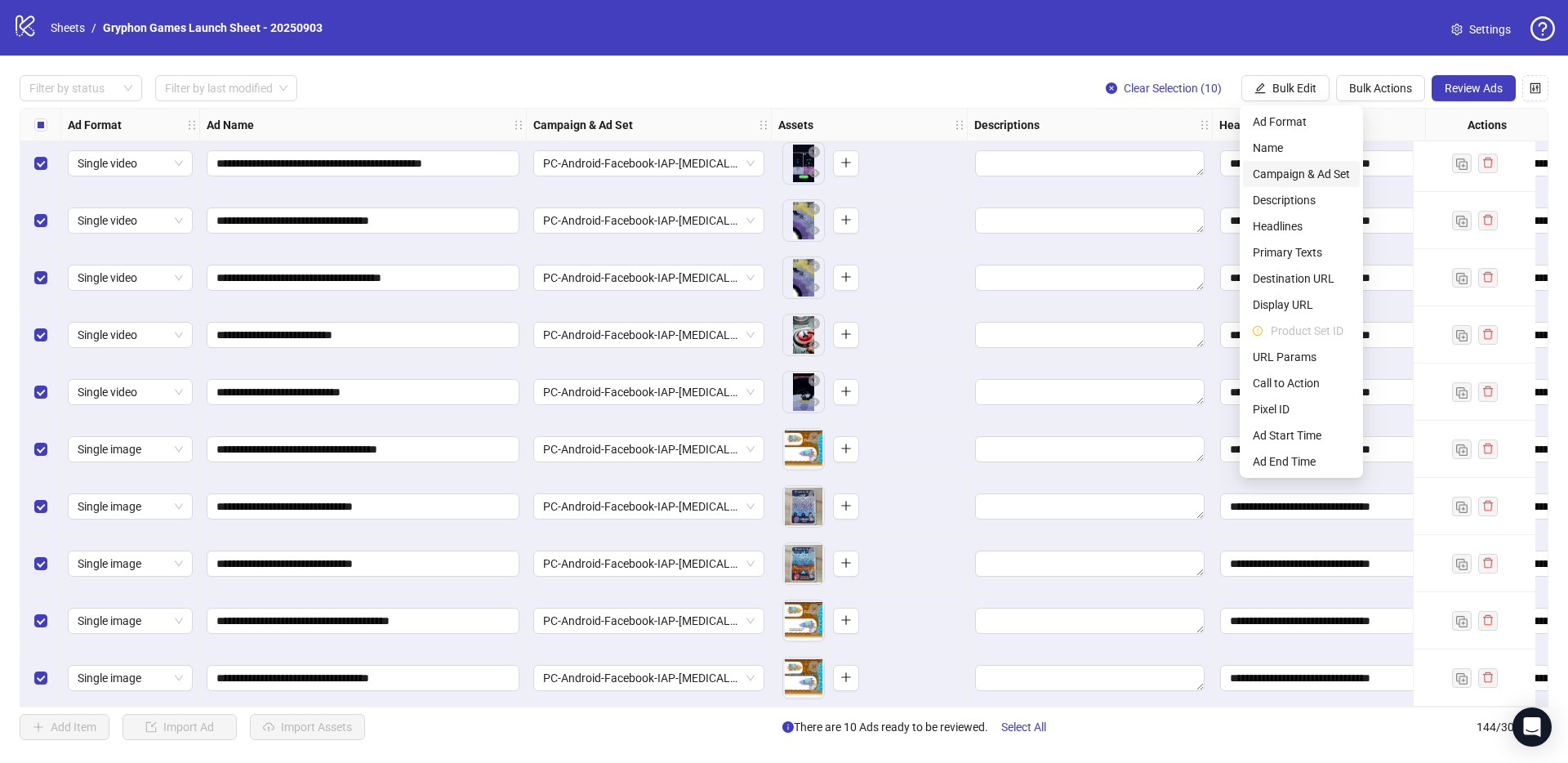
click at [1299, 171] on span "Campaign & Ad Set" at bounding box center [1302, 174] width 97 height 18
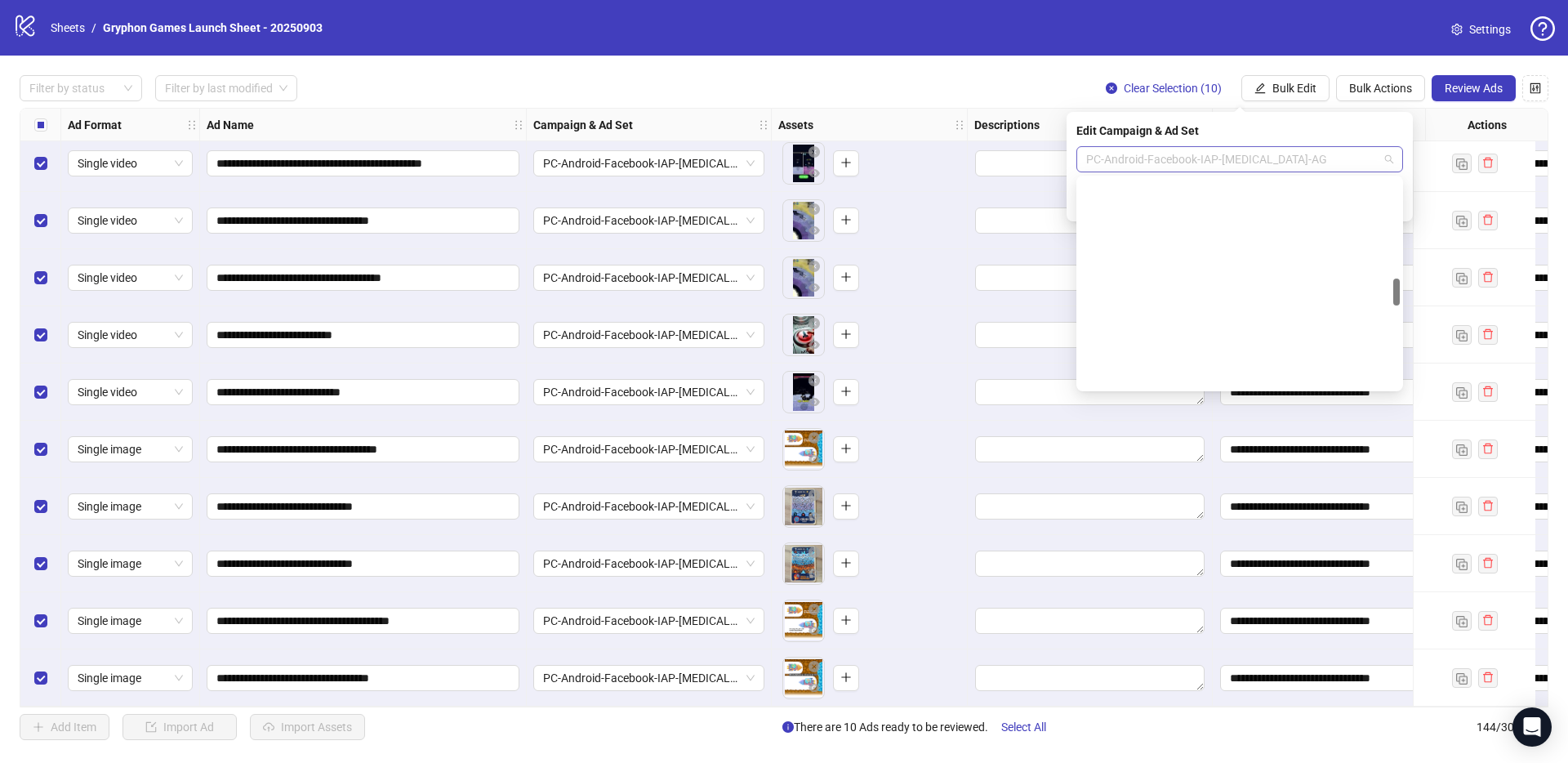
click at [1192, 164] on span "PC-Android-Facebook-IAP-[MEDICAL_DATA]-AG" at bounding box center [1239, 159] width 307 height 25
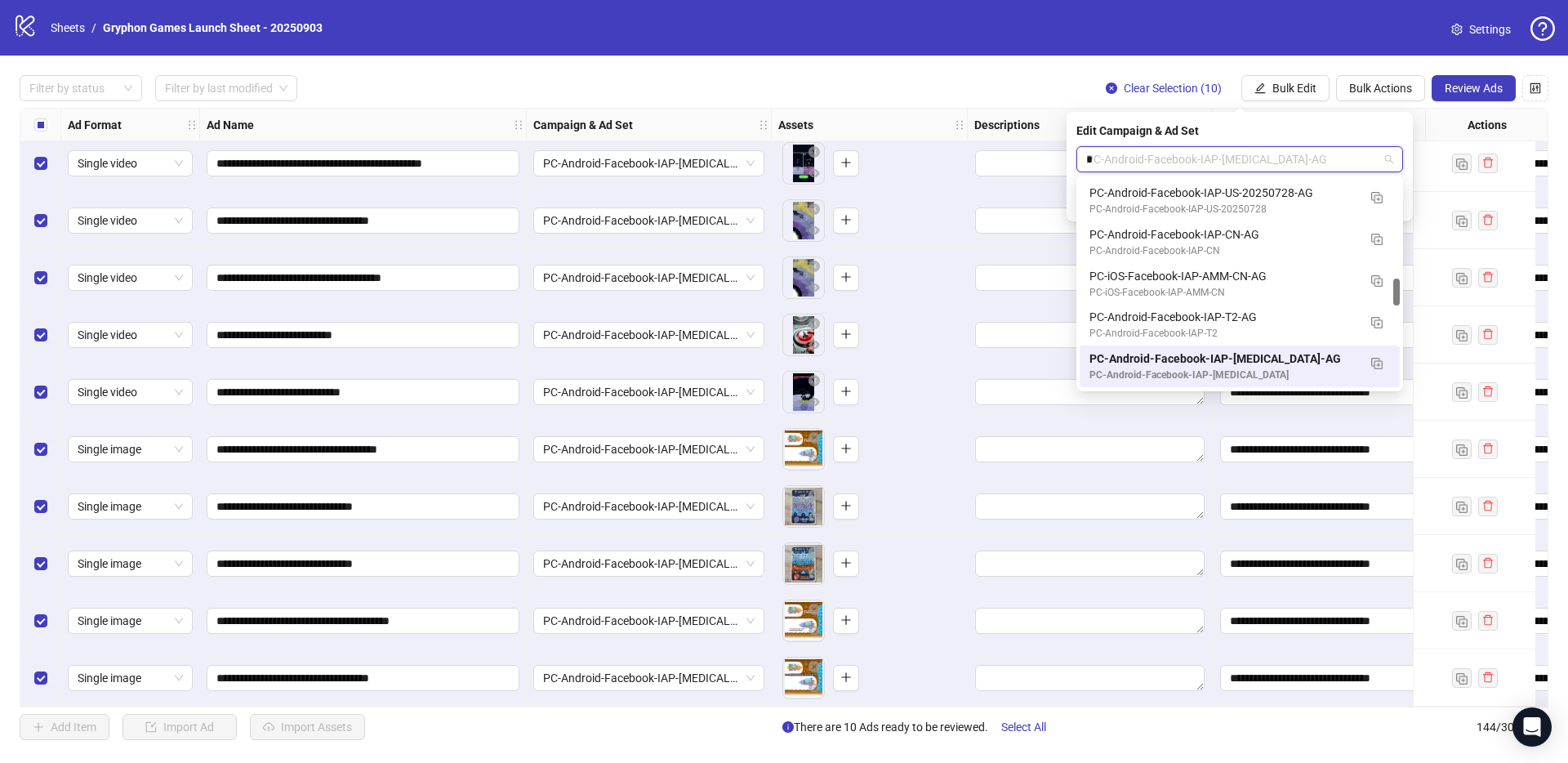
scroll to position [209, 0]
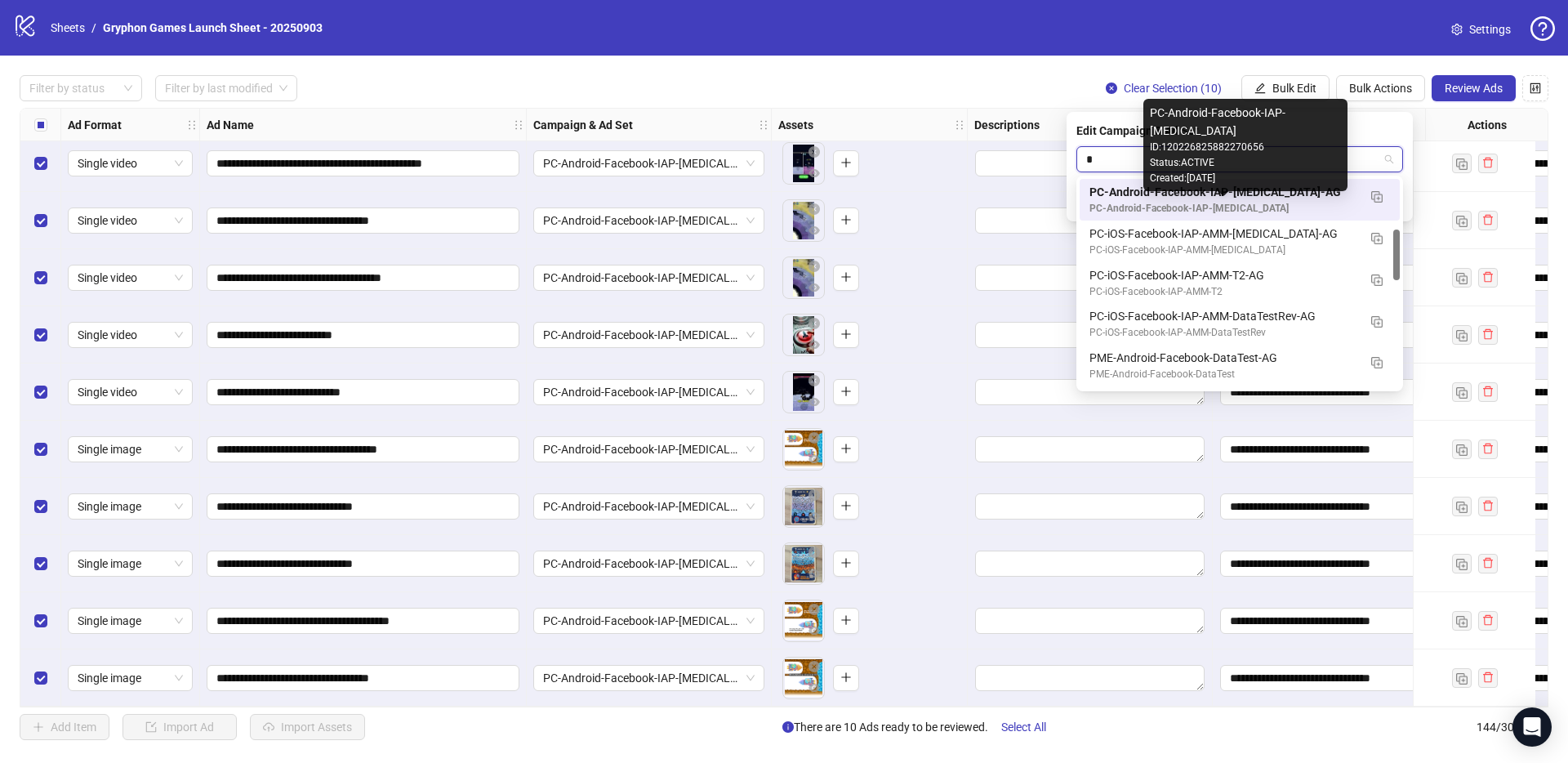
type input "**"
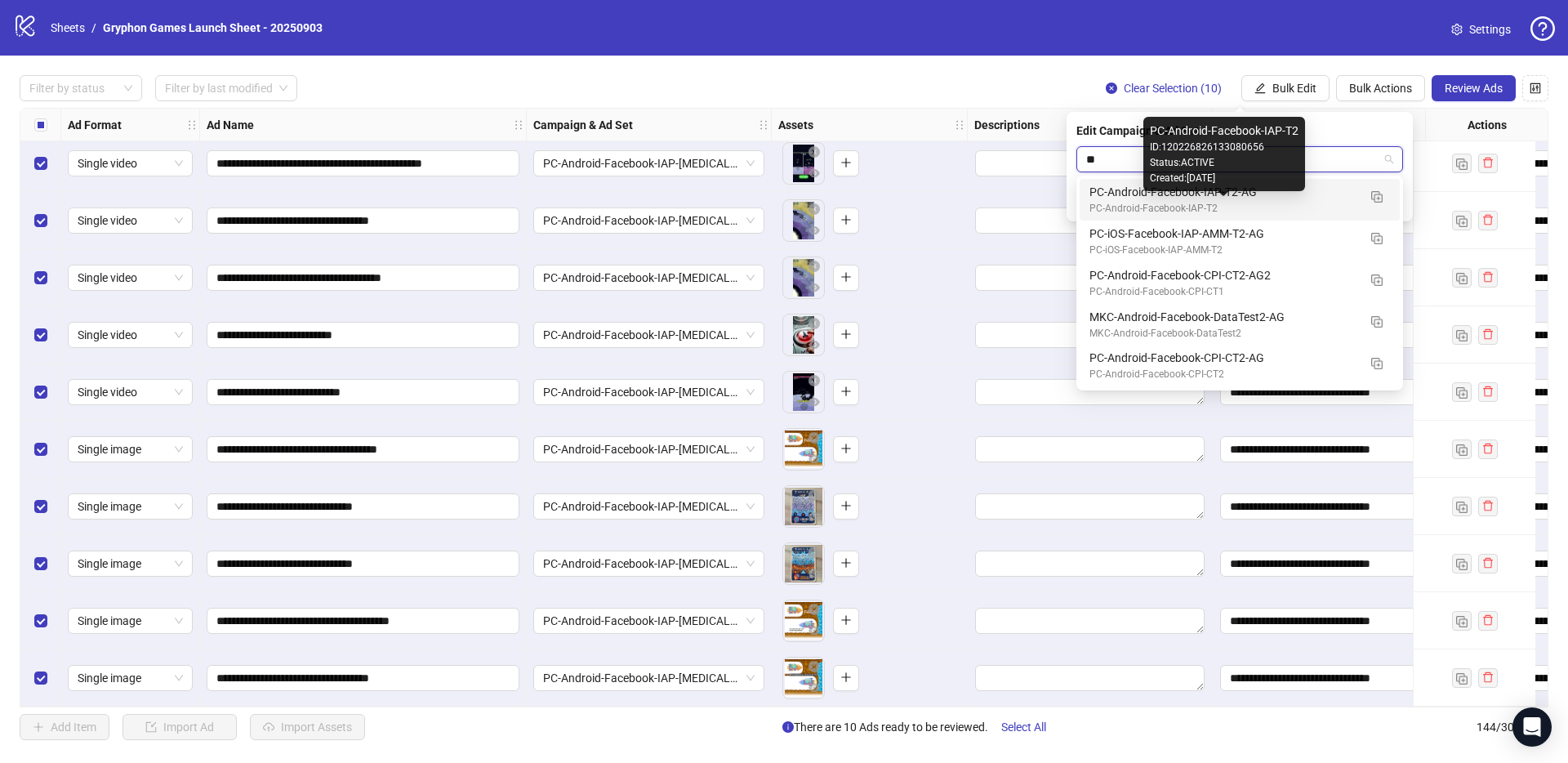
click at [1222, 205] on div "PC-Android-Facebook-IAP-T2" at bounding box center [1223, 209] width 268 height 15
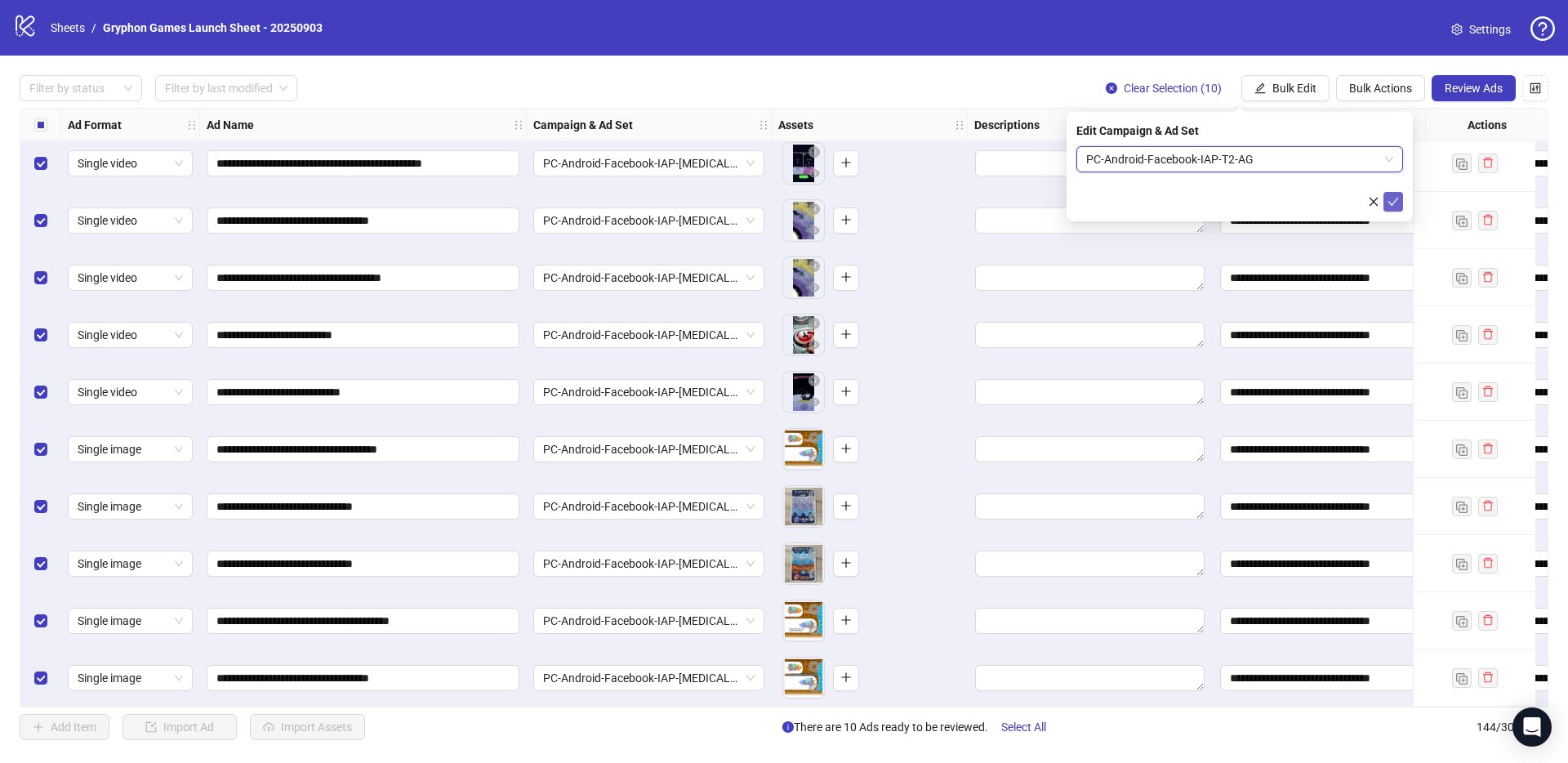
click at [1398, 201] on icon "check" at bounding box center [1393, 201] width 11 height 11
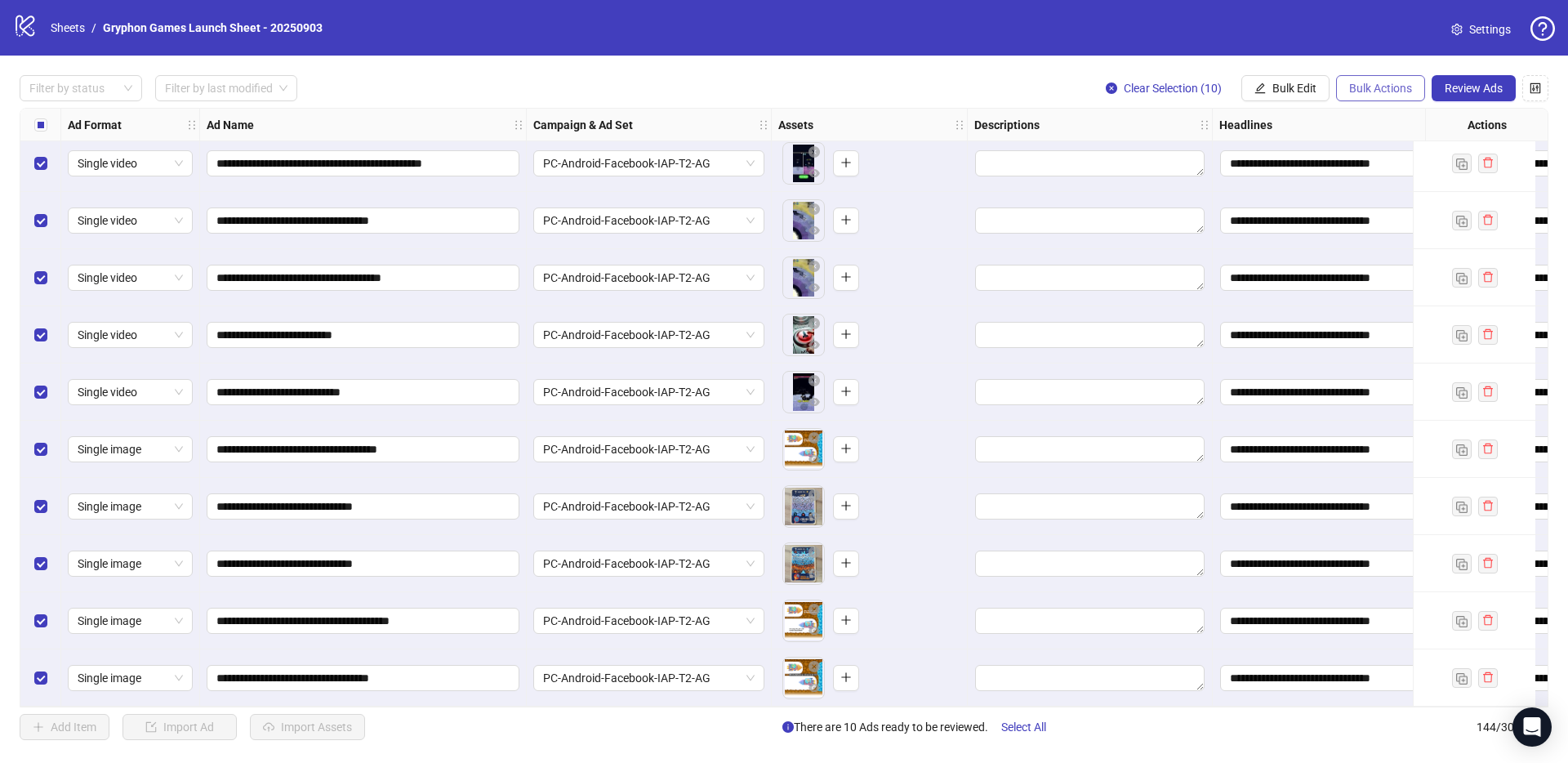
click at [1388, 94] on span "Bulk Actions" at bounding box center [1381, 88] width 63 height 13
click at [1389, 175] on span "Duplicate with assets" at bounding box center [1403, 174] width 112 height 18
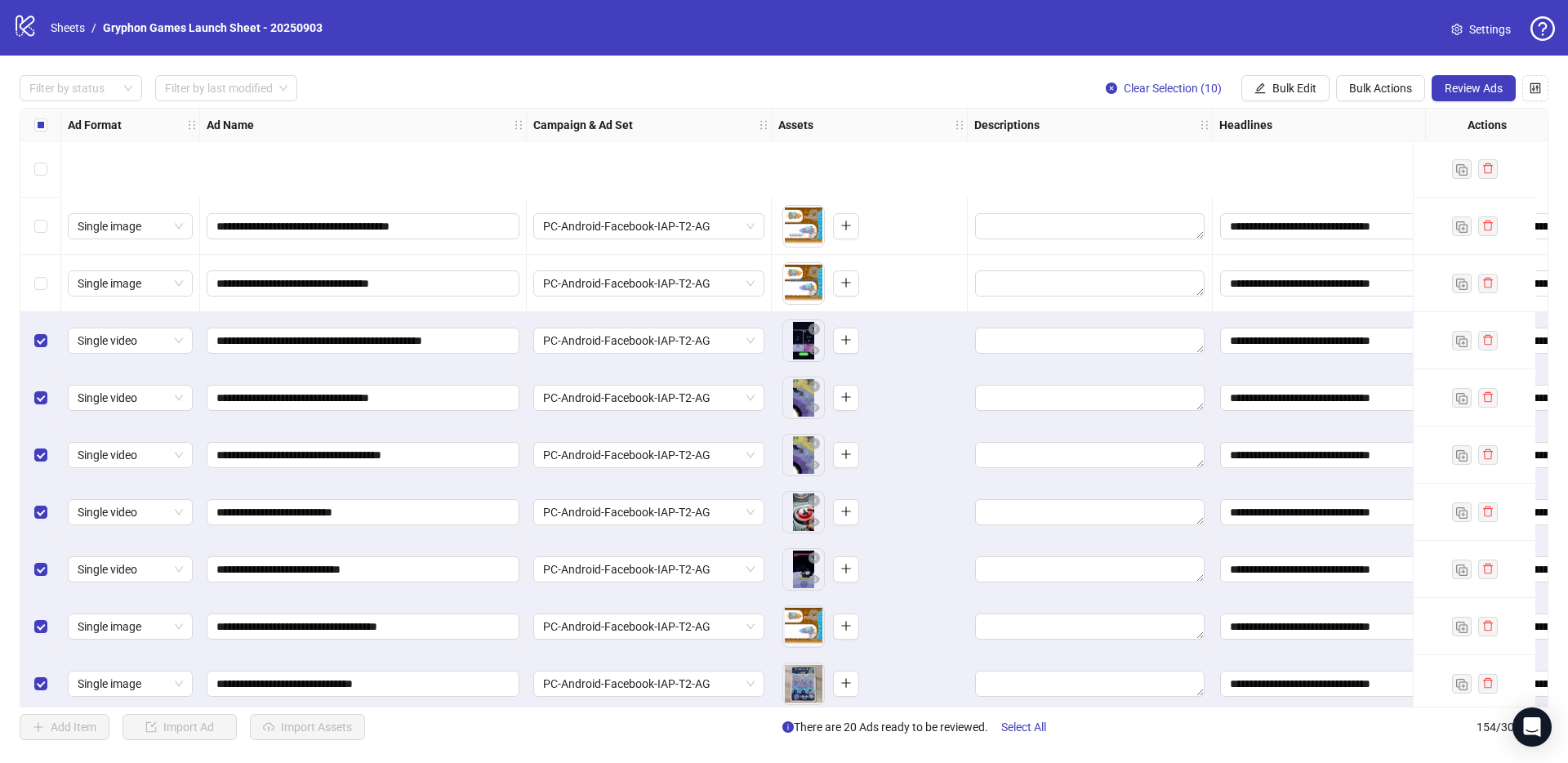
scroll to position [8250, 0]
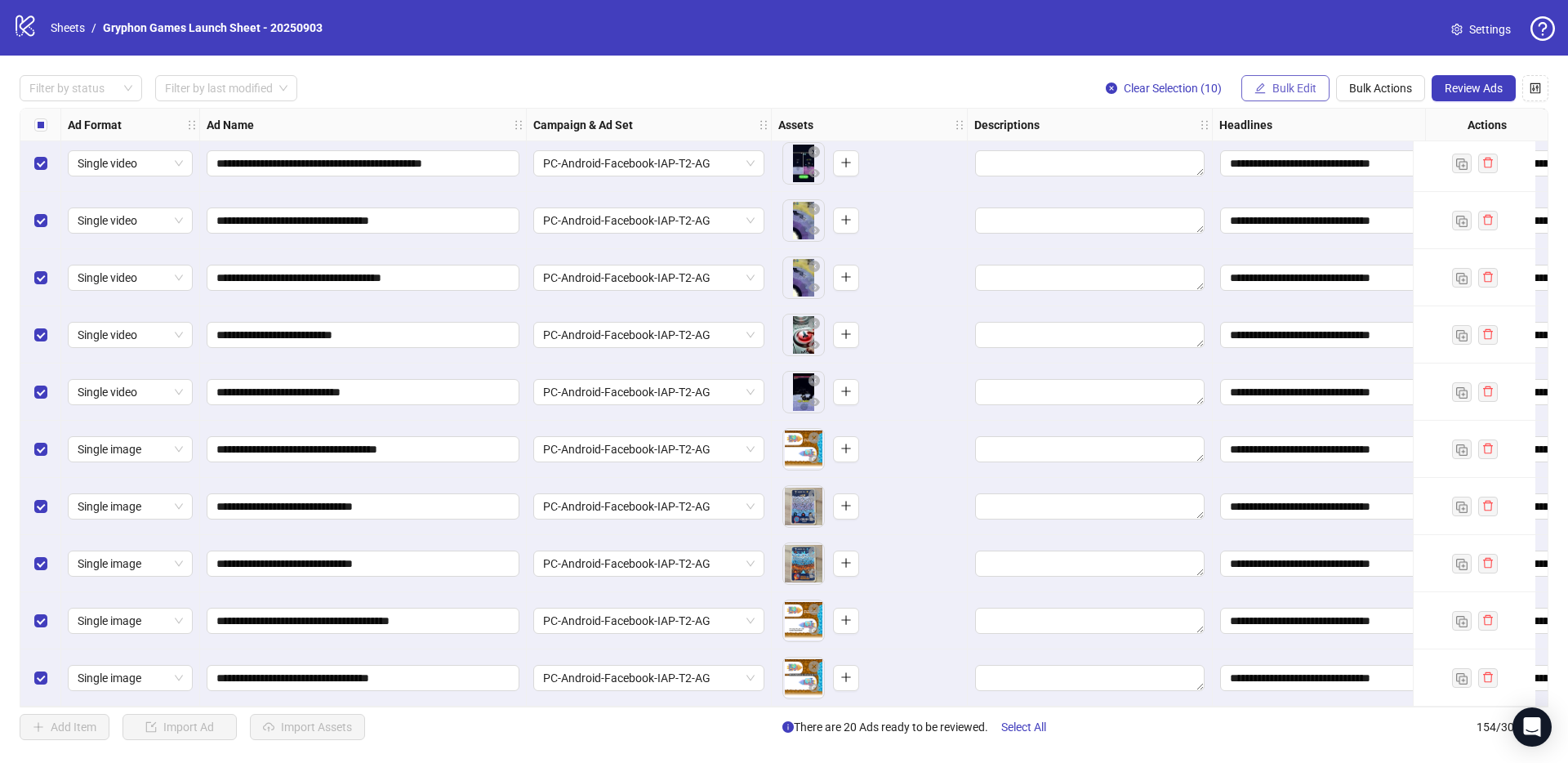
click at [1307, 87] on span "Bulk Edit" at bounding box center [1295, 88] width 44 height 13
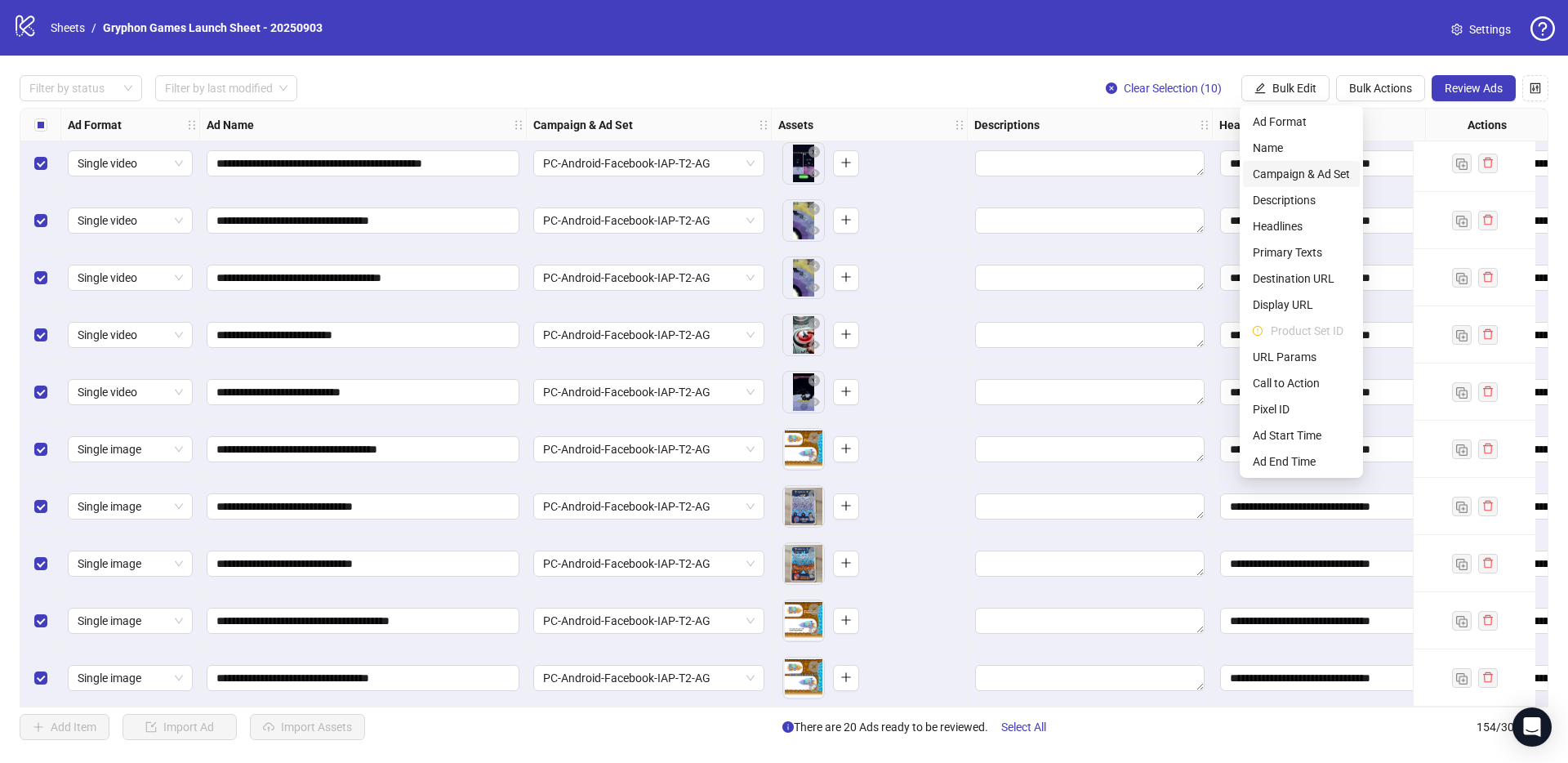
click at [1309, 178] on span "Campaign & Ad Set" at bounding box center [1302, 174] width 97 height 18
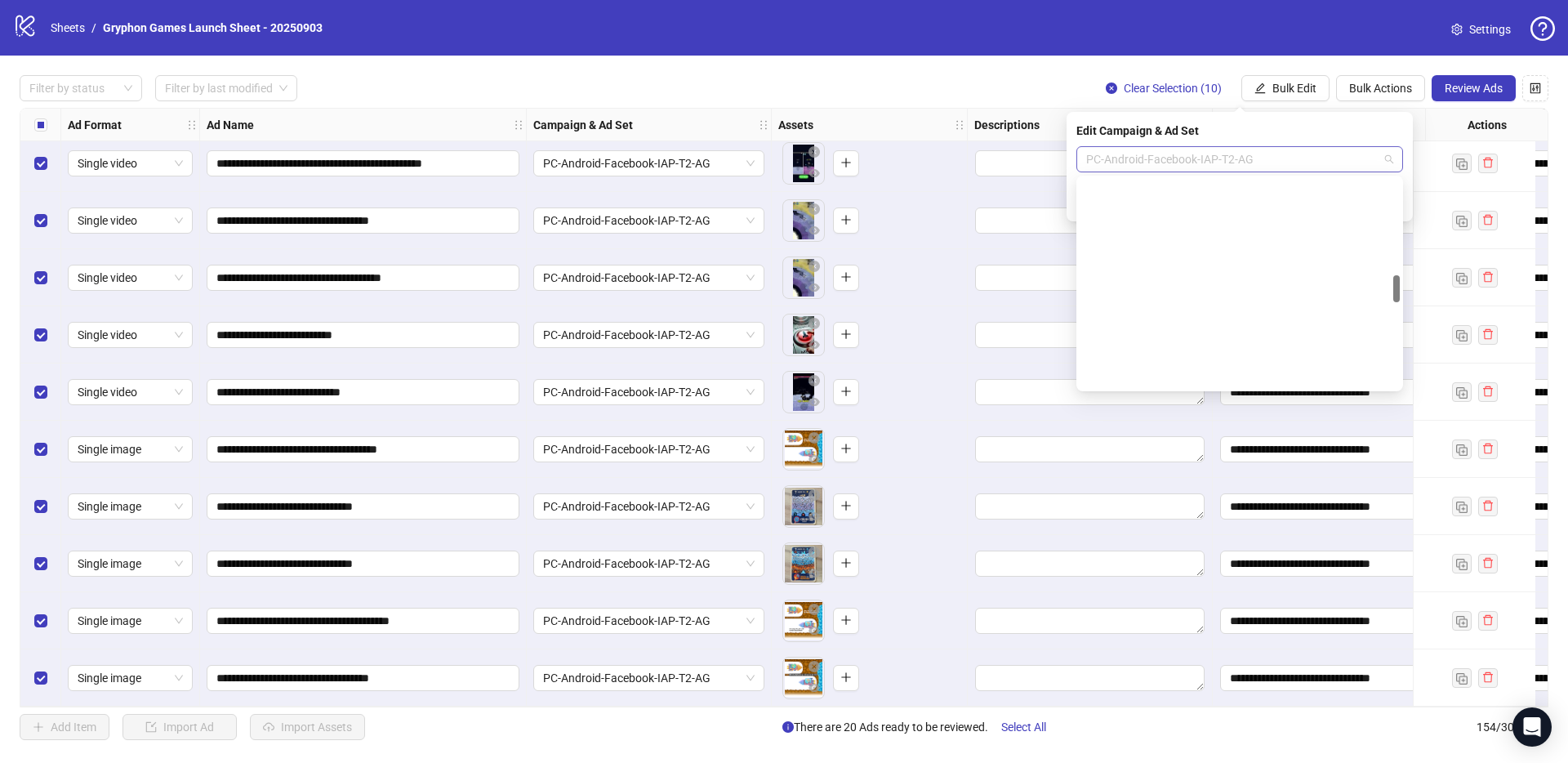
click at [1239, 162] on span "PC-Android-Facebook-IAP-T2-AG" at bounding box center [1239, 159] width 307 height 25
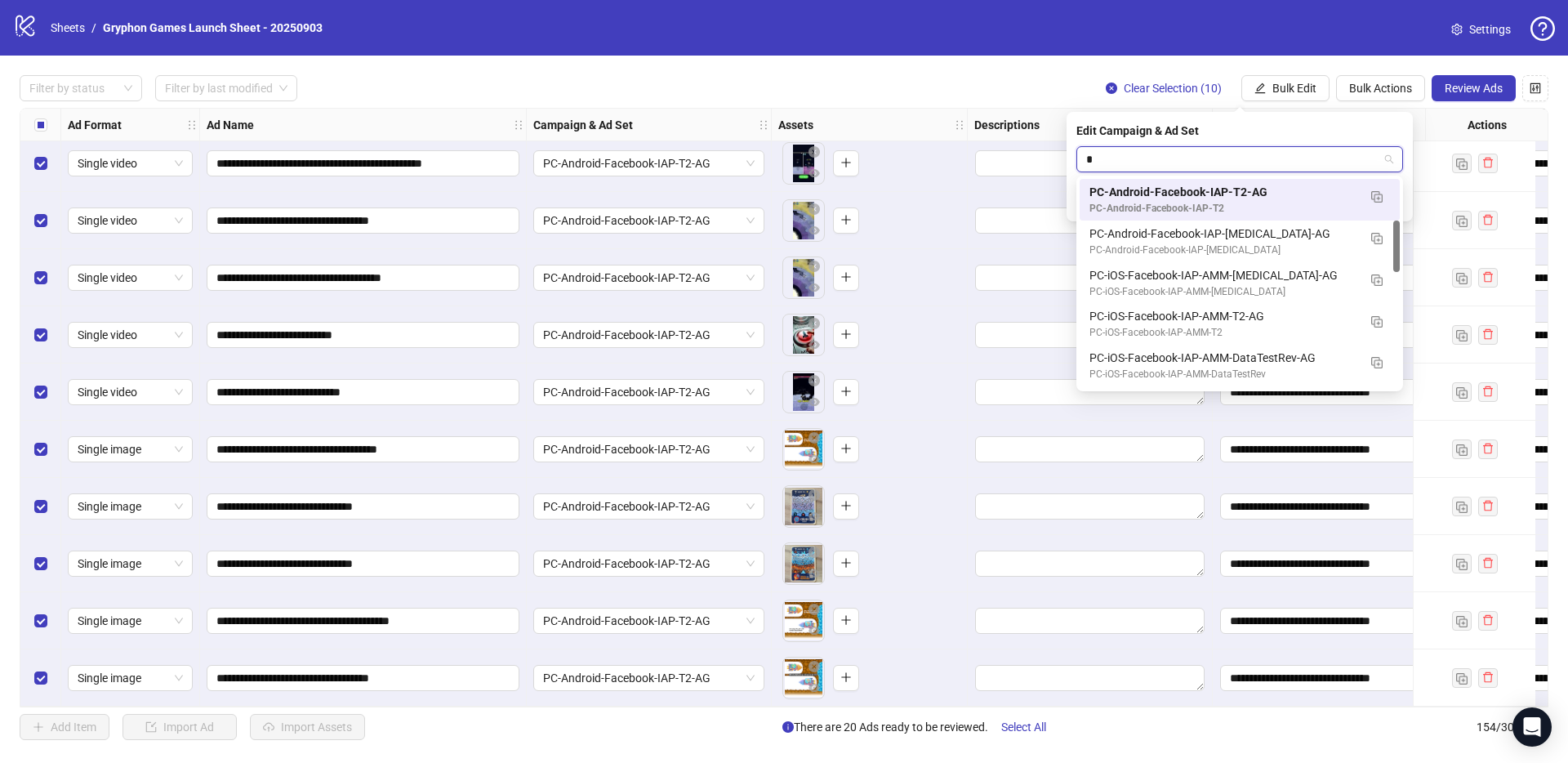
type input "**"
click at [1216, 241] on div "PC-iOS-Facebook-IAP-AMM-T2-AG" at bounding box center [1223, 233] width 268 height 18
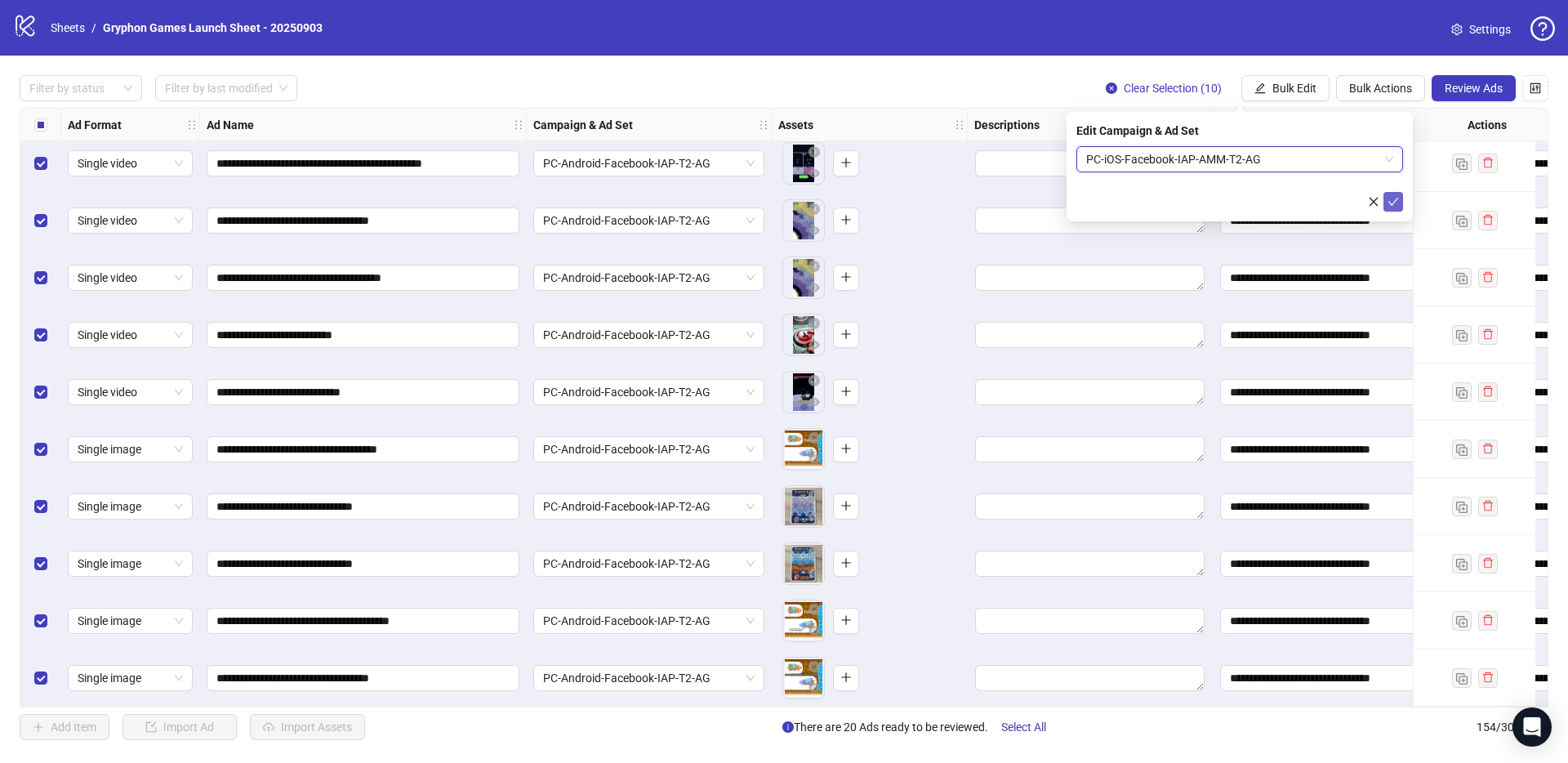
click at [1400, 194] on button "submit" at bounding box center [1393, 201] width 20 height 20
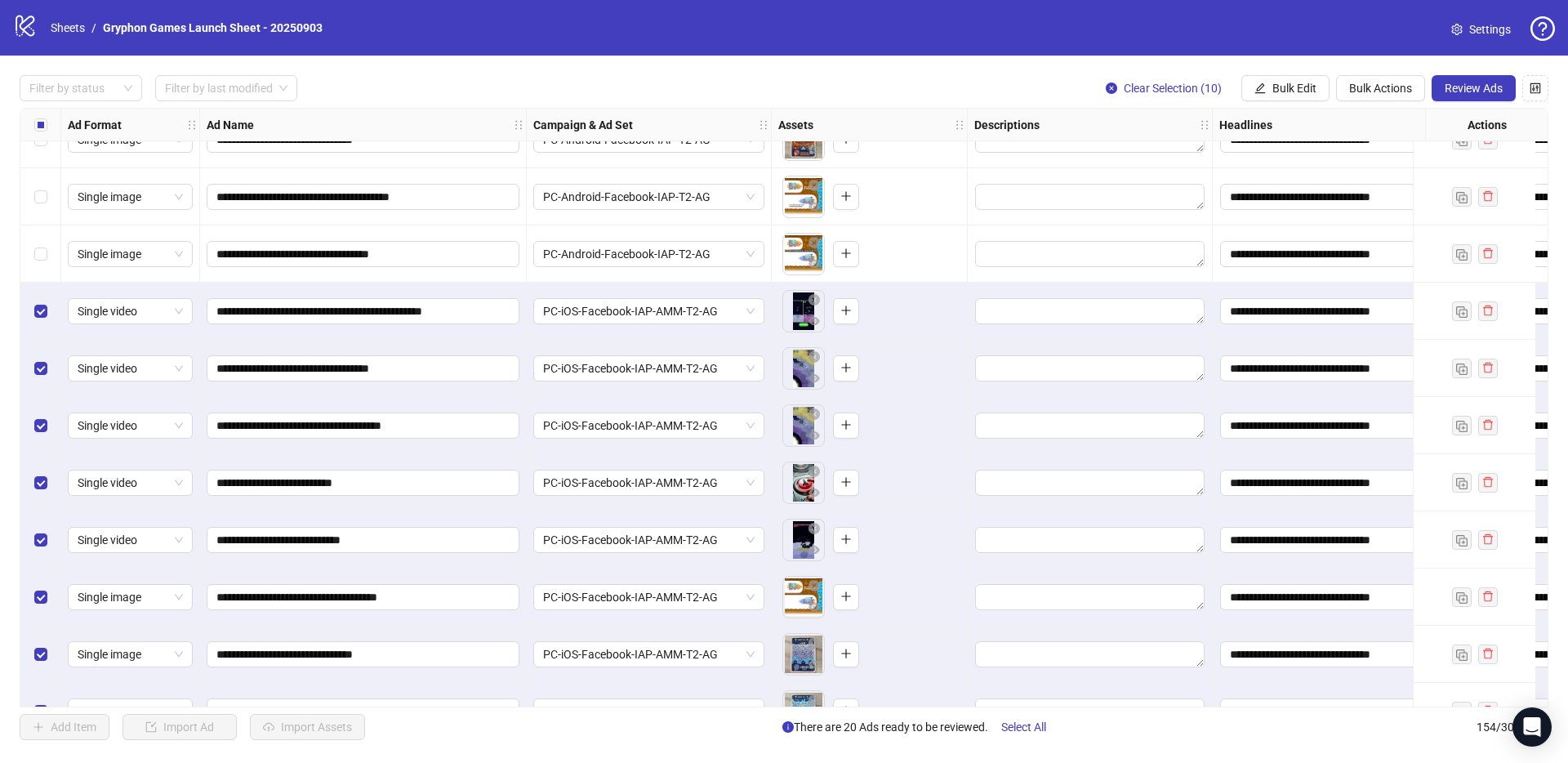
scroll to position [8098, 0]
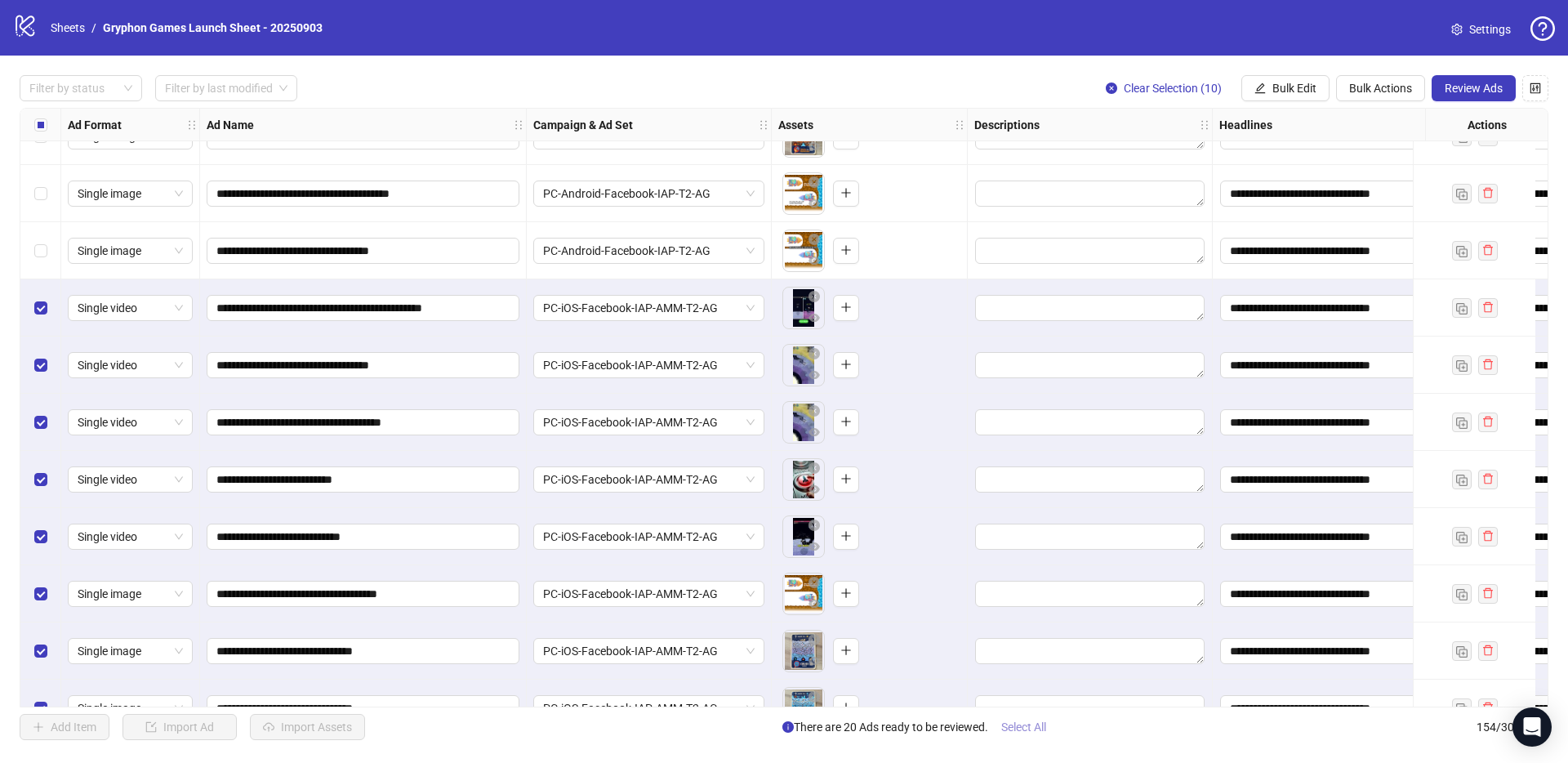
click at [1041, 731] on span "Select All" at bounding box center [1023, 726] width 45 height 13
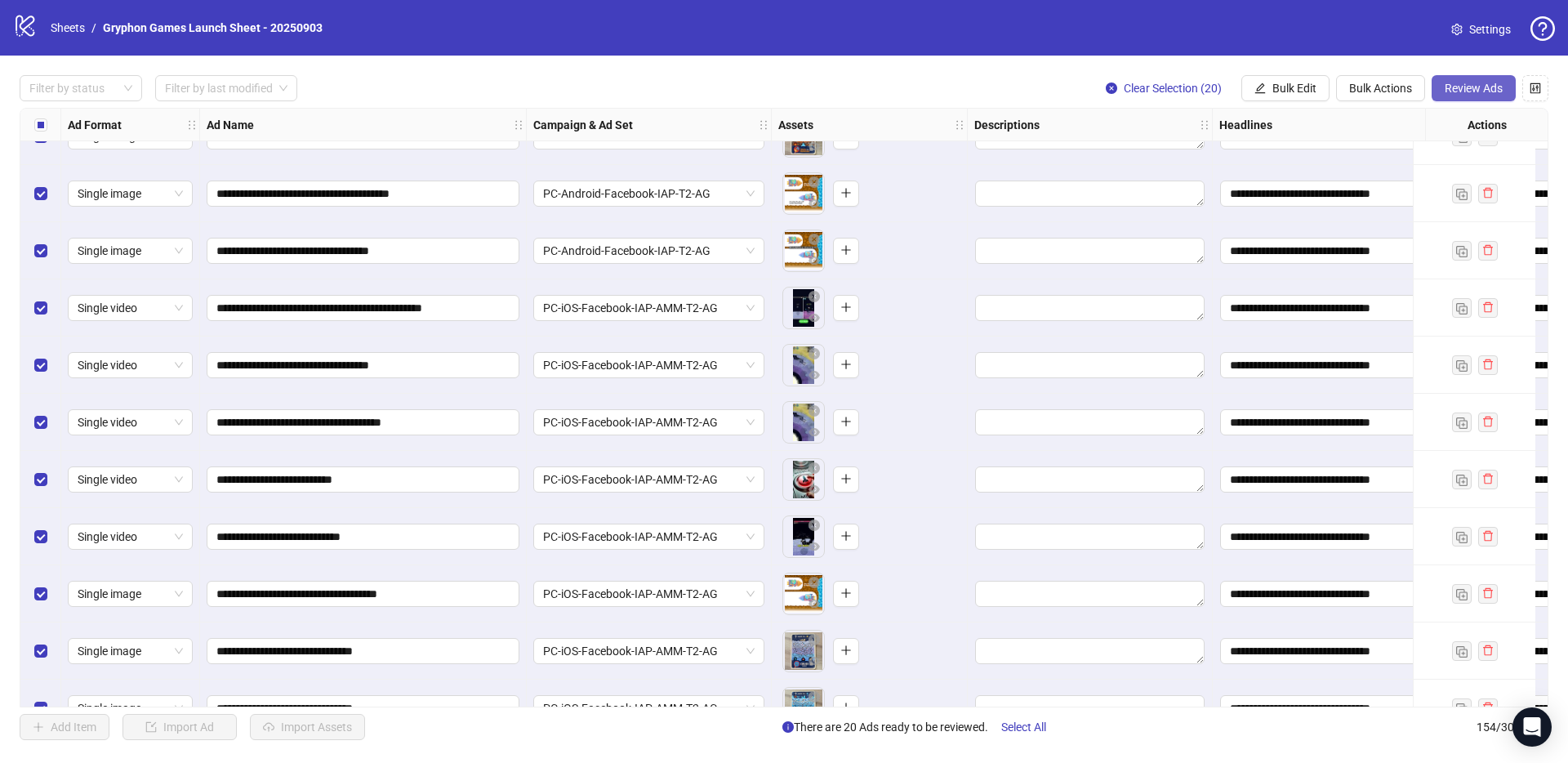
click at [1481, 92] on span "Review Ads" at bounding box center [1474, 88] width 58 height 13
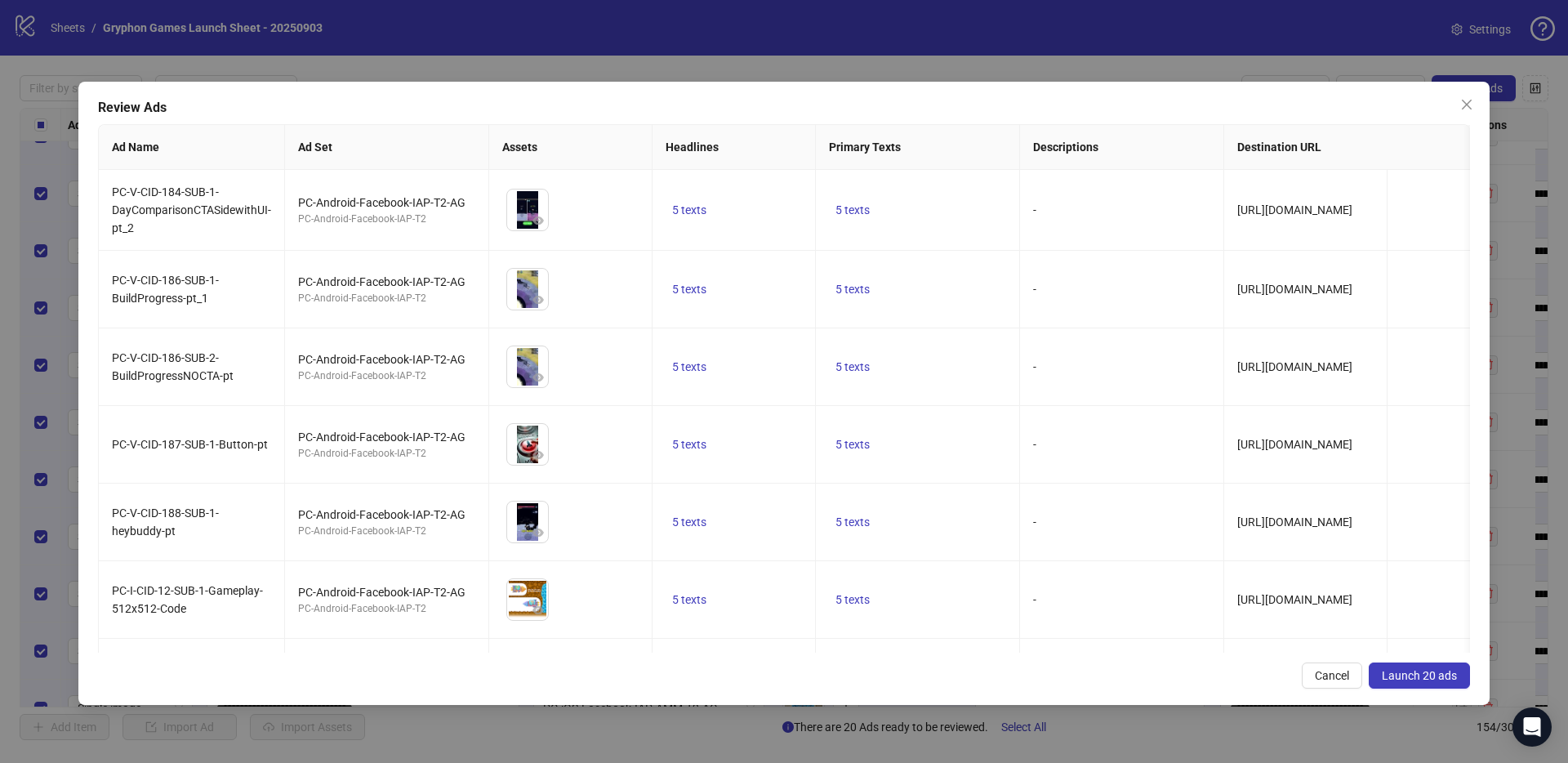
click at [1432, 672] on span "Launch 20 ads" at bounding box center [1420, 675] width 75 height 13
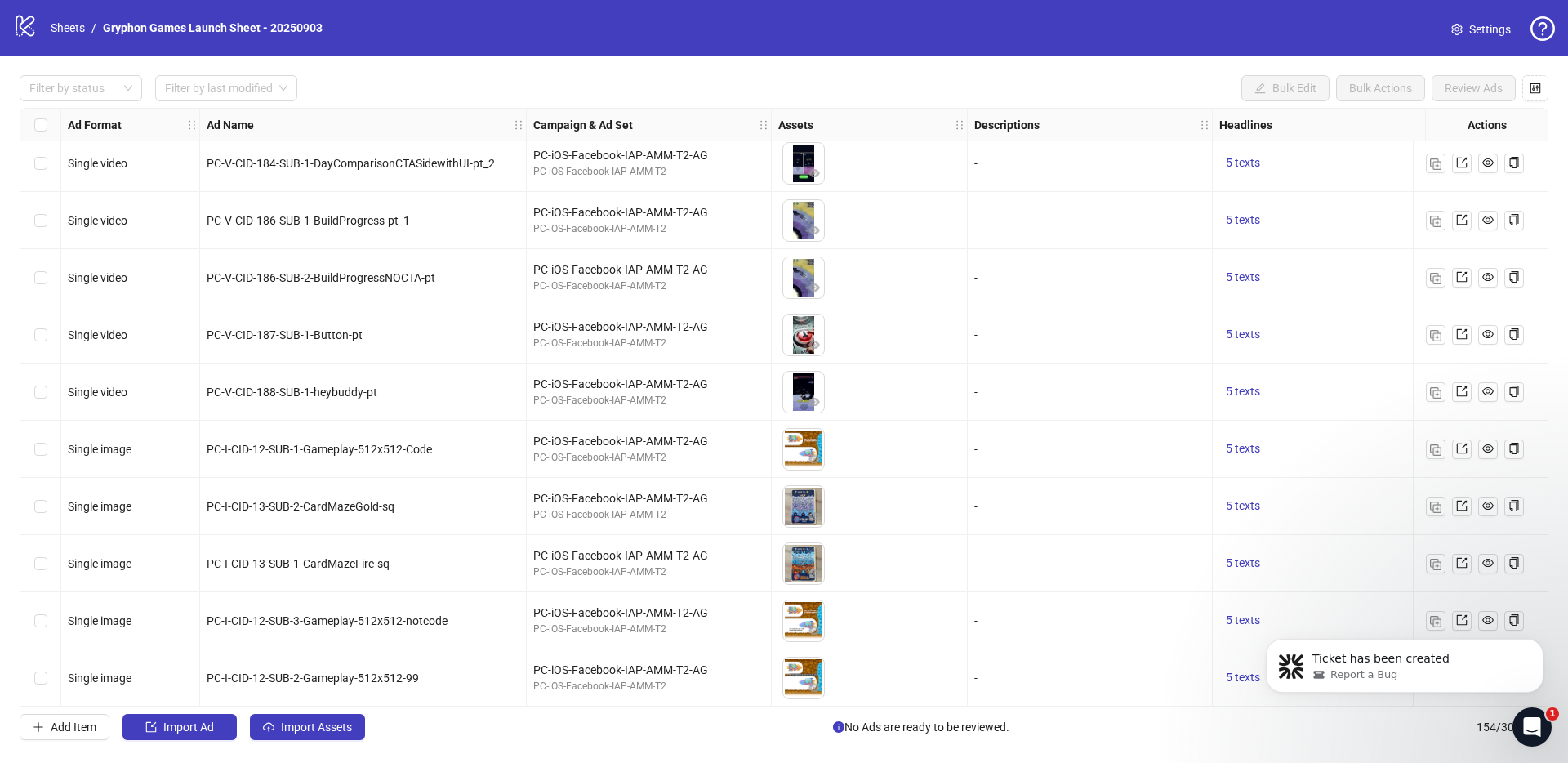
scroll to position [0, 0]
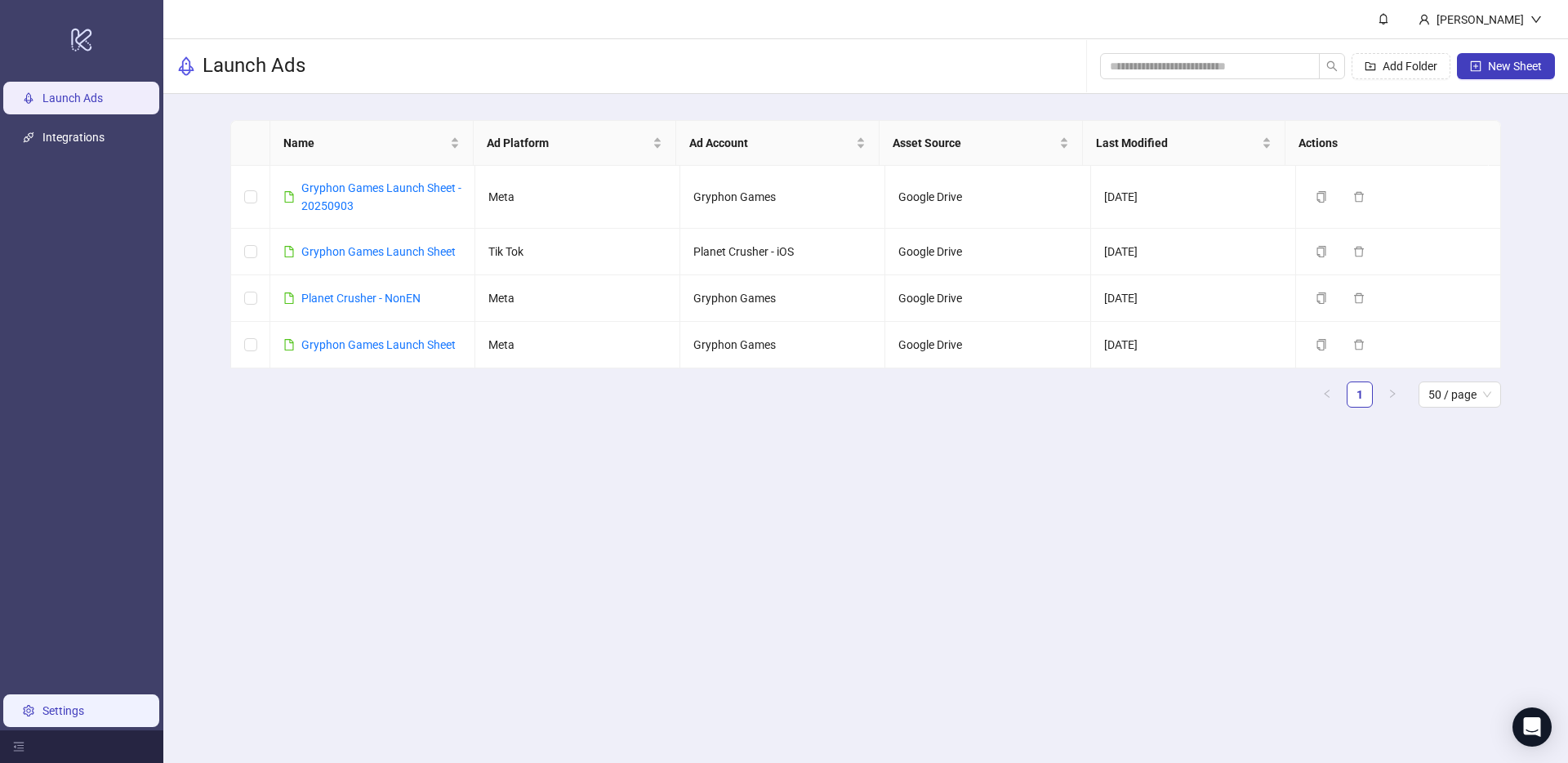
click at [45, 707] on link "Settings" at bounding box center [63, 710] width 42 height 13
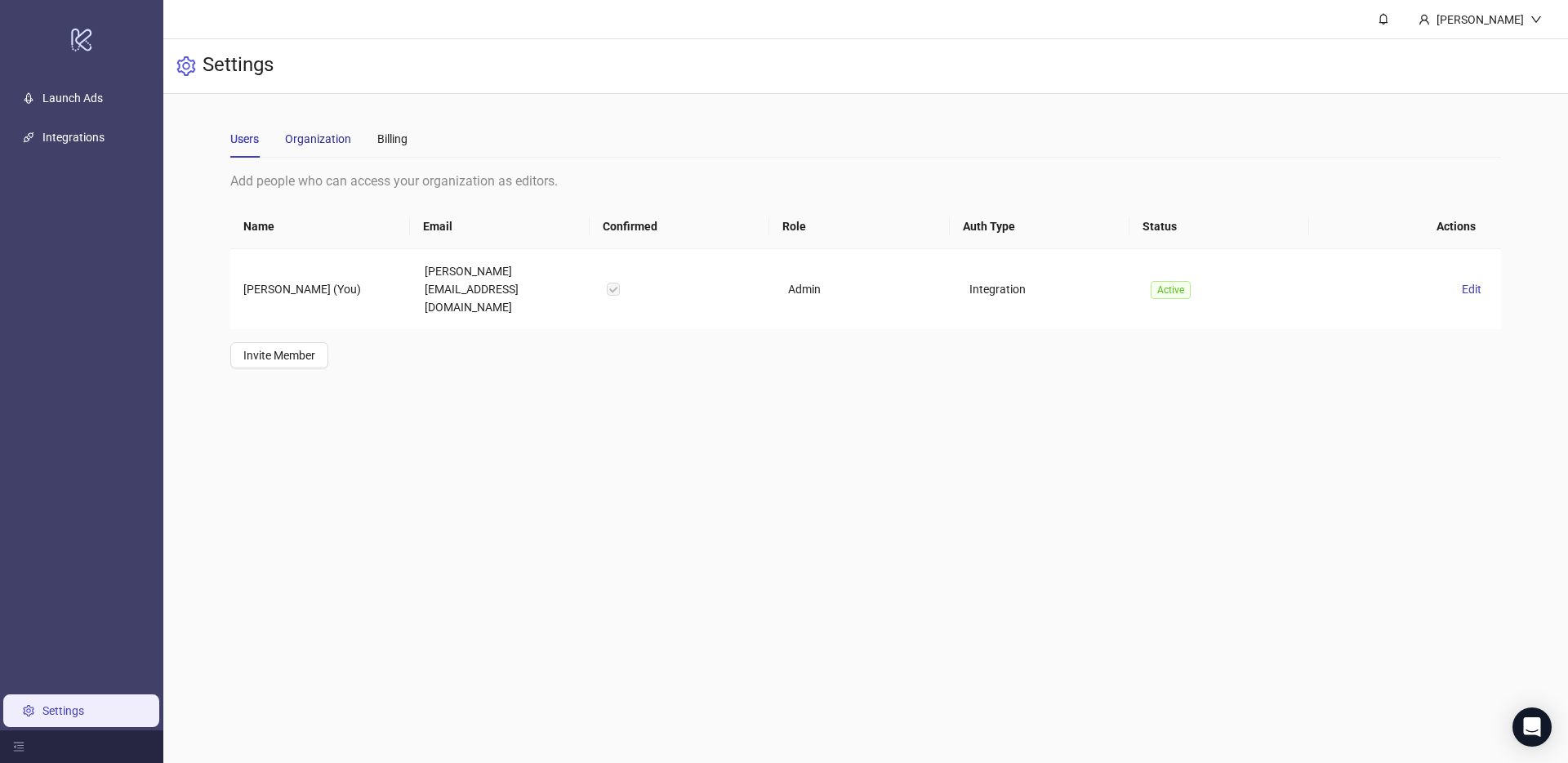
click at [319, 140] on div "Organization" at bounding box center [318, 139] width 66 height 18
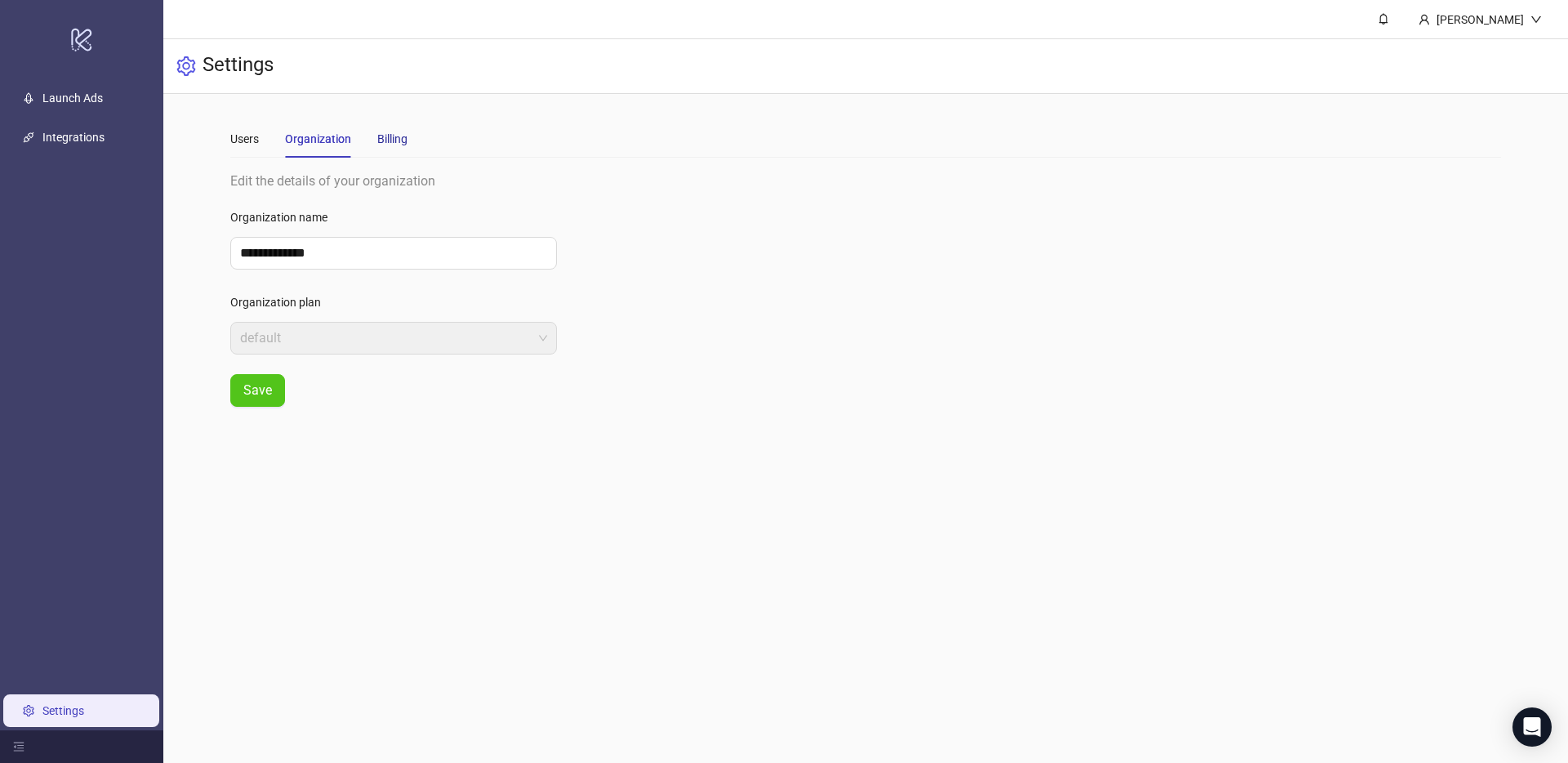
click at [380, 140] on div "Billing" at bounding box center [392, 139] width 31 height 18
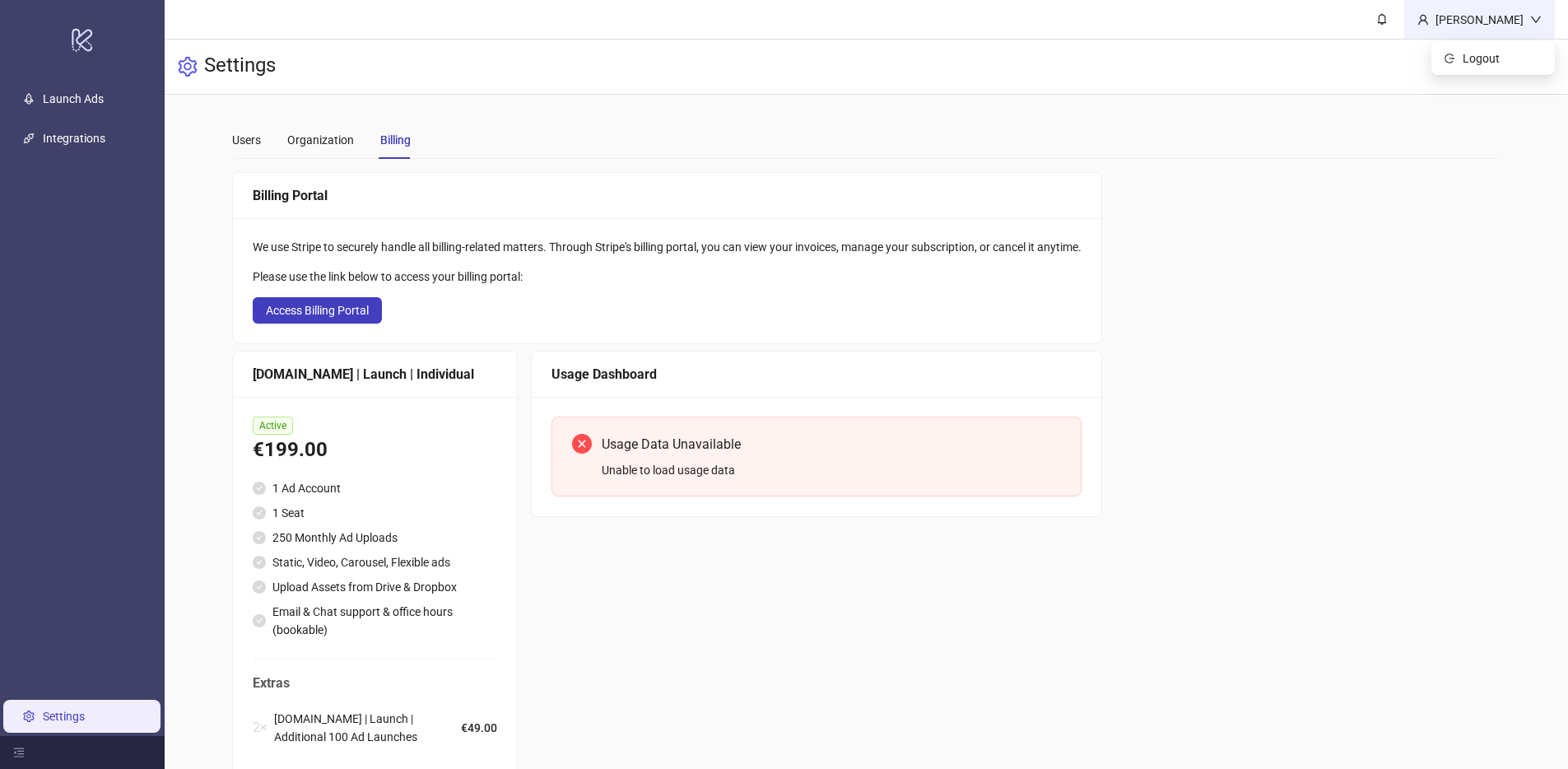
click at [1535, 19] on icon "down" at bounding box center [1535, 19] width 11 height 11
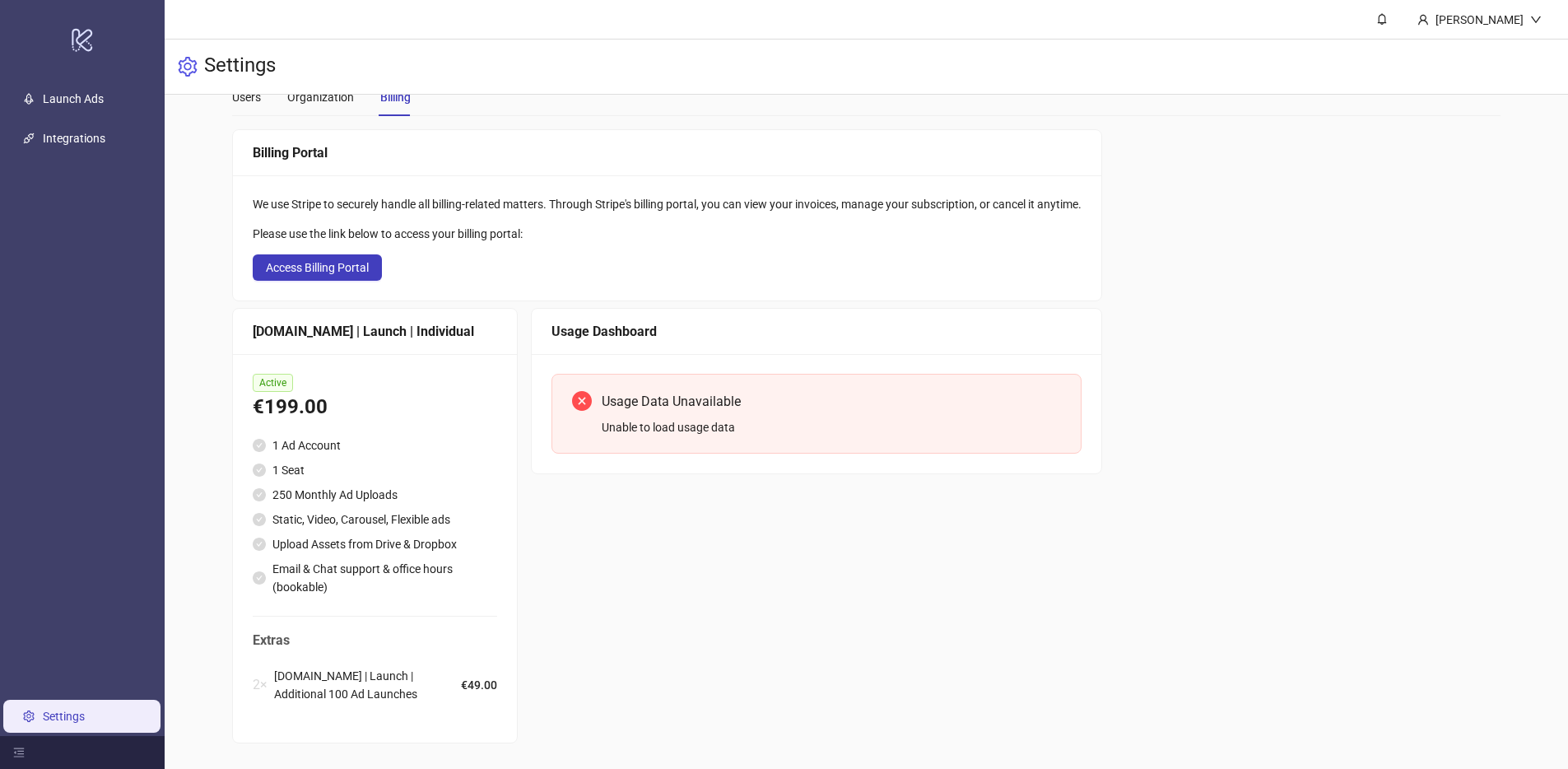
scroll to position [49, 0]
click at [1482, 10] on div "[PERSON_NAME]" at bounding box center [1480, 19] width 101 height 18
click at [10, 751] on div at bounding box center [82, 753] width 165 height 33
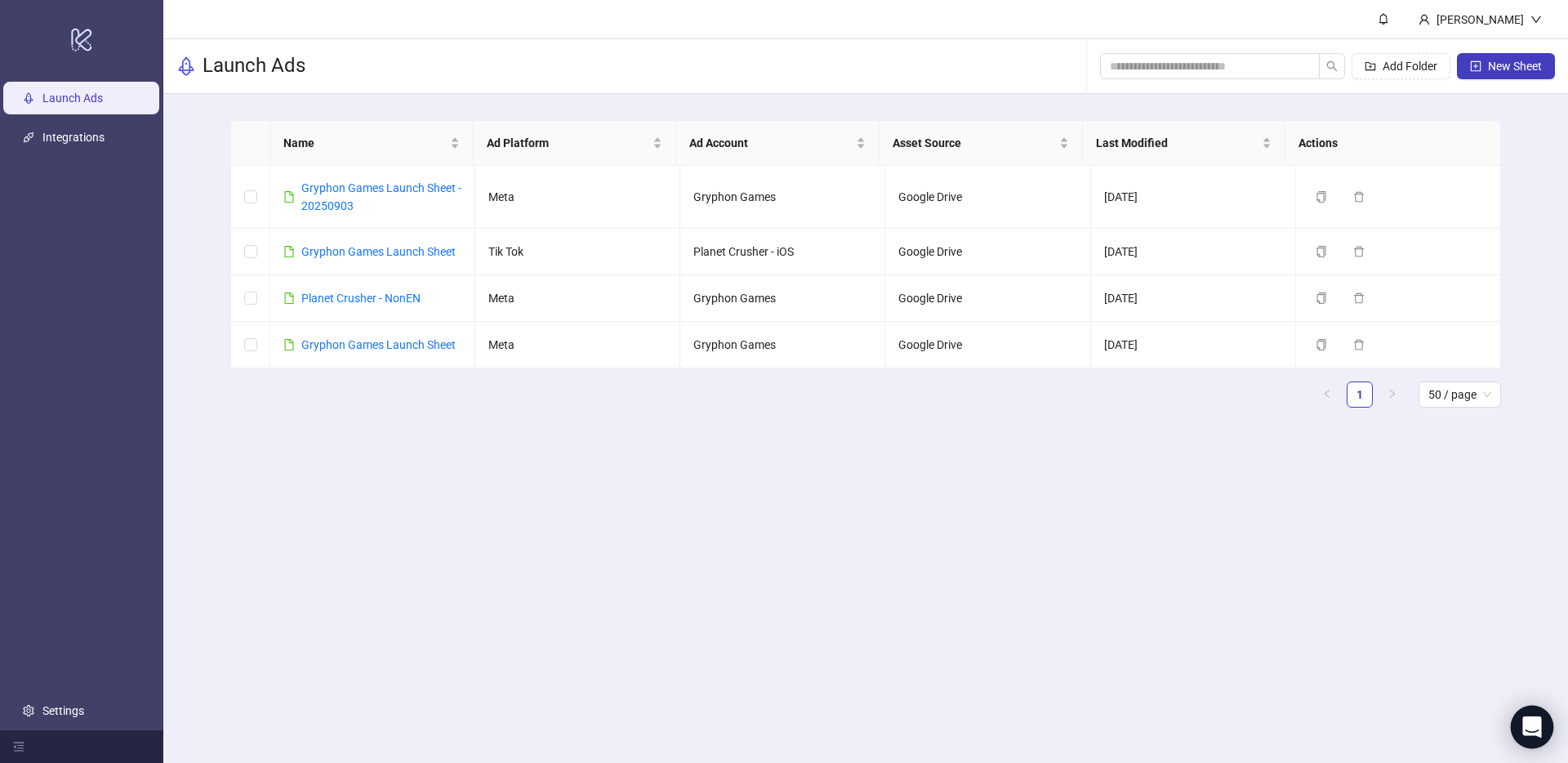
click at [1532, 737] on div "Open Intercom Messenger" at bounding box center [1532, 727] width 43 height 43
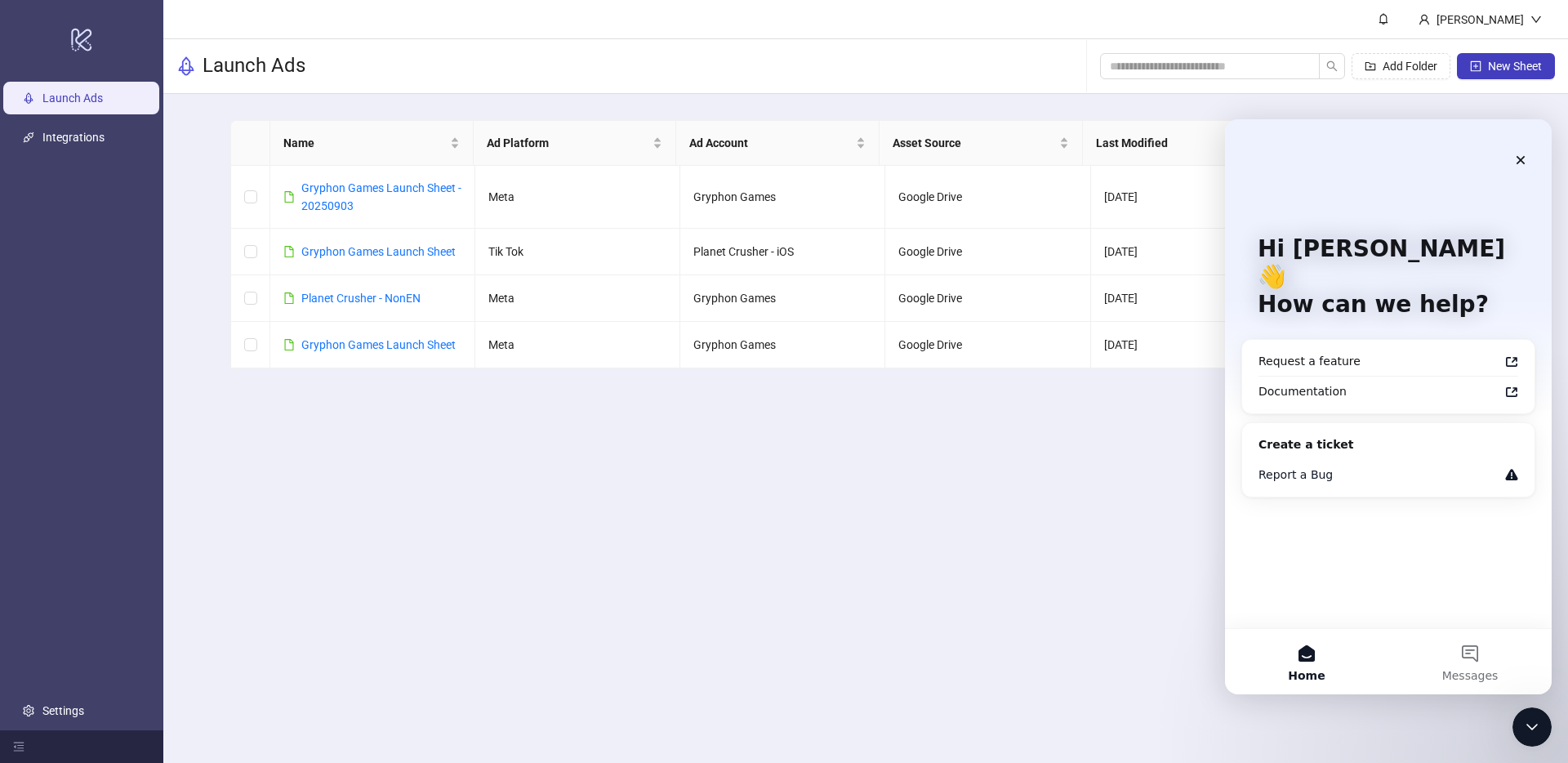
click at [1366, 467] on div "Report a Bug" at bounding box center [1379, 475] width 240 height 17
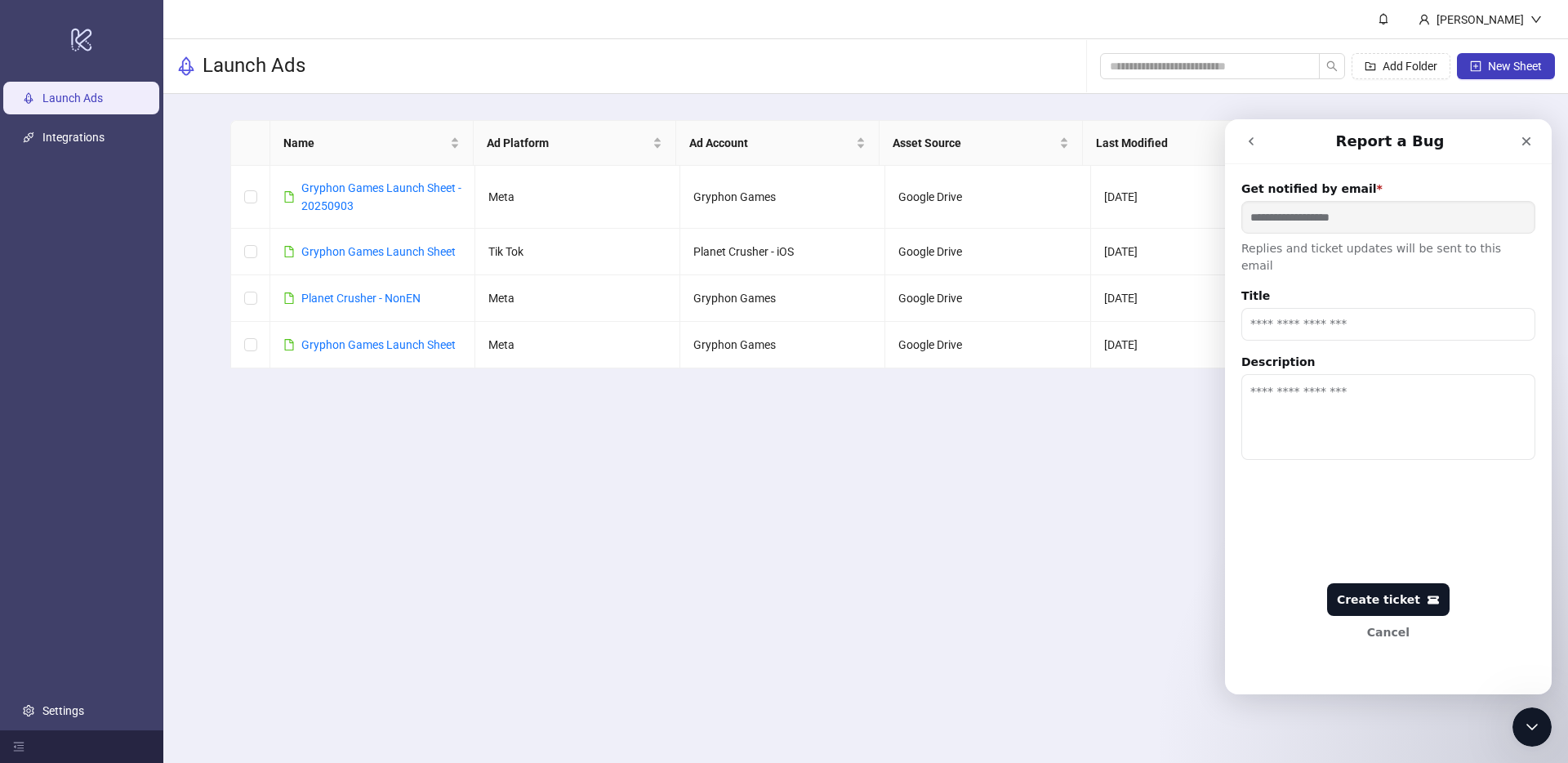
click at [1305, 312] on input "Title" at bounding box center [1388, 324] width 294 height 32
type input "**********"
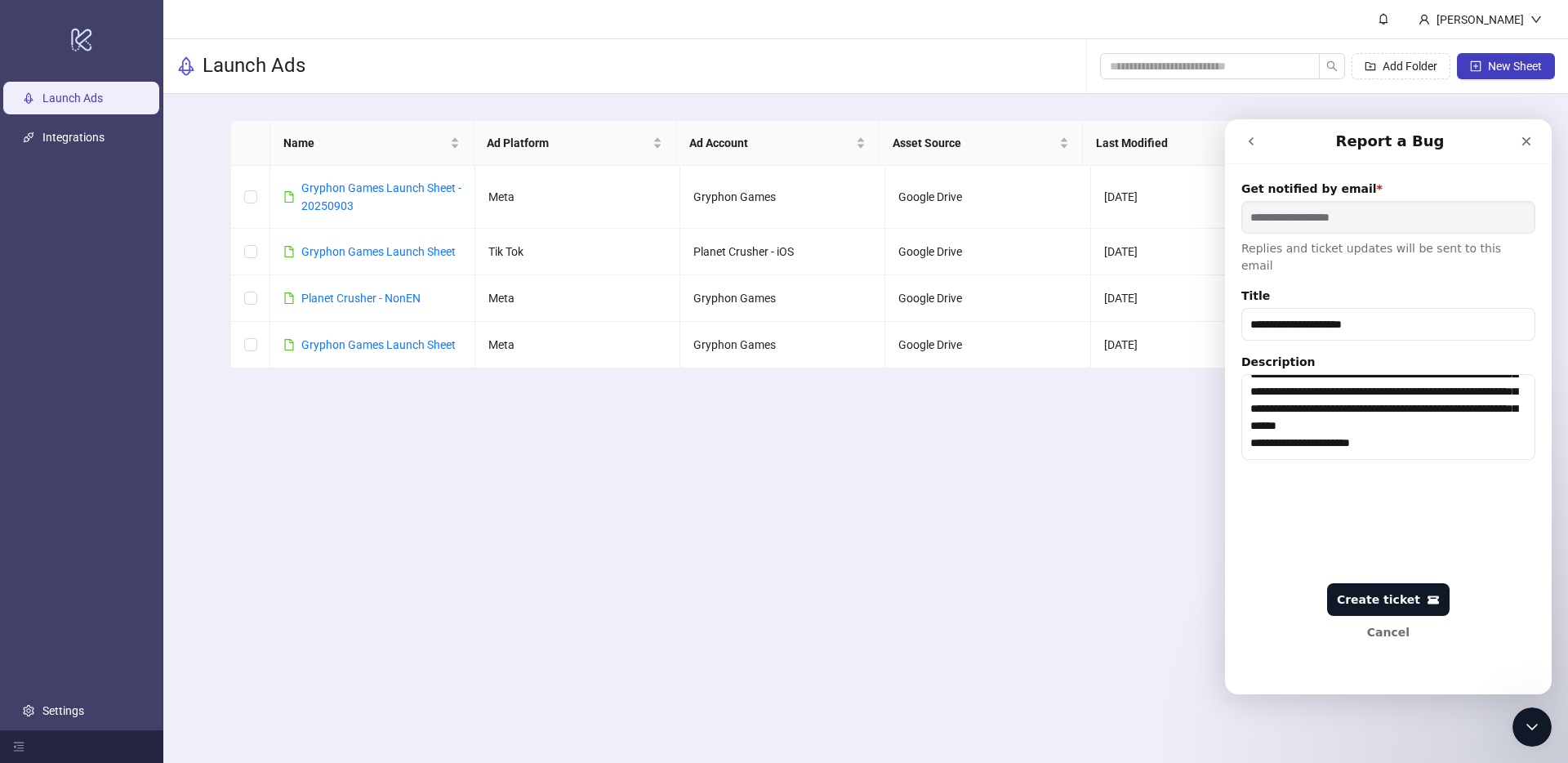
scroll to position [59, 0]
type textarea "**********"
click at [1386, 596] on div "Create ticket" at bounding box center [1388, 600] width 103 height 14
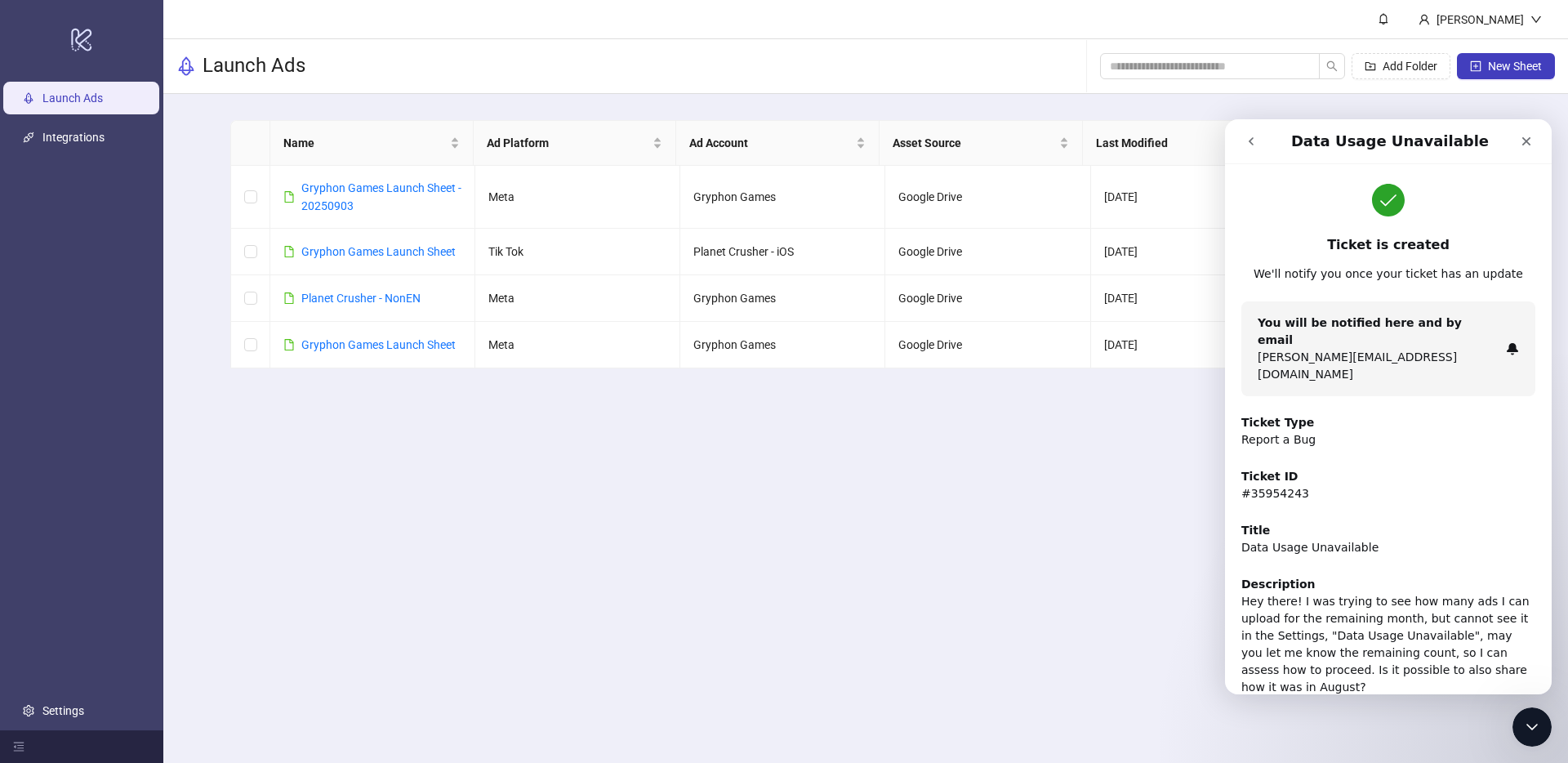
scroll to position [0, 0]
click at [1526, 144] on icon "Close" at bounding box center [1526, 141] width 13 height 13
